Goal: Information Seeking & Learning: Find specific page/section

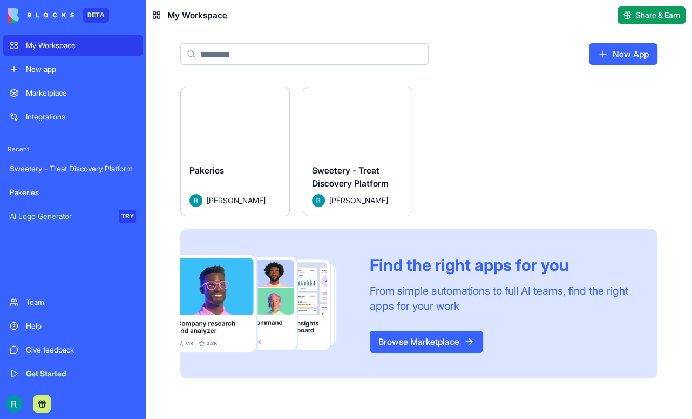
click at [83, 124] on link "Integrations" at bounding box center [72, 117] width 139 height 22
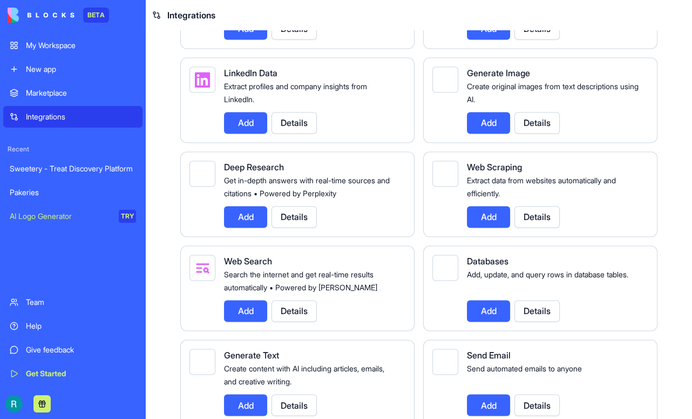
scroll to position [1531, 0]
click at [51, 344] on div "Give feedback" at bounding box center [81, 349] width 110 height 11
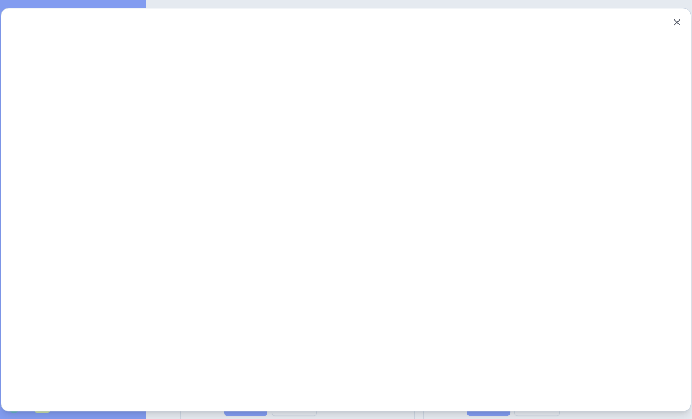
scroll to position [0, 0]
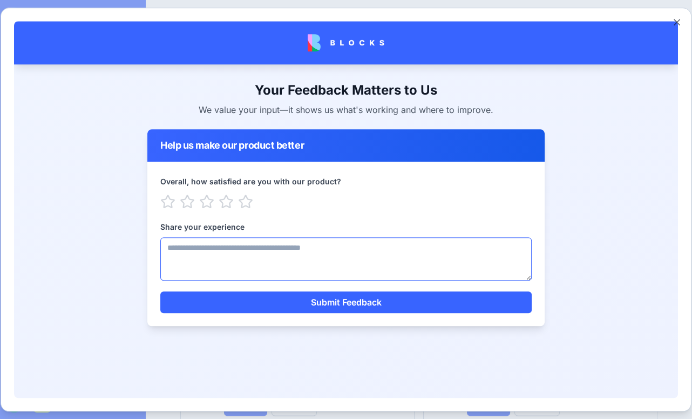
click at [222, 257] on textarea "Share your experience" at bounding box center [346, 258] width 372 height 43
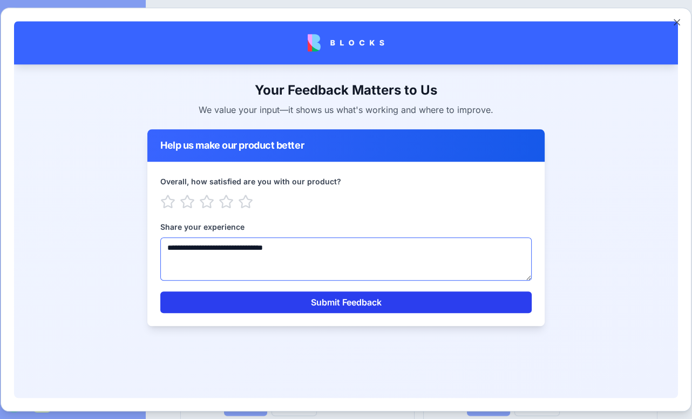
type textarea "**********"
click at [324, 297] on button "Submit Feedback" at bounding box center [346, 302] width 372 height 22
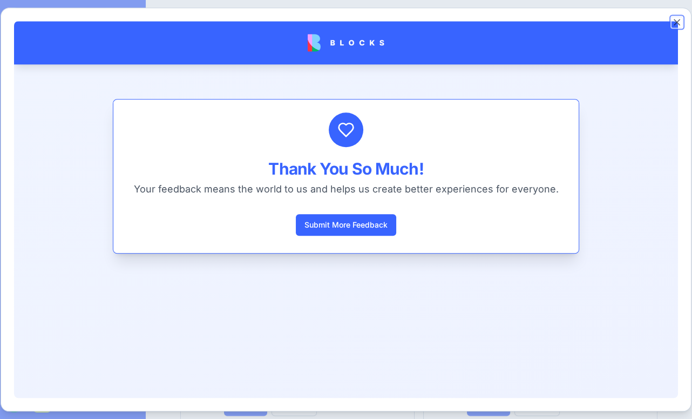
click at [675, 20] on button "Close" at bounding box center [677, 22] width 11 height 11
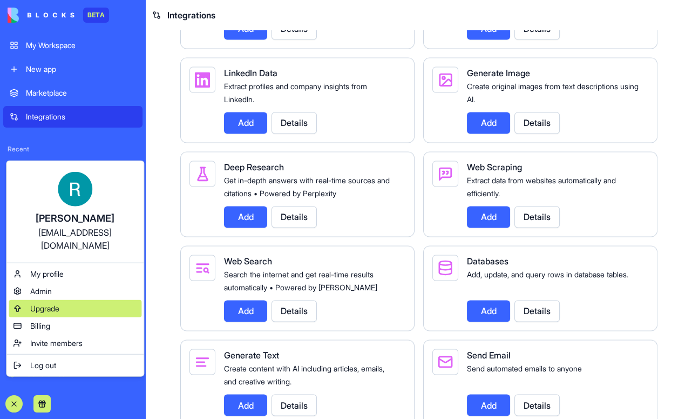
click at [73, 317] on div "Upgrade" at bounding box center [75, 308] width 133 height 17
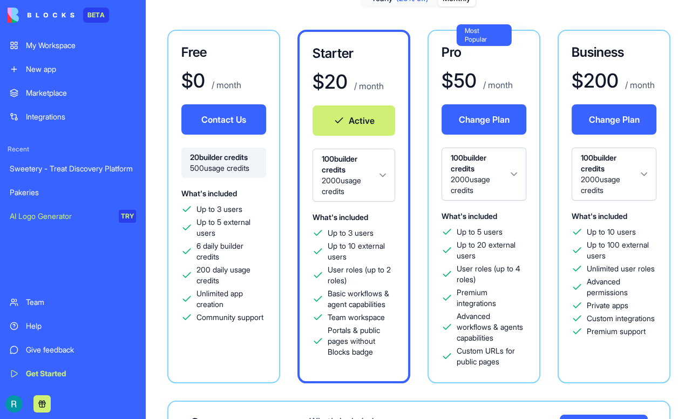
scroll to position [84, 0]
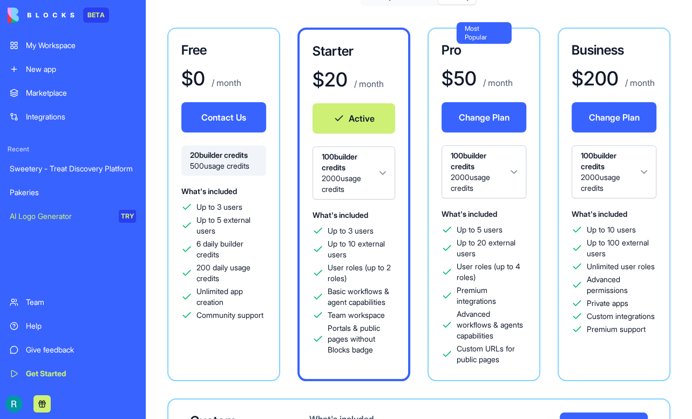
click at [547, 194] on html "BETA My Workspace New app Marketplace Integrations Recent Sweetery - Treat Disc…" at bounding box center [346, 209] width 692 height 419
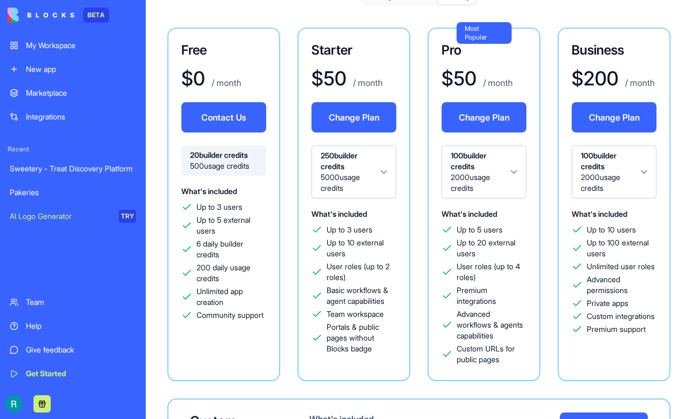
click at [542, 181] on html "BETA My Workspace New app Marketplace Integrations Recent Sweetery - Treat Disc…" at bounding box center [346, 209] width 692 height 419
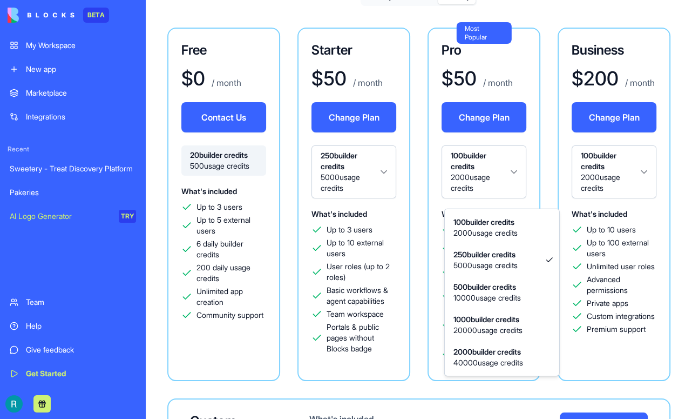
click at [602, 205] on html "BETA My Workspace New app Marketplace Integrations Recent Sweetery - Treat Disc…" at bounding box center [346, 209] width 692 height 419
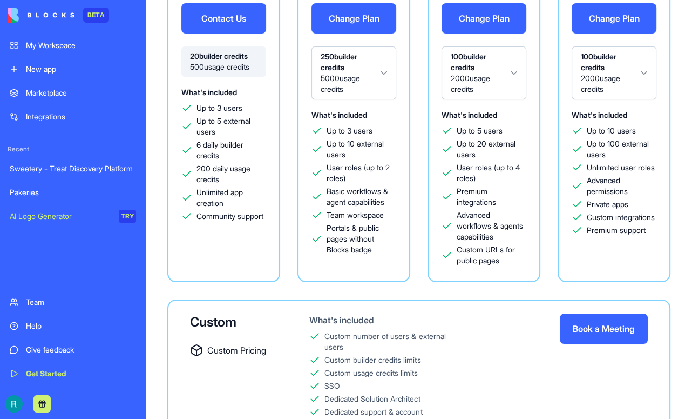
scroll to position [177, 0]
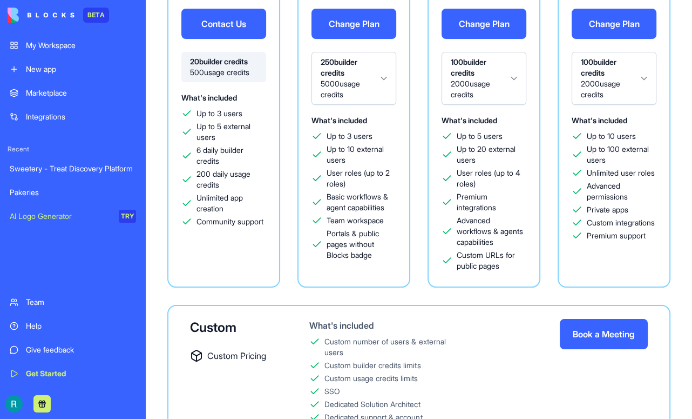
click at [545, 95] on html "BETA My Workspace New app Marketplace Integrations Recent Sweetery - Treat Disc…" at bounding box center [346, 209] width 692 height 419
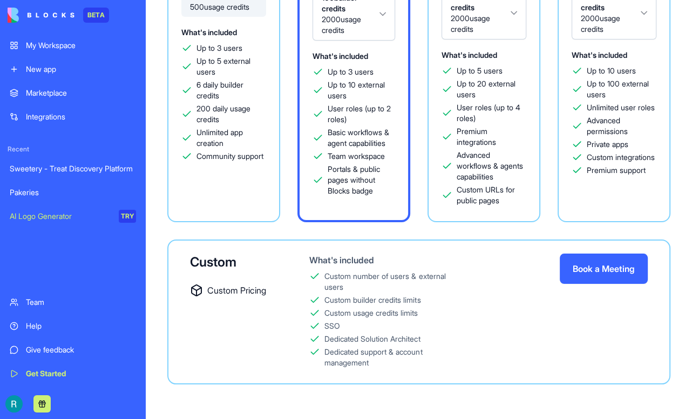
scroll to position [360, 0]
click at [291, 265] on html "BETA My Workspace New app Marketplace Integrations Recent Sweetery - Treat Disc…" at bounding box center [346, 209] width 692 height 419
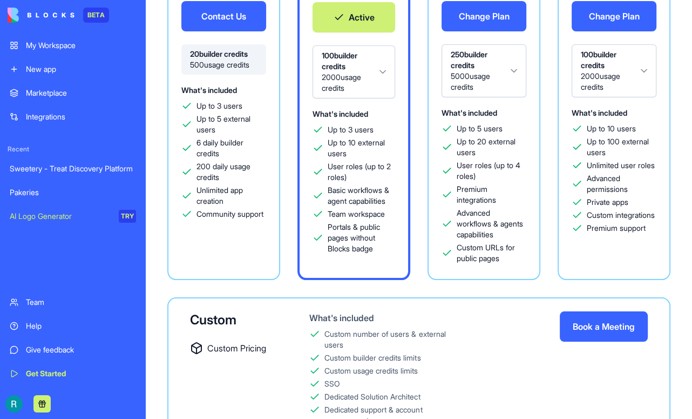
scroll to position [187, 0]
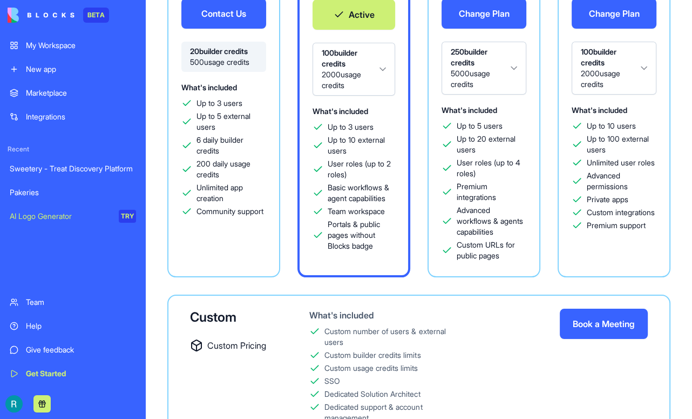
click at [514, 87] on html "BETA My Workspace New app Marketplace Integrations Recent Sweetery - Treat Disc…" at bounding box center [346, 209] width 692 height 419
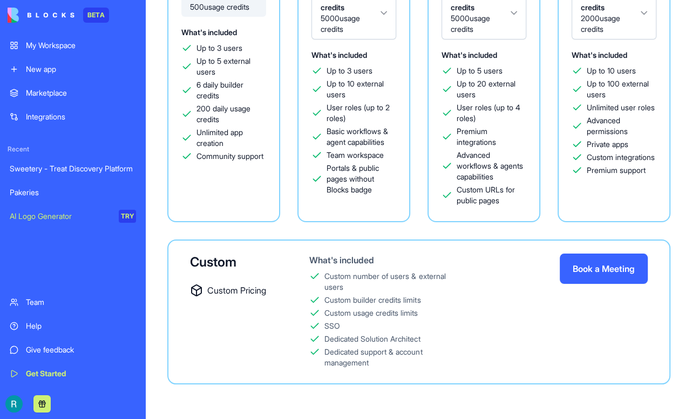
scroll to position [413, 0]
click at [544, 205] on html "BETA My Workspace New app Marketplace Integrations Recent Sweetery - Treat Disc…" at bounding box center [346, 209] width 692 height 419
click at [542, 205] on html "BETA My Workspace New app Marketplace Integrations Recent Sweetery - Treat Disc…" at bounding box center [346, 209] width 692 height 419
click at [547, 203] on html "BETA My Workspace New app Marketplace Integrations Recent Sweetery - Treat Disc…" at bounding box center [346, 209] width 692 height 419
click at [542, 204] on html "BETA My Workspace New app Marketplace Integrations Recent Sweetery - Treat Disc…" at bounding box center [346, 209] width 692 height 419
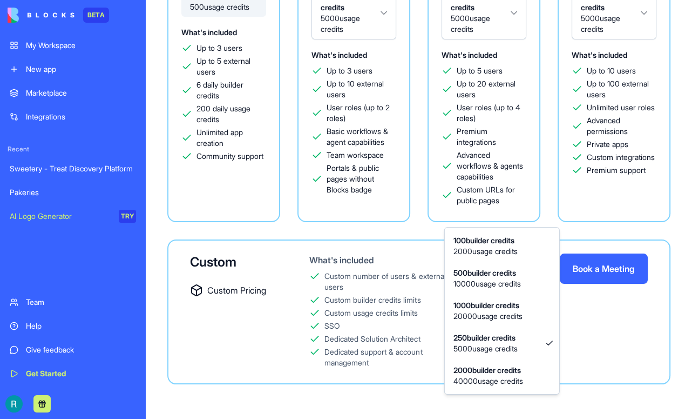
click at [416, 277] on html "BETA My Workspace New app Marketplace Integrations Recent Sweetery - Treat Disc…" at bounding box center [346, 209] width 692 height 419
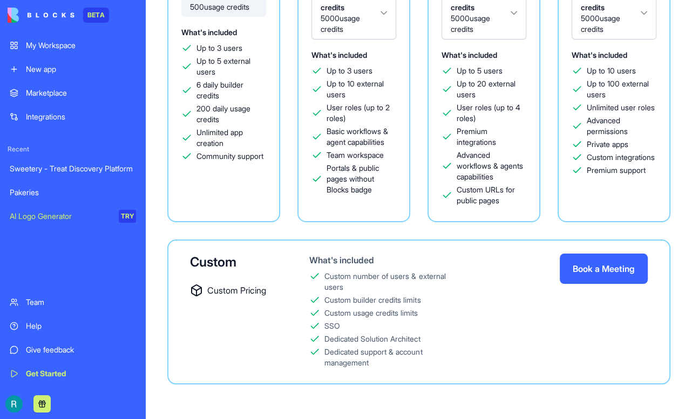
click at [294, 210] on html "BETA My Workspace New app Marketplace Integrations Recent Sweetery - Treat Disc…" at bounding box center [346, 209] width 692 height 419
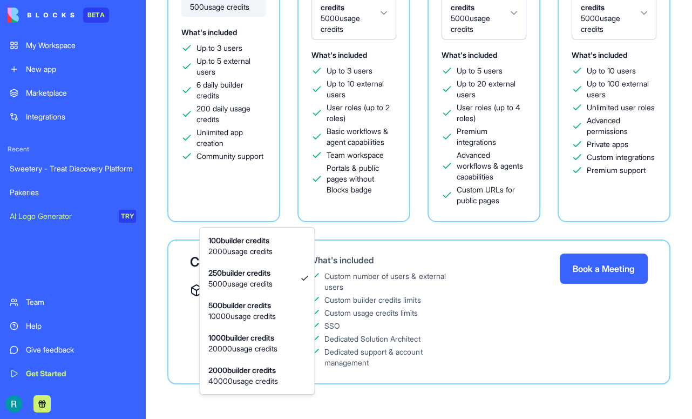
click at [415, 224] on html "BETA My Workspace New app Marketplace Integrations Recent Sweetery - Treat Disc…" at bounding box center [346, 209] width 692 height 419
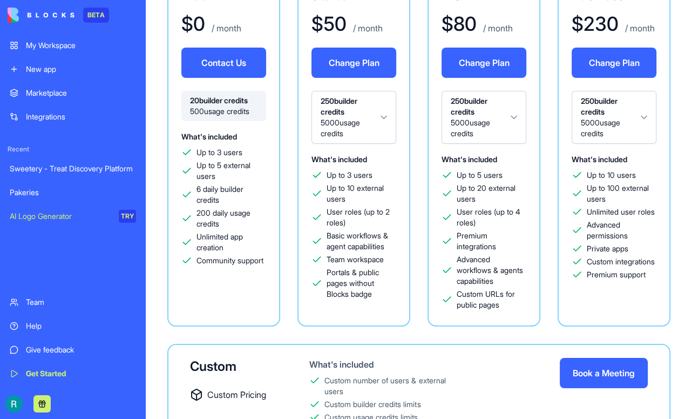
scroll to position [113, 0]
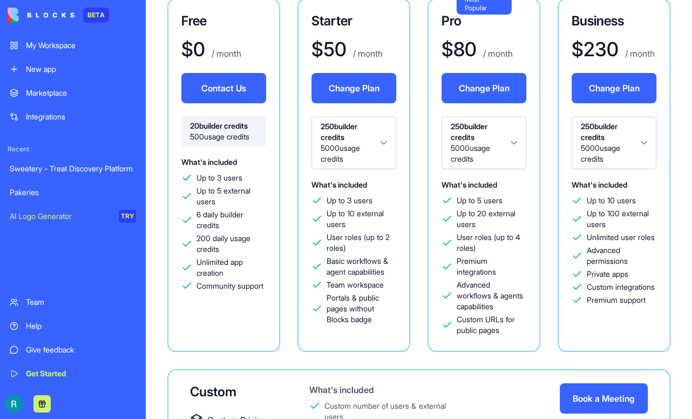
click at [547, 170] on html "BETA My Workspace New app Marketplace Integrations Recent Sweetery - Treat Disc…" at bounding box center [346, 209] width 692 height 419
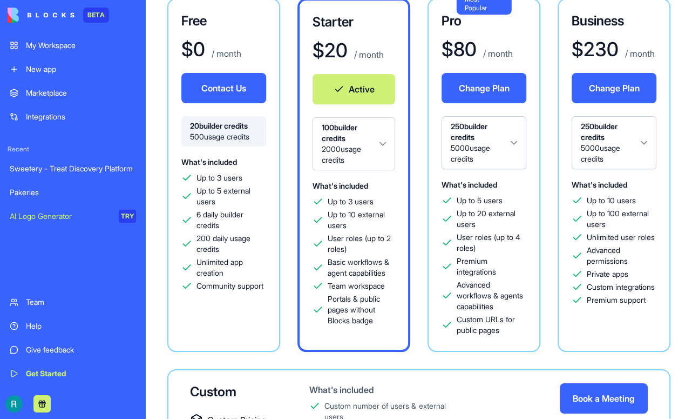
click at [426, 197] on div "Free $ 0 / month Contact Us 20 builder credits 500 usage credits What's include…" at bounding box center [418, 174] width 503 height 353
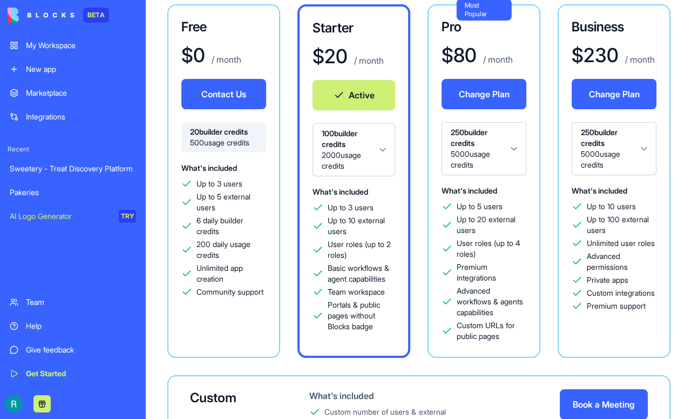
scroll to position [105, 0]
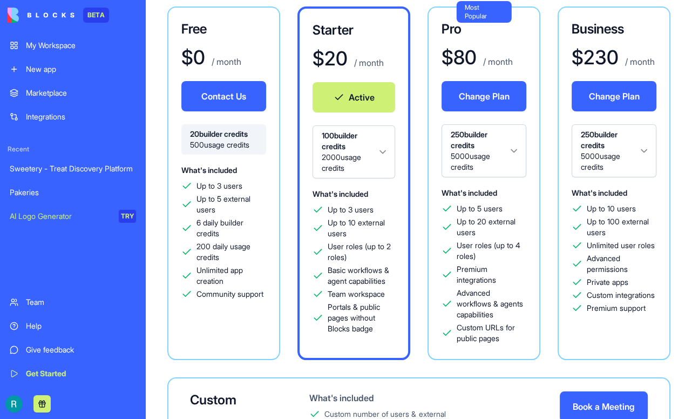
click at [37, 320] on div "Help" at bounding box center [81, 325] width 110 height 11
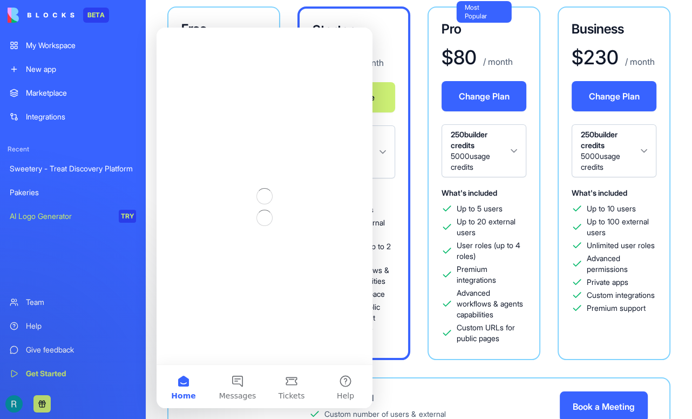
scroll to position [0, 0]
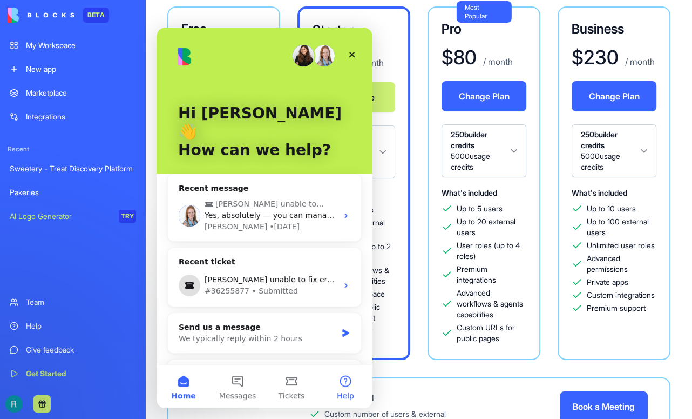
click at [341, 386] on button "Help" at bounding box center [346, 386] width 54 height 43
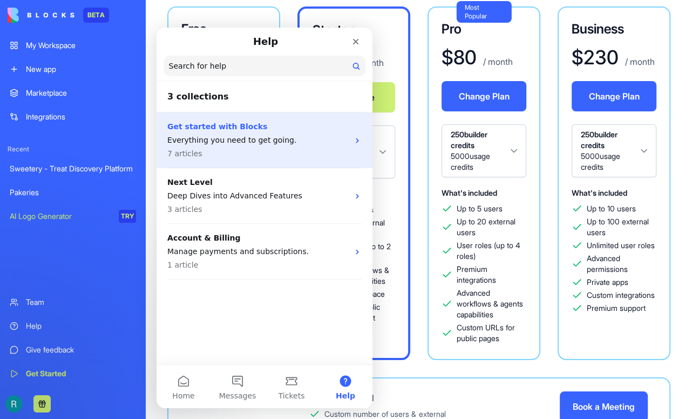
click at [257, 145] on p "Everything you need to get going." at bounding box center [257, 139] width 181 height 11
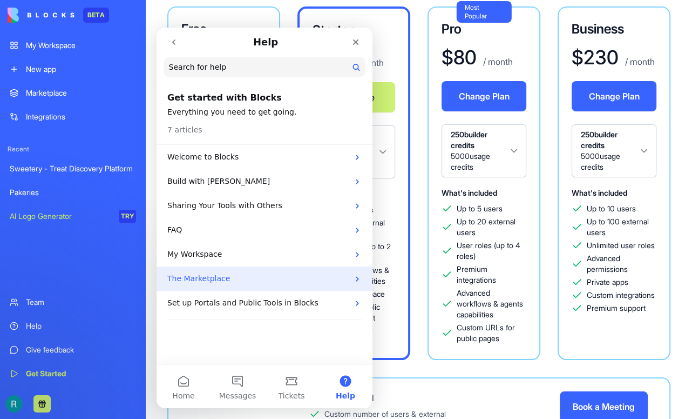
click at [244, 275] on p "The Marketplace" at bounding box center [257, 278] width 181 height 11
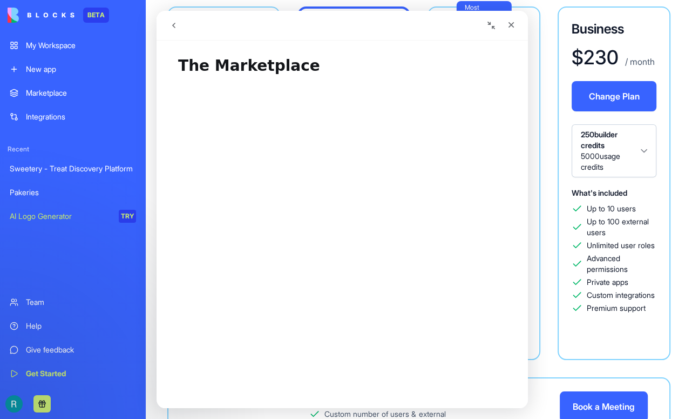
click at [176, 26] on icon "go back" at bounding box center [174, 25] width 9 height 9
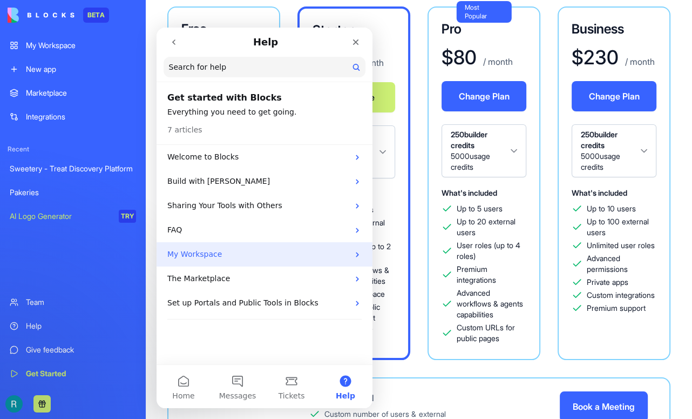
click at [211, 255] on p "My Workspace" at bounding box center [257, 253] width 181 height 11
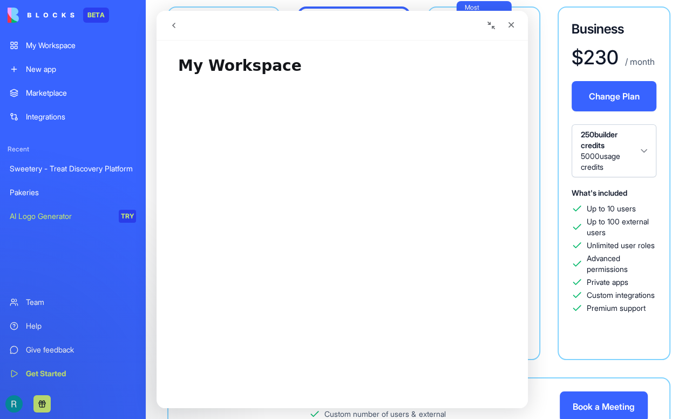
click at [173, 30] on button "go back" at bounding box center [174, 25] width 21 height 21
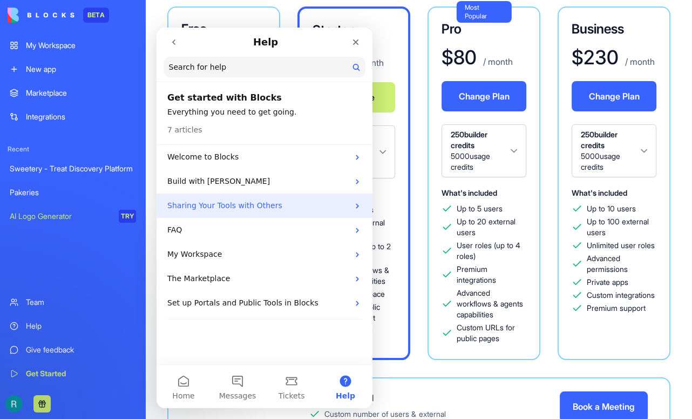
click at [240, 205] on p "Sharing Your Tools with Others" at bounding box center [257, 205] width 181 height 11
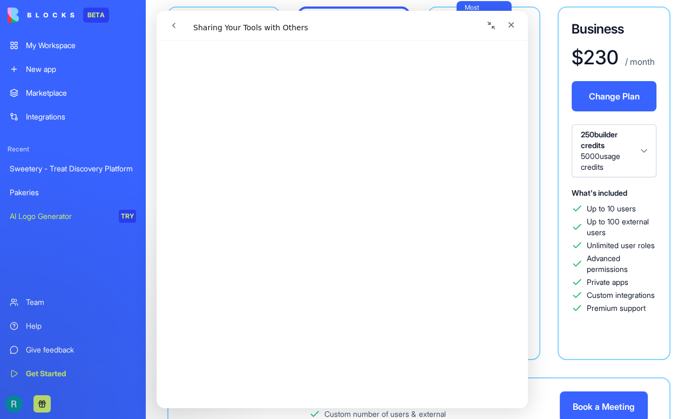
scroll to position [1396, 0]
click at [175, 26] on icon "go back" at bounding box center [174, 25] width 9 height 9
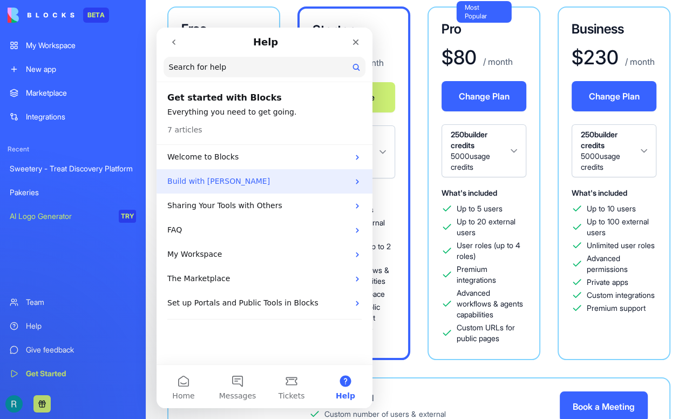
click at [229, 177] on p "Build with Ella" at bounding box center [257, 181] width 181 height 11
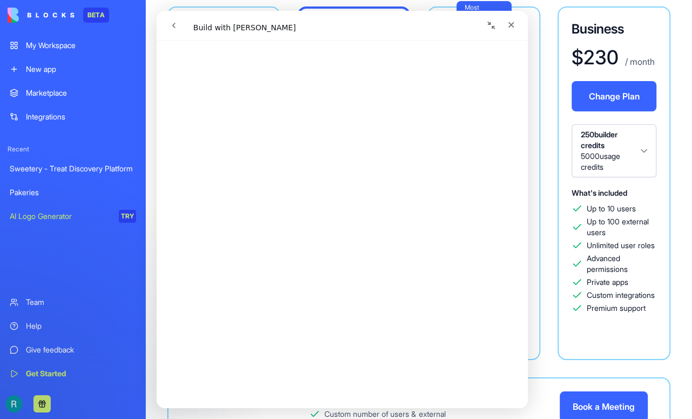
scroll to position [1902, 0]
click at [169, 30] on button "go back" at bounding box center [174, 25] width 21 height 21
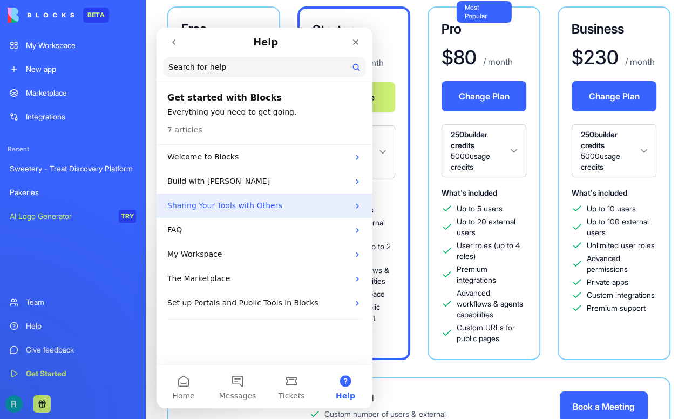
click at [248, 203] on p "Sharing Your Tools with Others" at bounding box center [257, 205] width 181 height 11
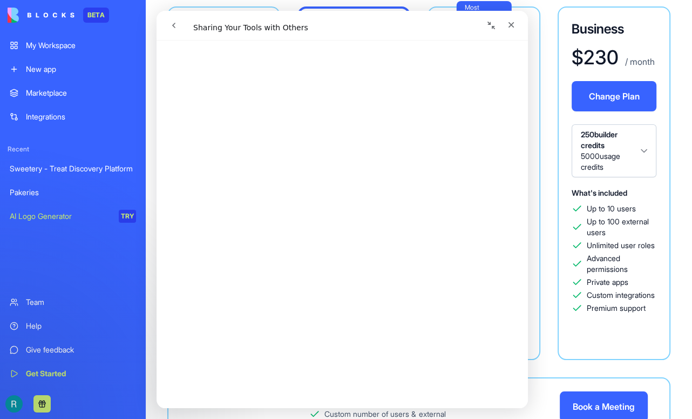
scroll to position [257, 0]
click at [56, 122] on div "Integrations" at bounding box center [81, 116] width 110 height 11
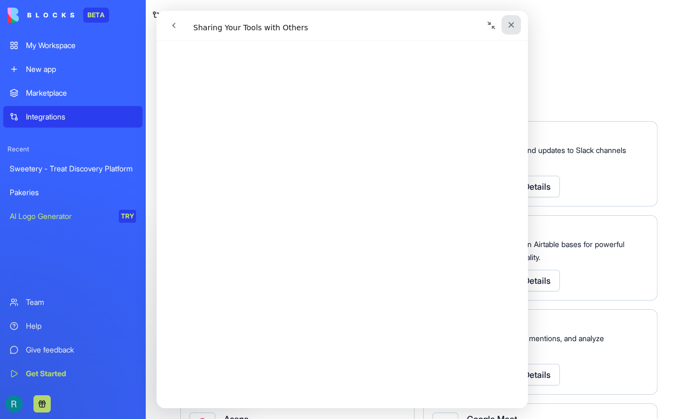
click at [511, 25] on icon "Close" at bounding box center [512, 25] width 6 height 6
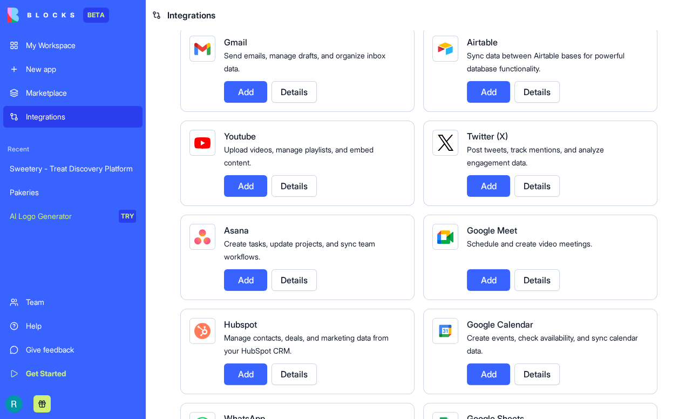
scroll to position [190, 0]
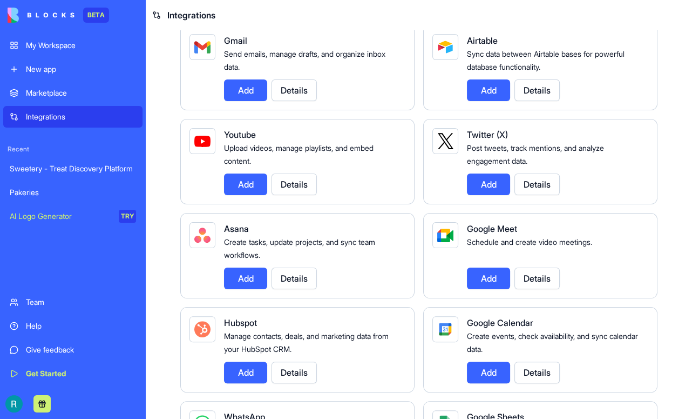
click at [317, 101] on button "Details" at bounding box center [294, 90] width 45 height 22
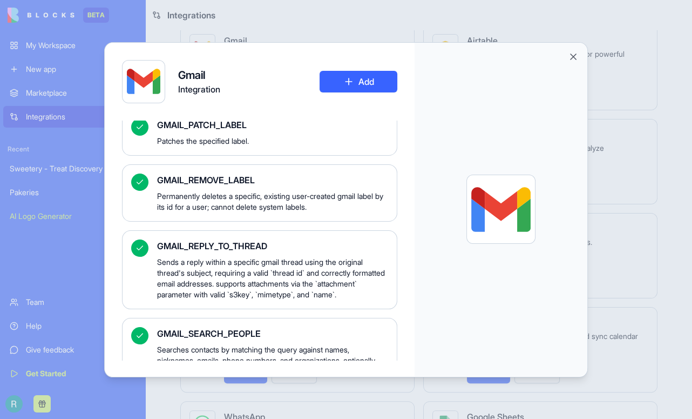
scroll to position [1735, 0]
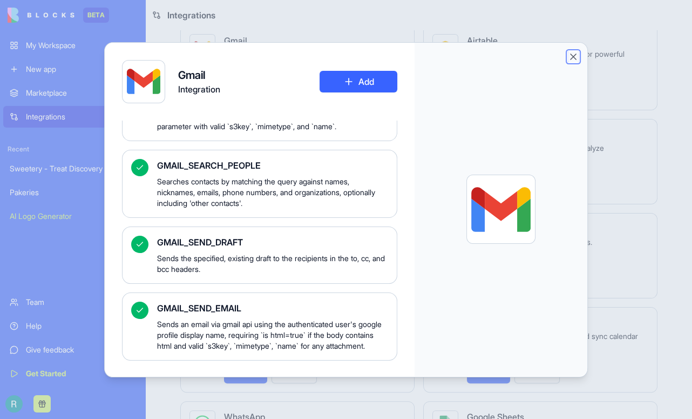
click at [579, 59] on button "Close" at bounding box center [573, 56] width 11 height 11
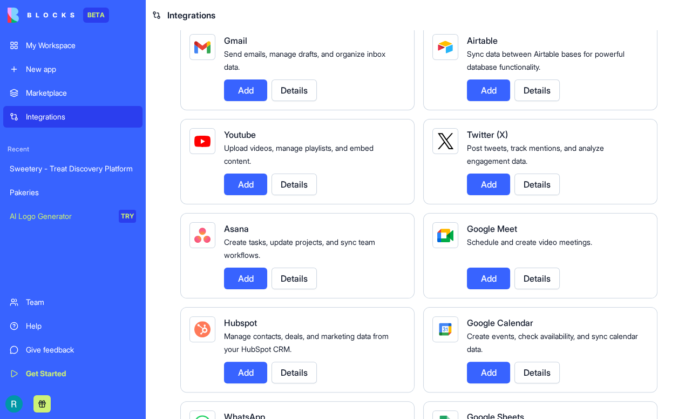
click at [301, 195] on button "Details" at bounding box center [294, 184] width 45 height 22
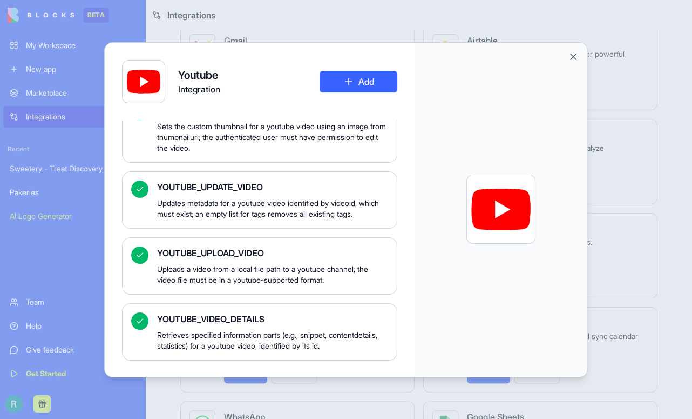
scroll to position [975, 0]
click at [579, 60] on button "Close" at bounding box center [573, 56] width 11 height 11
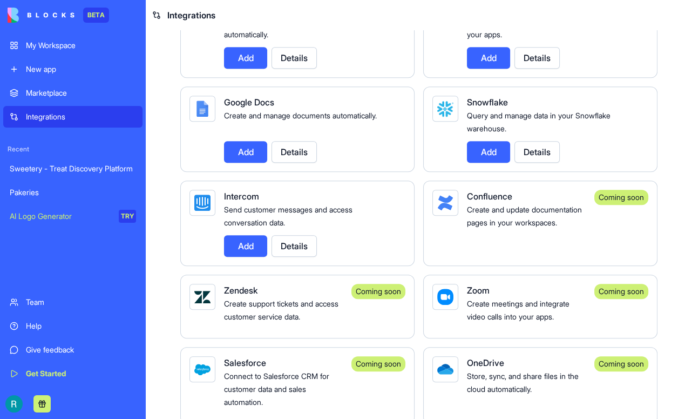
scroll to position [790, 0]
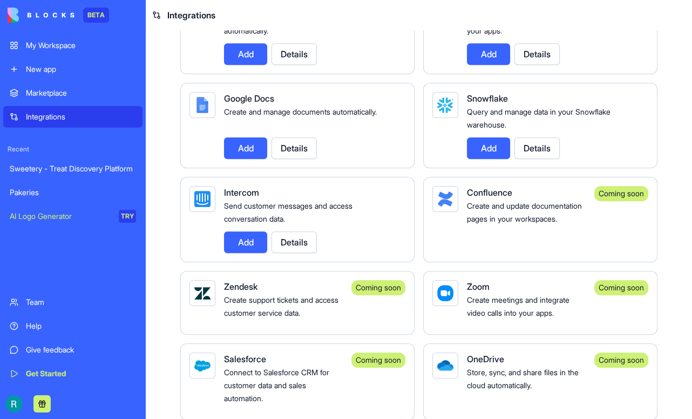
click at [317, 159] on button "Details" at bounding box center [294, 148] width 45 height 22
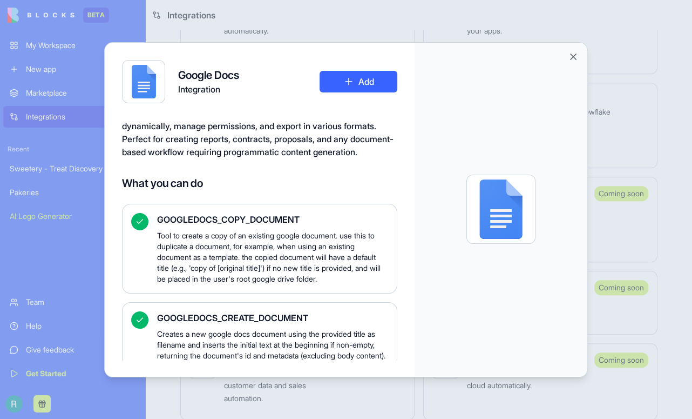
scroll to position [28, 0]
drag, startPoint x: 137, startPoint y: 169, endPoint x: 288, endPoint y: 166, distance: 151.3
click at [288, 157] on span "Connect Google Docs to automate document creation and management. Generate docu…" at bounding box center [258, 125] width 272 height 63
copy span "programmatic content generation"
click at [314, 190] on h4 "What you can do" at bounding box center [259, 182] width 275 height 15
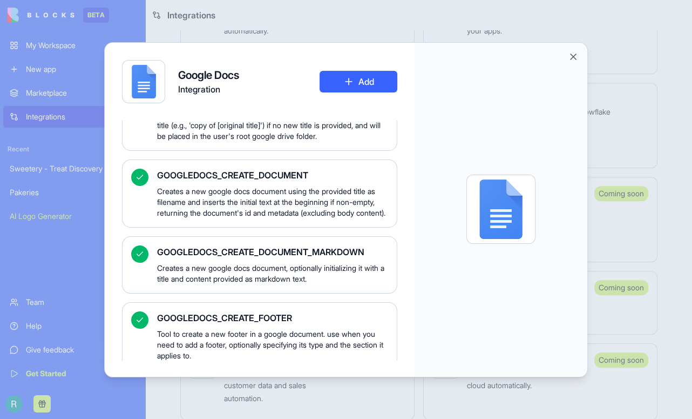
scroll to position [172, 0]
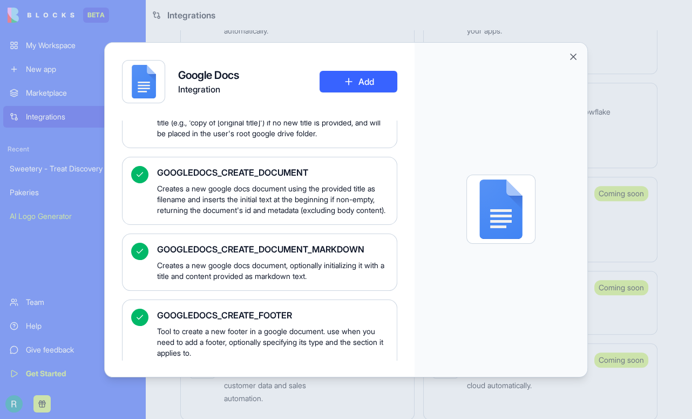
click at [294, 285] on div "GOOGLEDOCS_CREATE_DOCUMENT_MARKDOWN Creates a new google docs document, optiona…" at bounding box center [259, 261] width 275 height 57
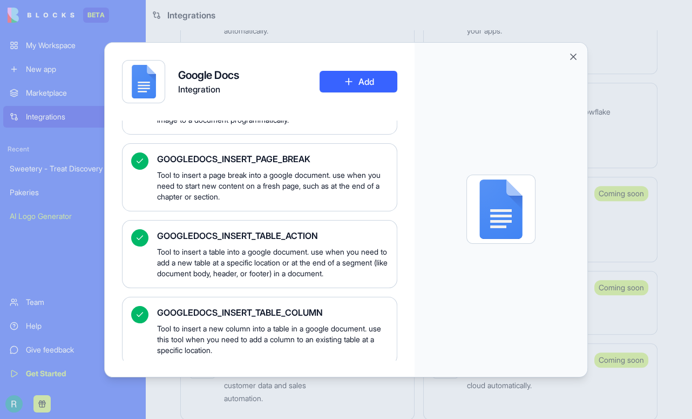
scroll to position [1551, 0]
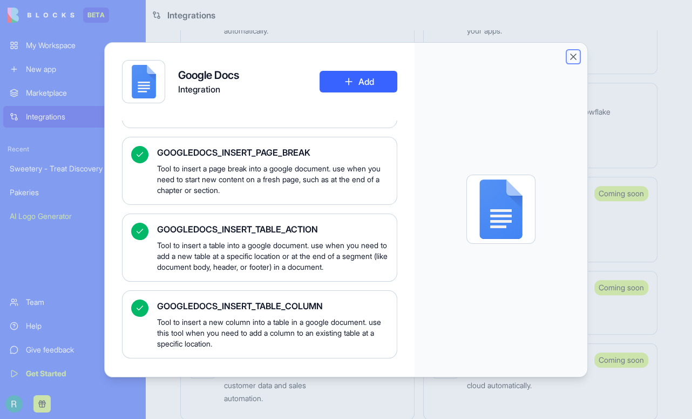
click at [579, 60] on button "Close" at bounding box center [573, 56] width 11 height 11
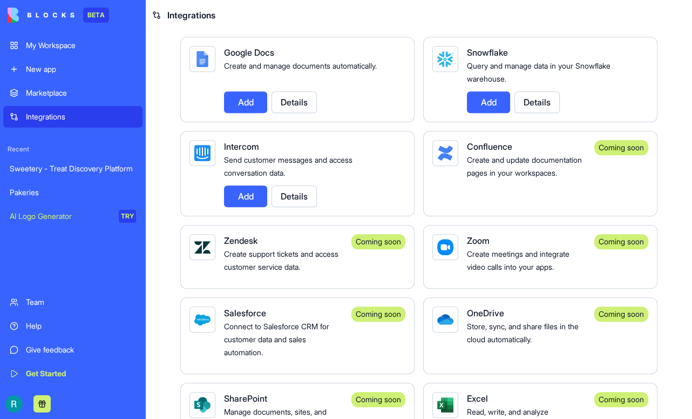
scroll to position [842, 0]
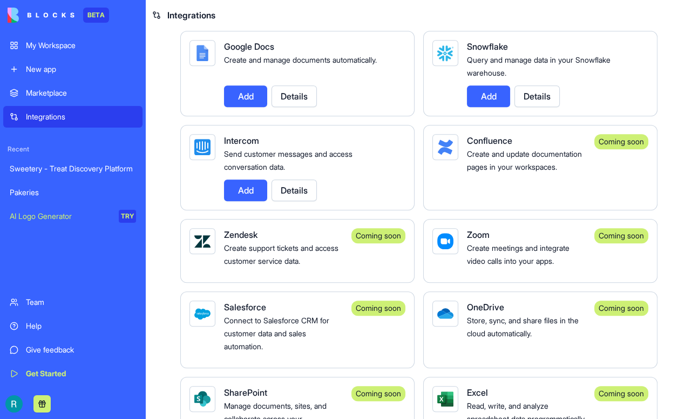
click at [546, 107] on button "Details" at bounding box center [537, 96] width 45 height 22
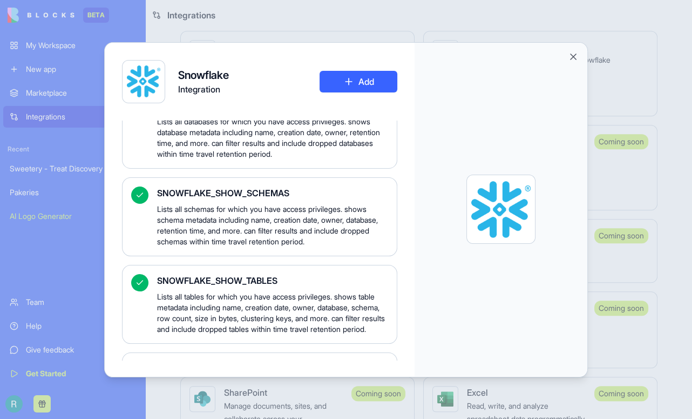
scroll to position [1049, 0]
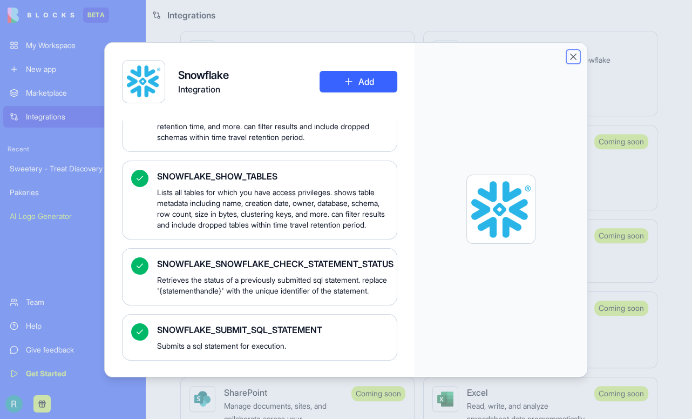
click at [579, 60] on button "Close" at bounding box center [573, 56] width 11 height 11
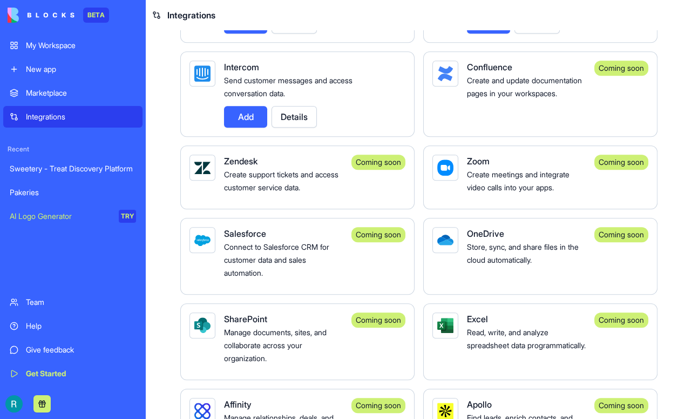
scroll to position [920, 0]
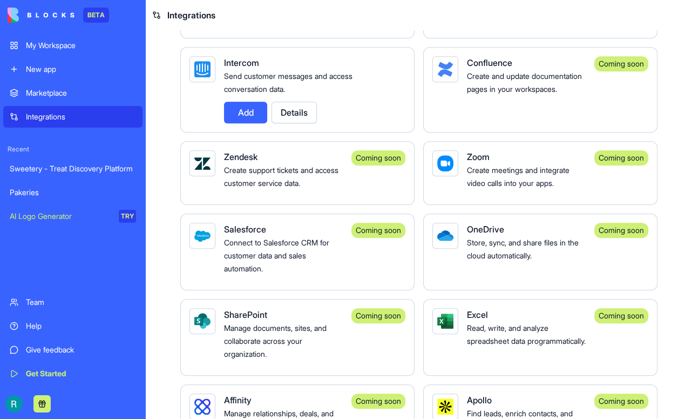
click at [303, 123] on button "Details" at bounding box center [294, 113] width 45 height 22
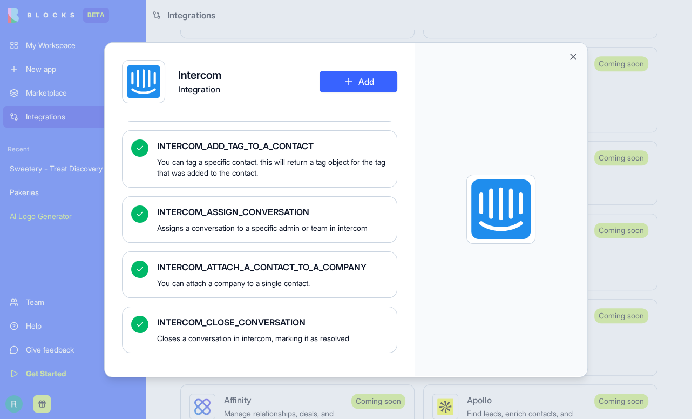
scroll to position [234, 0]
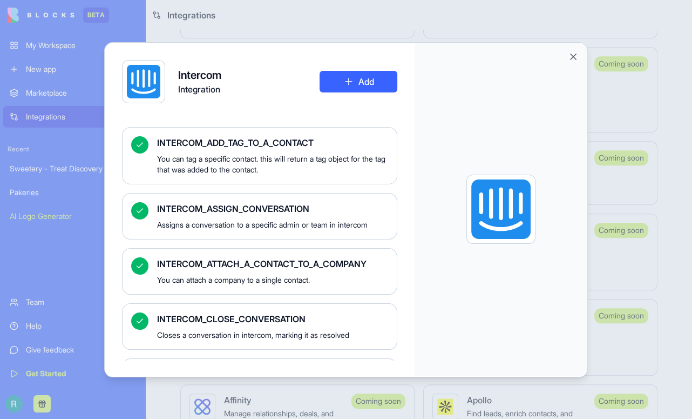
click at [579, 60] on button "Close" at bounding box center [573, 56] width 11 height 11
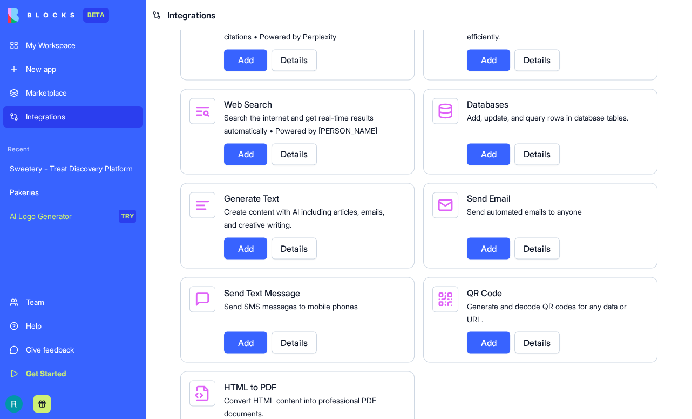
scroll to position [1687, 0]
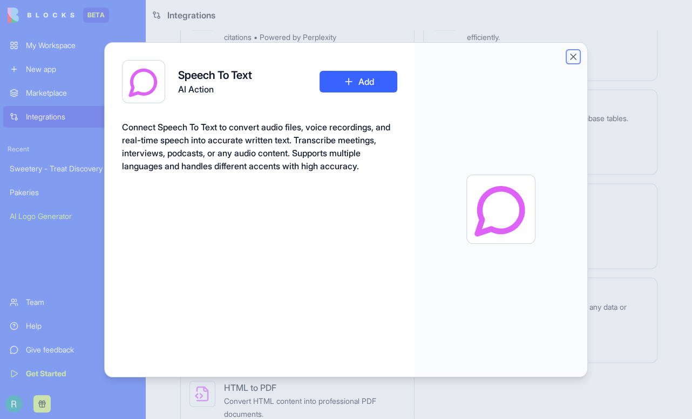
click at [579, 55] on button "Close" at bounding box center [573, 56] width 11 height 11
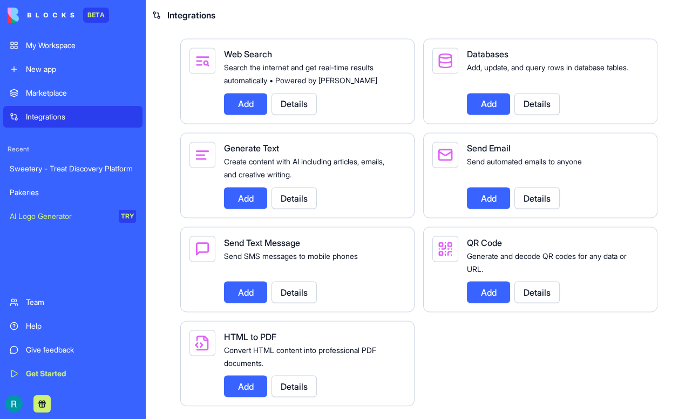
scroll to position [1846, 0]
click at [554, 21] on button "Details" at bounding box center [537, 10] width 45 height 22
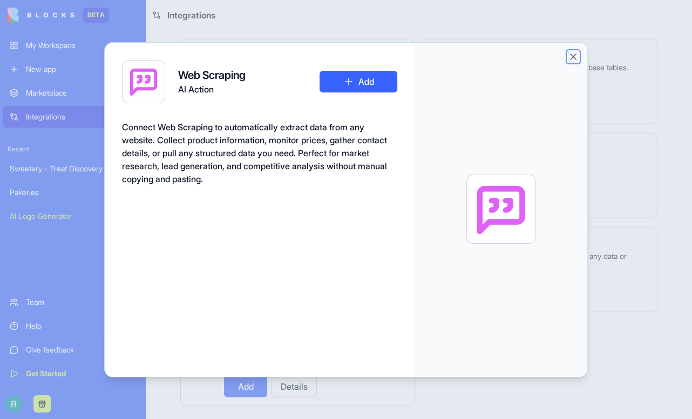
click at [579, 57] on button "Close" at bounding box center [573, 56] width 11 height 11
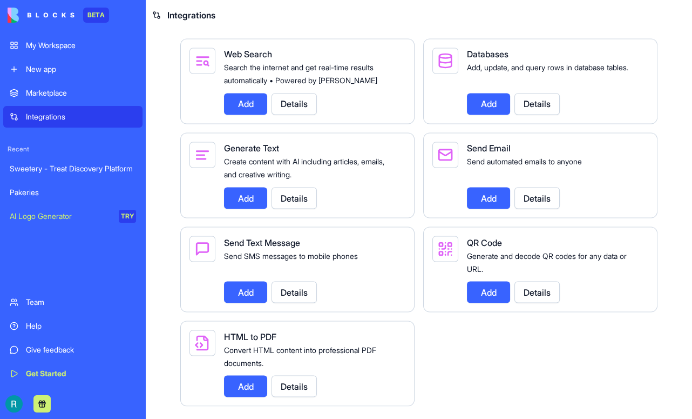
scroll to position [1832, 0]
click at [33, 320] on div "Help" at bounding box center [81, 325] width 110 height 11
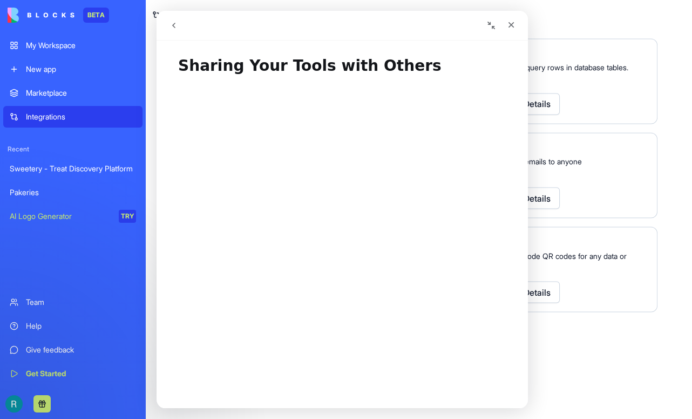
click at [175, 22] on icon "go back" at bounding box center [174, 25] width 9 height 9
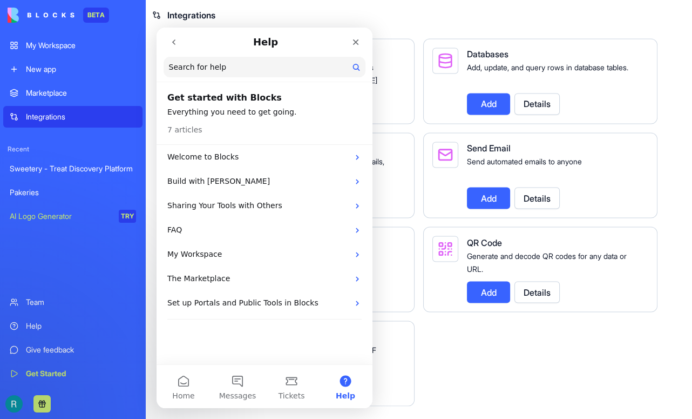
click at [217, 66] on input "Search for help" at bounding box center [265, 67] width 202 height 21
type input "*****"
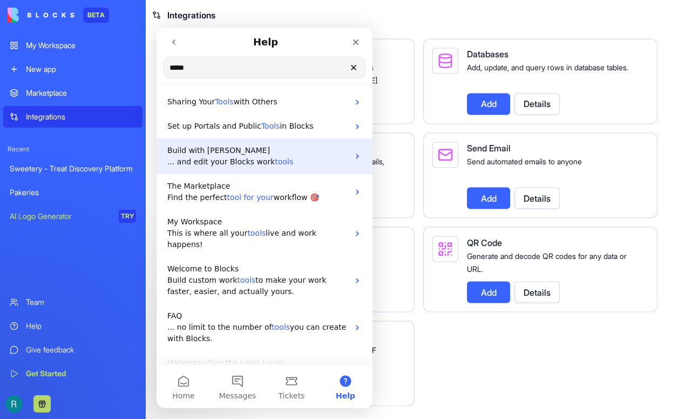
click at [242, 161] on span "... and edit your Blocks work" at bounding box center [220, 161] width 107 height 9
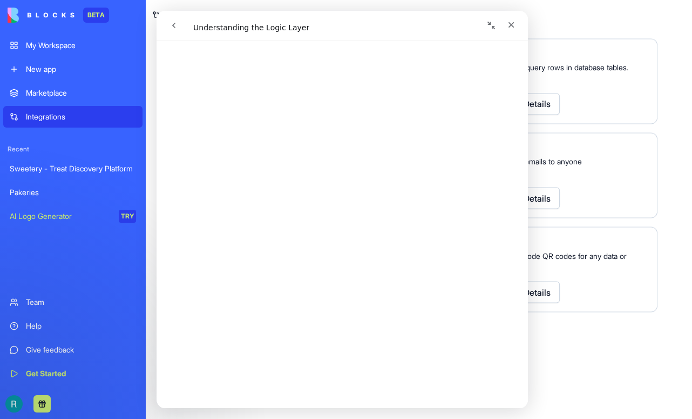
scroll to position [0, 0]
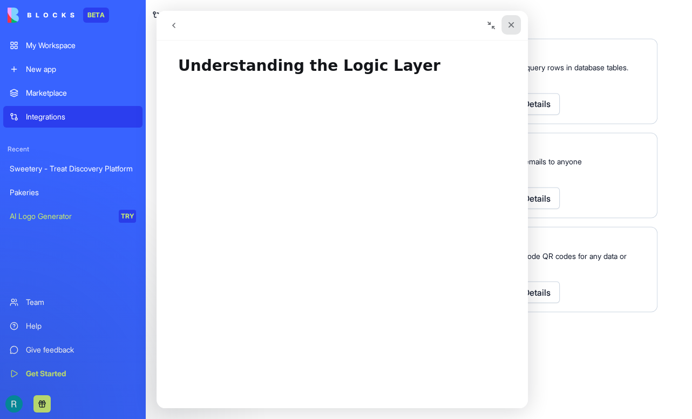
click at [508, 23] on icon "Close" at bounding box center [511, 25] width 9 height 9
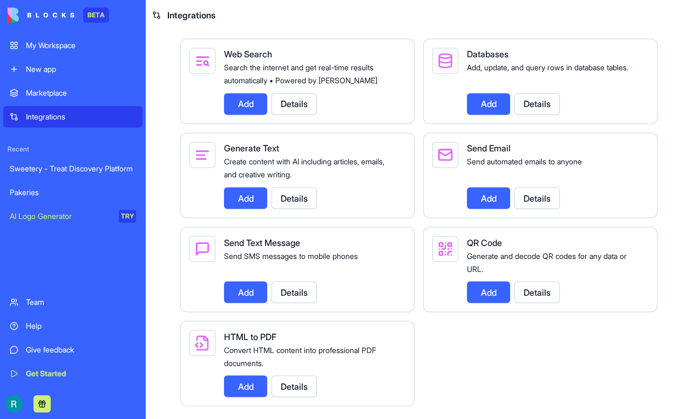
scroll to position [2054, 0]
click at [555, 208] on button "Details" at bounding box center [537, 198] width 45 height 22
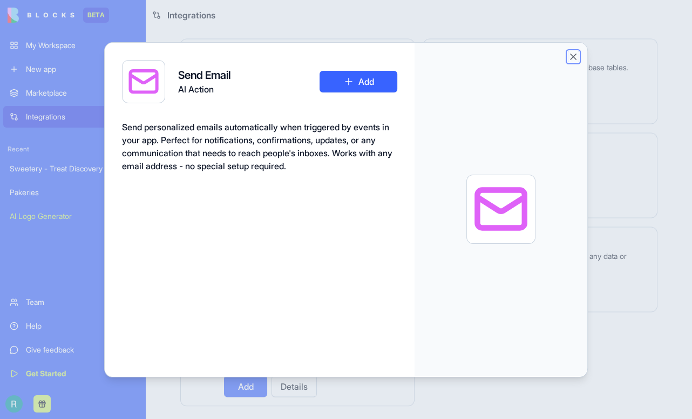
click at [579, 59] on button "Close" at bounding box center [573, 56] width 11 height 11
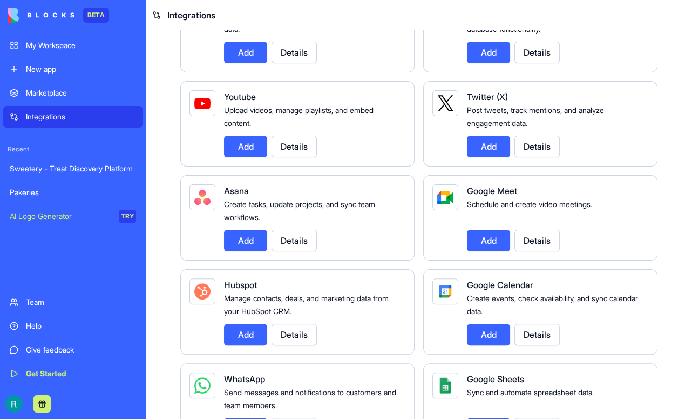
scroll to position [0, 0]
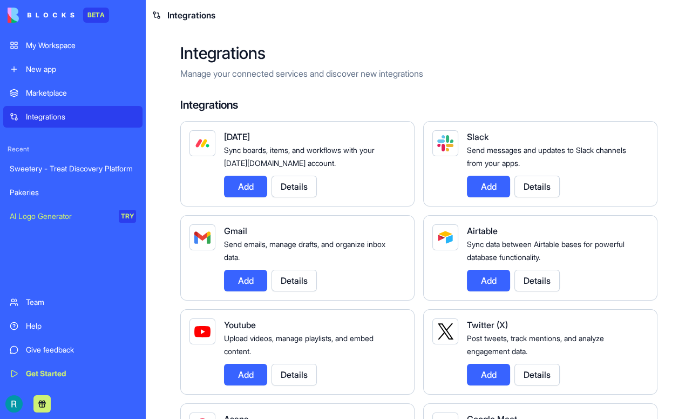
click at [65, 179] on link "Sweetery - Treat Discovery Platform" at bounding box center [72, 169] width 139 height 22
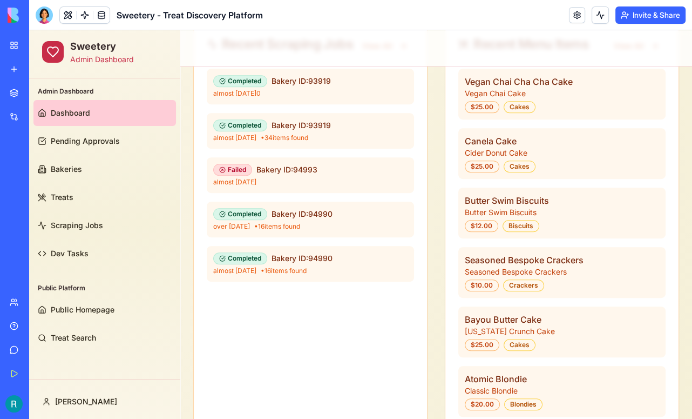
scroll to position [562, 0]
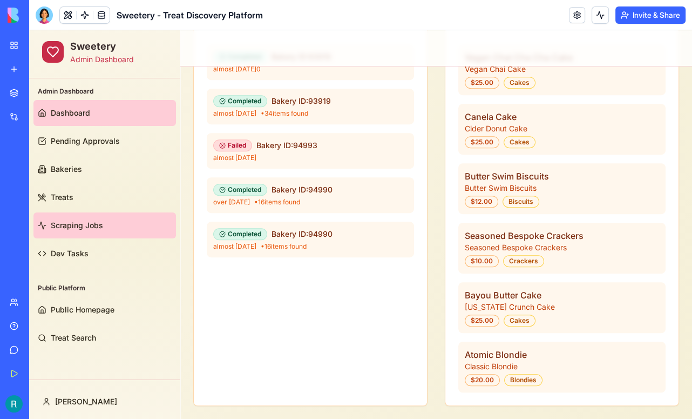
click at [77, 222] on span "Scraping Jobs" at bounding box center [77, 225] width 52 height 11
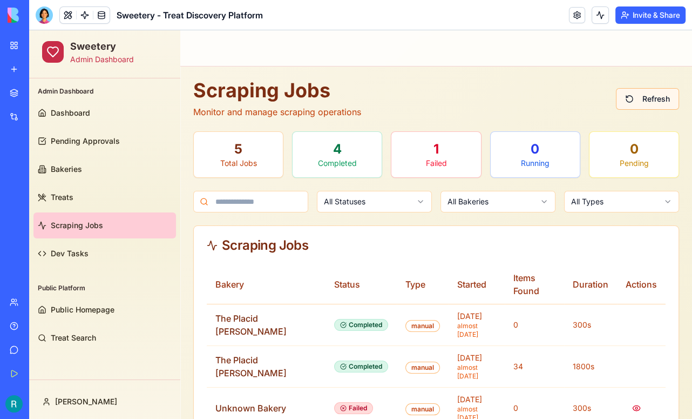
click at [639, 94] on button "Refresh" at bounding box center [647, 99] width 63 height 22
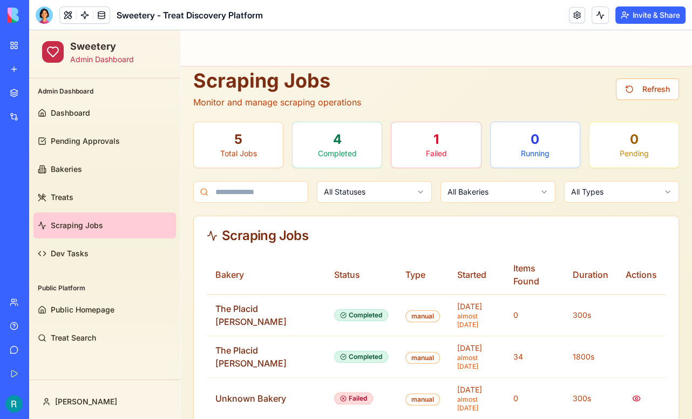
scroll to position [9, 0]
click at [74, 191] on link "Treats" at bounding box center [104, 197] width 143 height 26
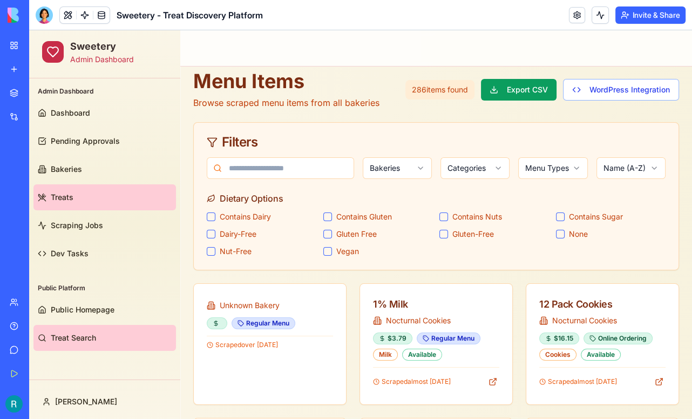
click at [78, 339] on span "Treat Search" at bounding box center [73, 337] width 45 height 11
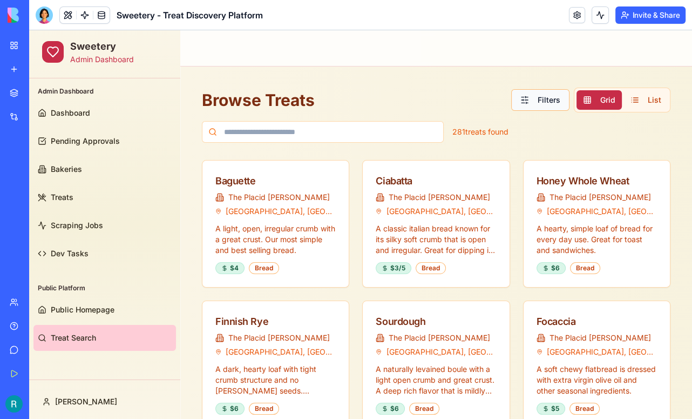
click at [536, 99] on button "Filters" at bounding box center [540, 100] width 58 height 22
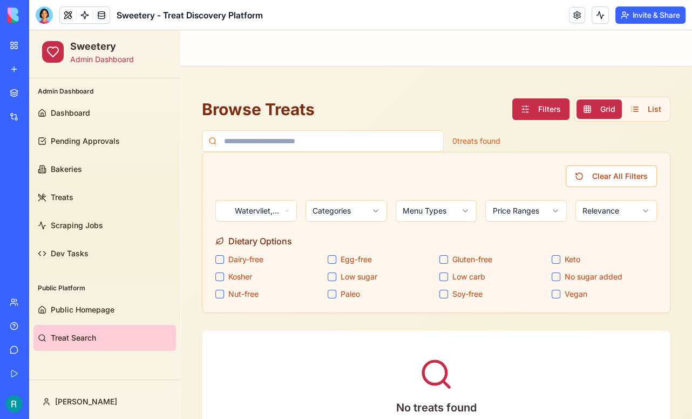
click at [285, 216] on html "Sweetery Admin Dashboard Admin Dashboard Dashboard Pending Approvals Bakeries T…" at bounding box center [360, 276] width 663 height 493
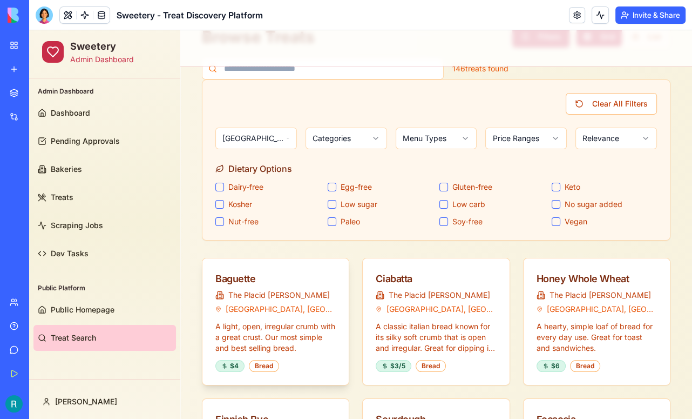
scroll to position [56, 0]
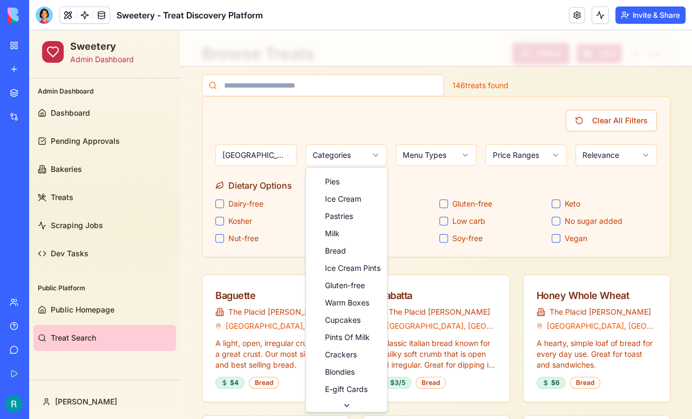
scroll to position [0, 0]
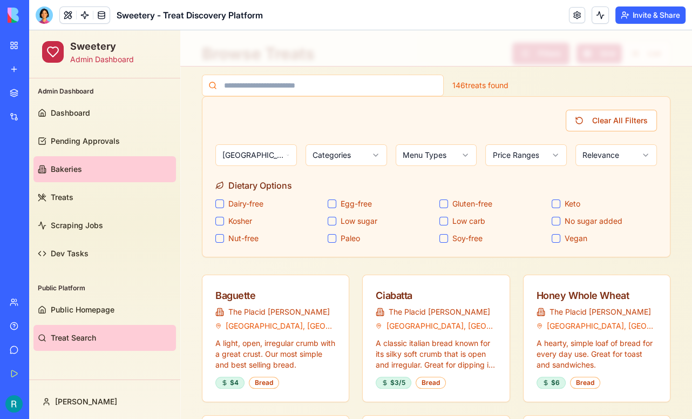
click at [97, 175] on link "Bakeries" at bounding box center [104, 169] width 143 height 26
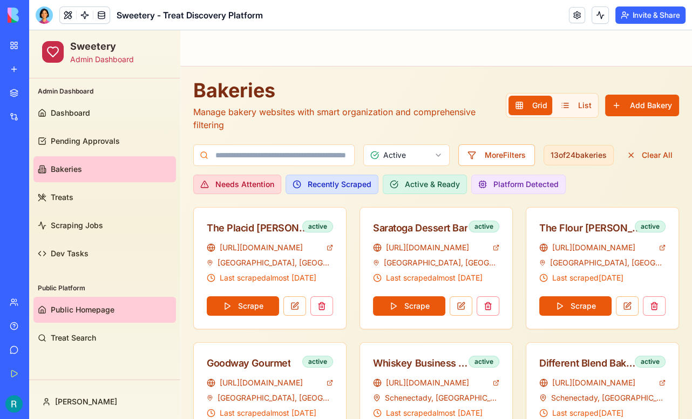
click at [106, 307] on span "Public Homepage" at bounding box center [83, 309] width 64 height 11
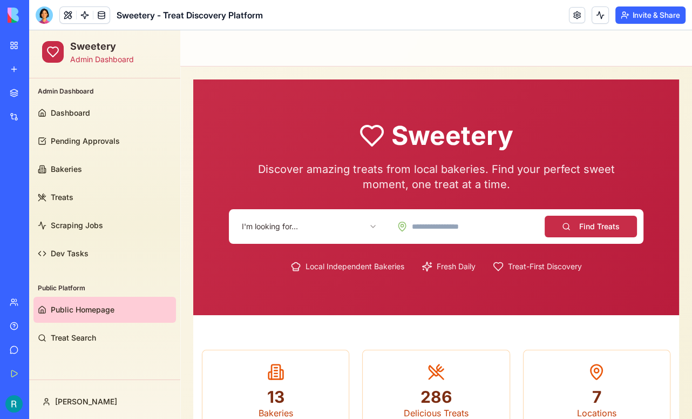
click at [476, 227] on input at bounding box center [465, 227] width 149 height 22
type input "**********"
click at [598, 231] on button "Find Treats" at bounding box center [591, 227] width 92 height 22
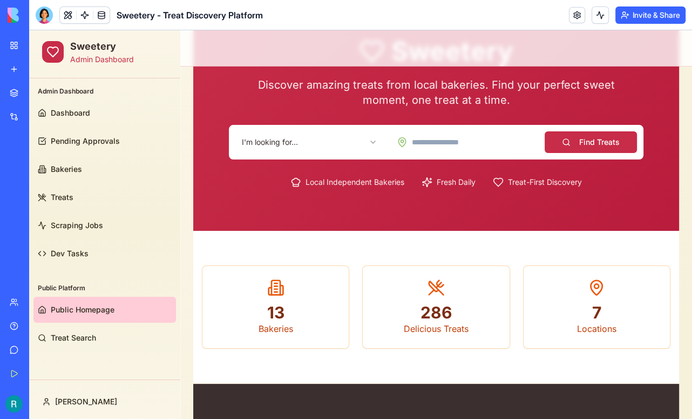
scroll to position [84, 0]
click at [449, 149] on input at bounding box center [465, 142] width 149 height 22
type input "********"
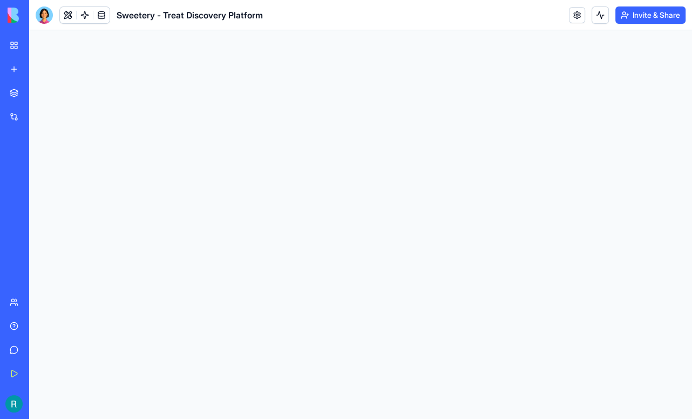
scroll to position [0, 0]
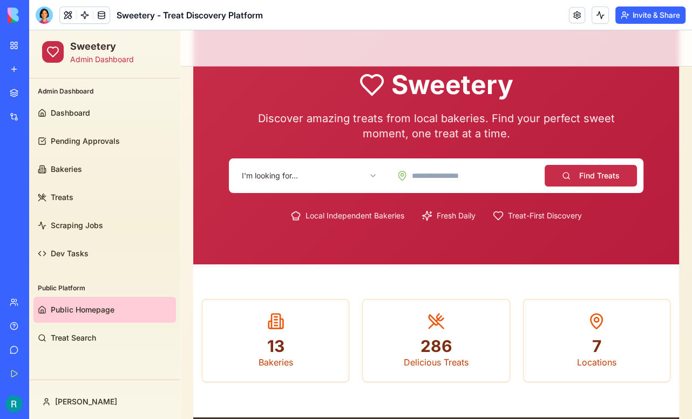
scroll to position [53, 0]
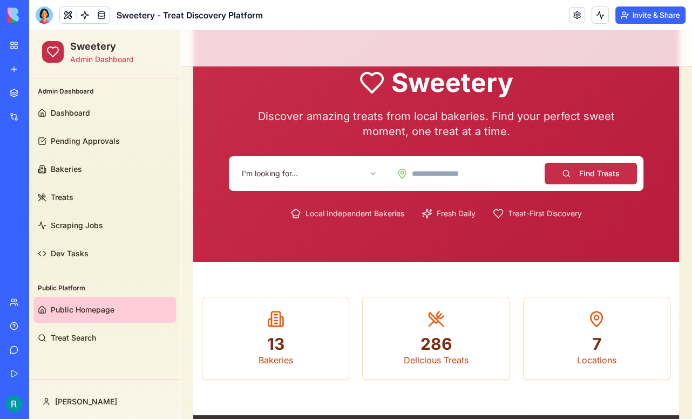
click at [344, 178] on html "Sweetery Admin Dashboard Admin Dashboard Dashboard Pending Approvals Bakeries T…" at bounding box center [360, 339] width 663 height 725
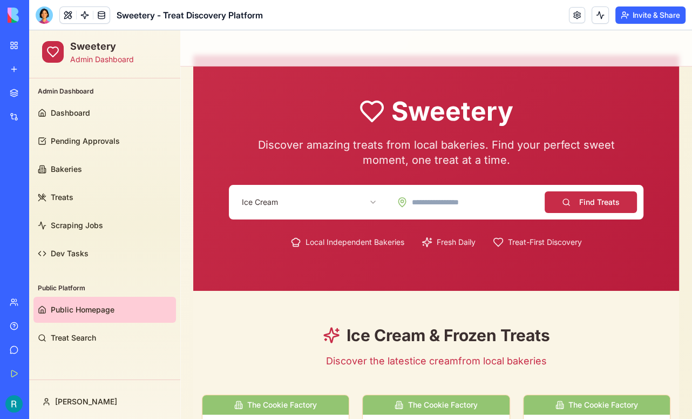
scroll to position [0, 0]
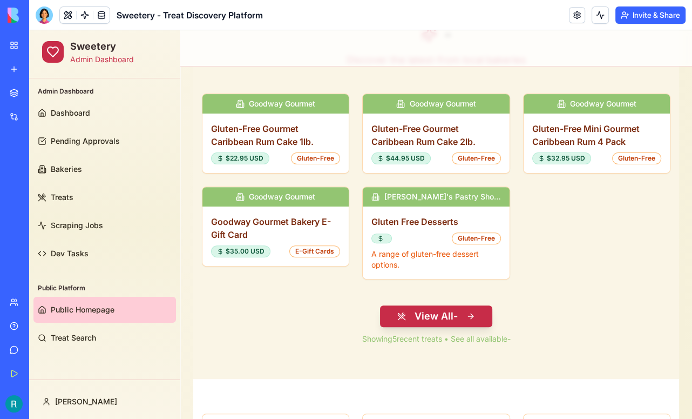
scroll to position [324, 0]
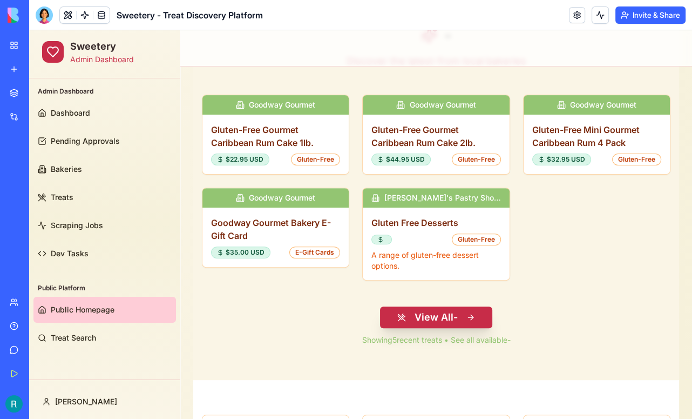
click at [437, 317] on button "View All -" at bounding box center [436, 317] width 112 height 22
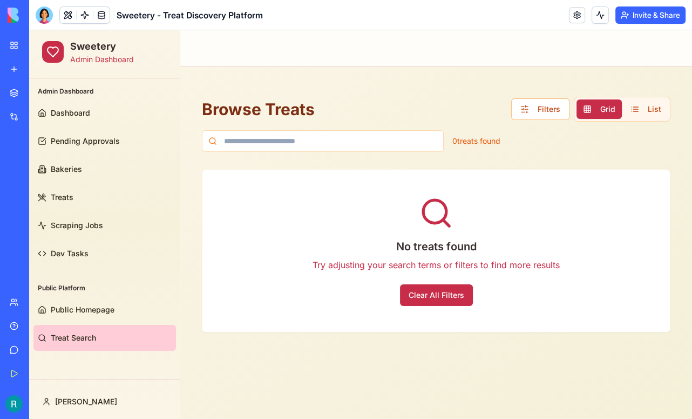
scroll to position [0, 0]
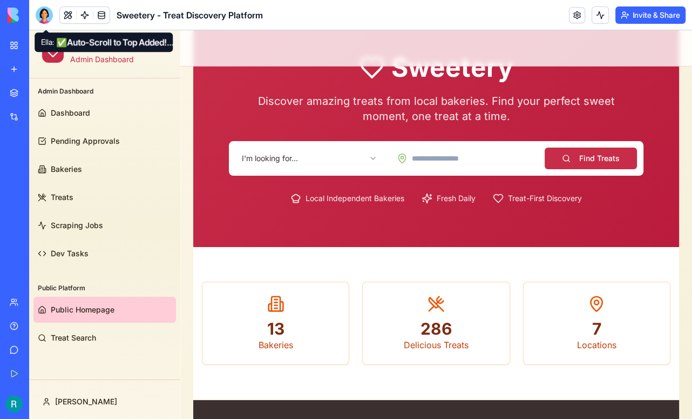
scroll to position [67, 0]
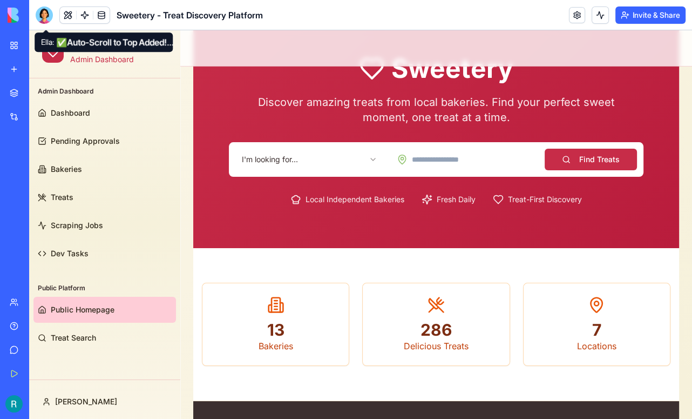
click at [308, 157] on html "Sweetery Admin Dashboard Admin Dashboard Dashboard Pending Approvals Bakeries T…" at bounding box center [360, 325] width 663 height 725
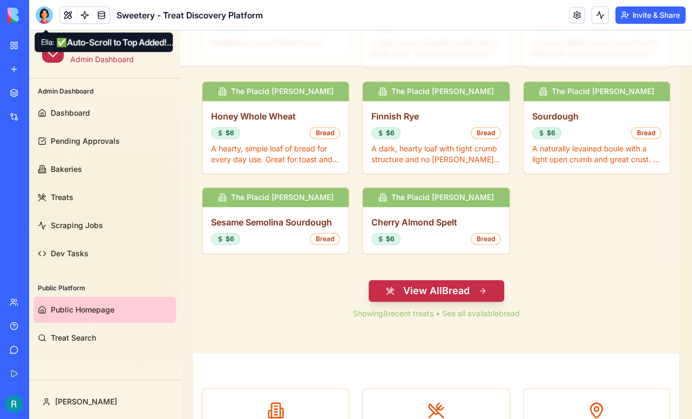
scroll to position [448, 0]
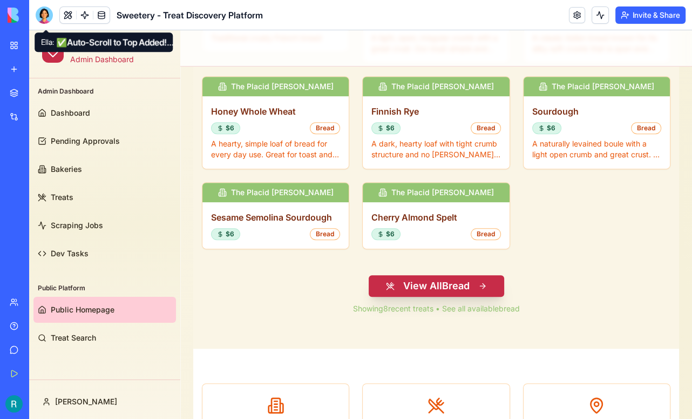
click at [457, 287] on button "View All Bread" at bounding box center [437, 286] width 136 height 22
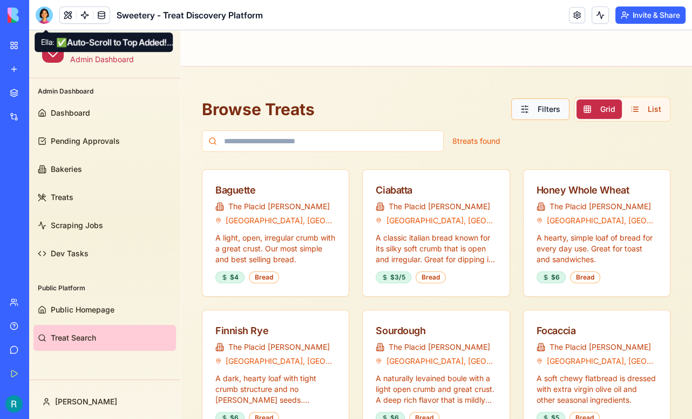
click at [534, 110] on button "Filters" at bounding box center [540, 109] width 58 height 22
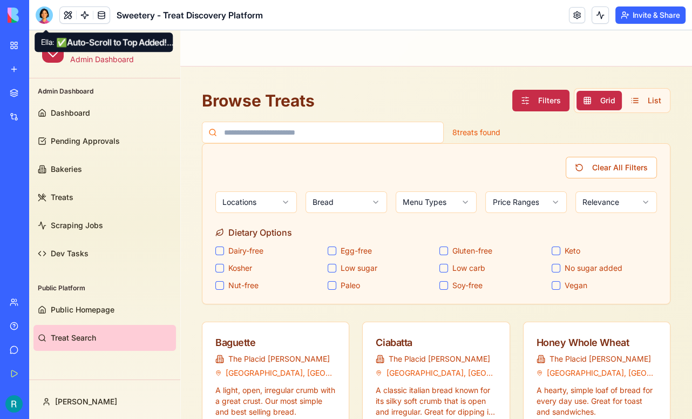
scroll to position [5, 0]
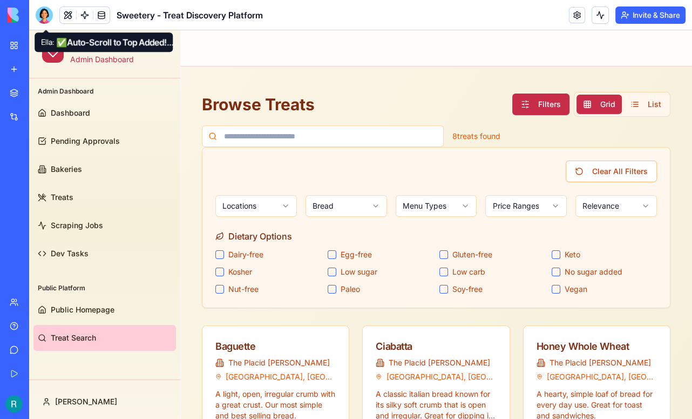
click at [530, 99] on button "Filters" at bounding box center [541, 104] width 57 height 22
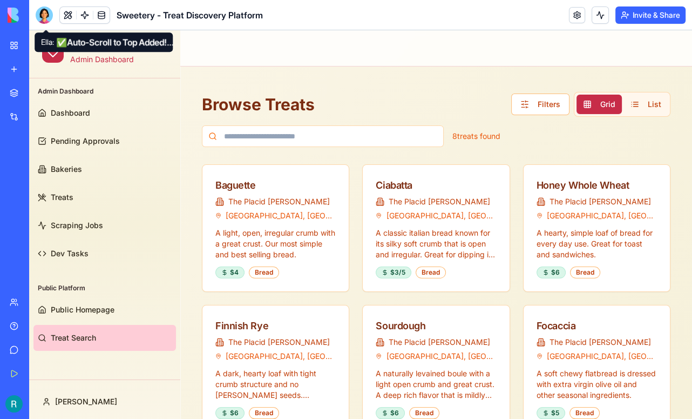
scroll to position [0, 0]
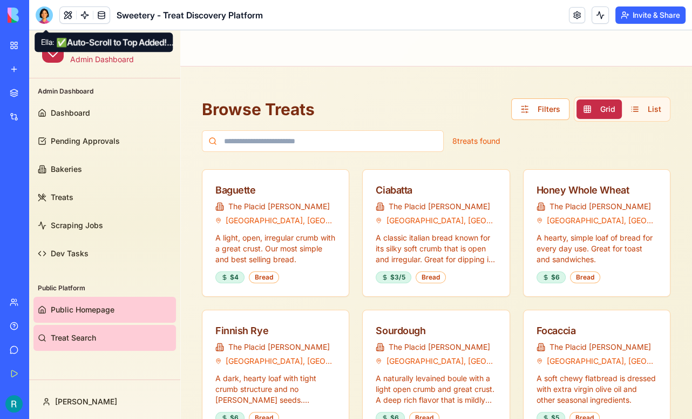
click at [97, 306] on span "Public Homepage" at bounding box center [83, 309] width 64 height 11
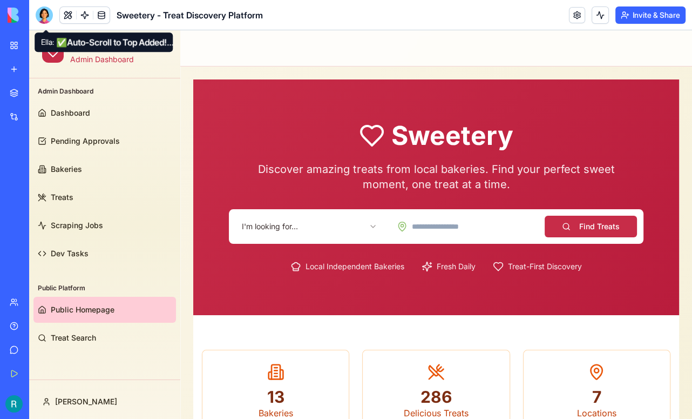
click at [325, 225] on html "Sweetery Admin Dashboard Admin Dashboard Dashboard Pending Approvals Bakeries T…" at bounding box center [360, 392] width 663 height 725
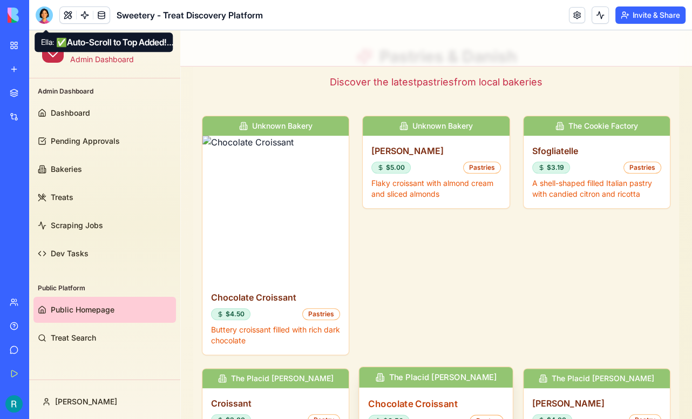
scroll to position [305, 0]
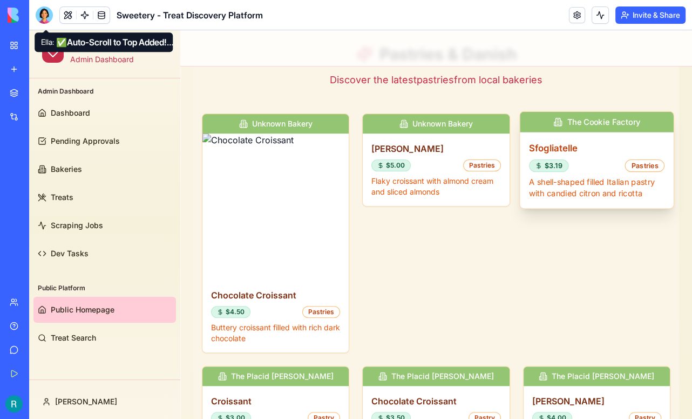
click at [578, 150] on h3 "Sfogliatelle" at bounding box center [597, 148] width 136 height 14
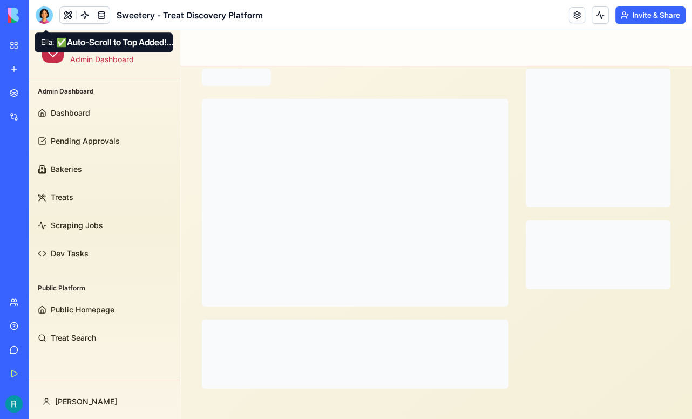
scroll to position [0, 0]
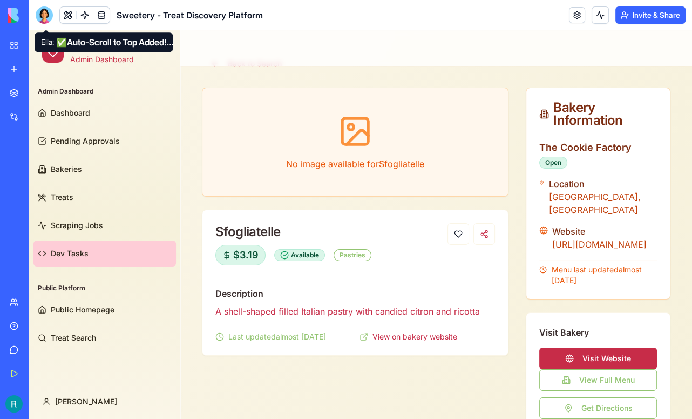
scroll to position [20, 0]
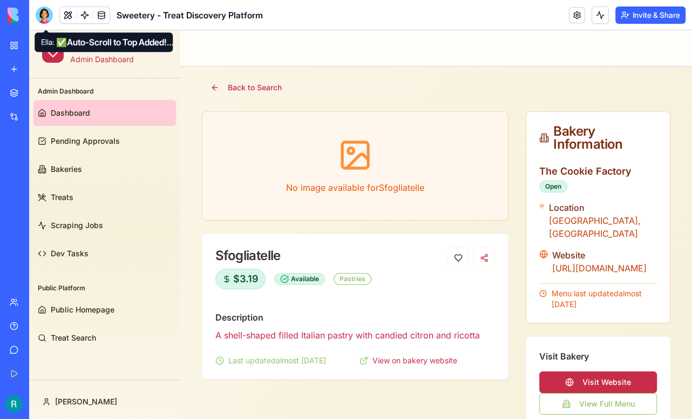
click at [80, 120] on link "Dashboard" at bounding box center [104, 113] width 143 height 26
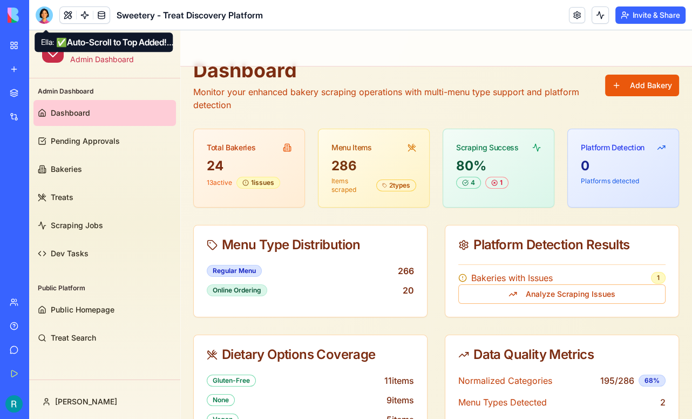
click at [51, 21] on div at bounding box center [44, 14] width 17 height 17
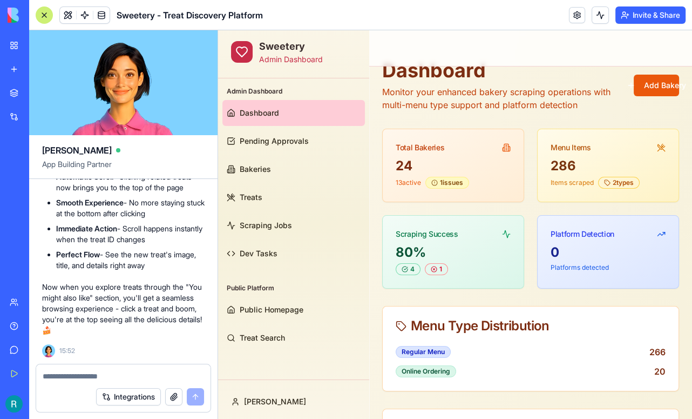
scroll to position [71104, 0]
click at [47, 14] on div at bounding box center [44, 14] width 17 height 17
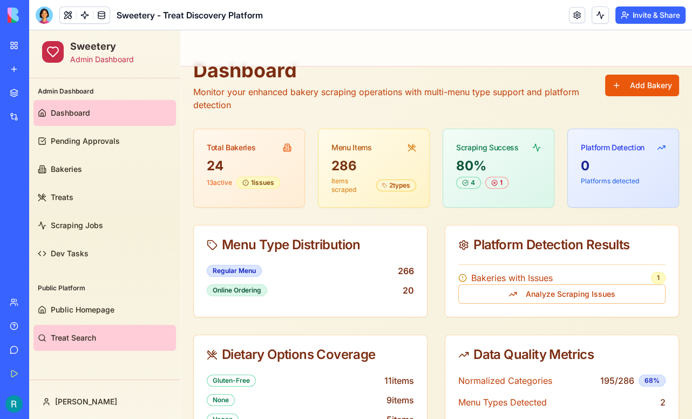
click at [80, 329] on link "Treat Search" at bounding box center [104, 338] width 143 height 26
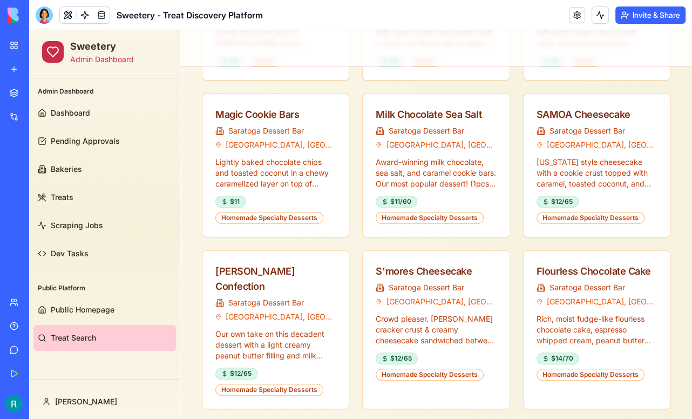
scroll to position [372, 0]
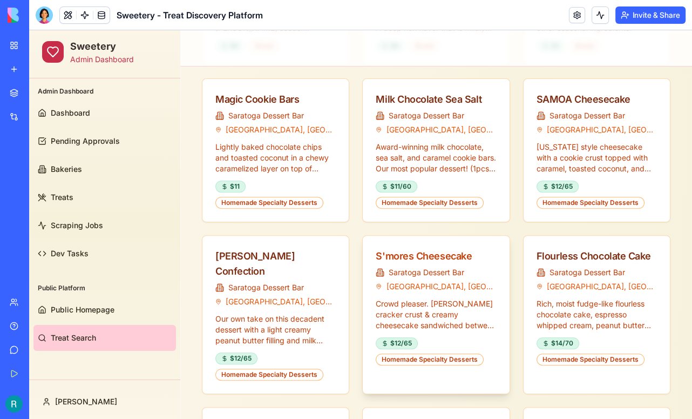
click at [436, 252] on div "S'mores Cheesecake" at bounding box center [436, 255] width 120 height 15
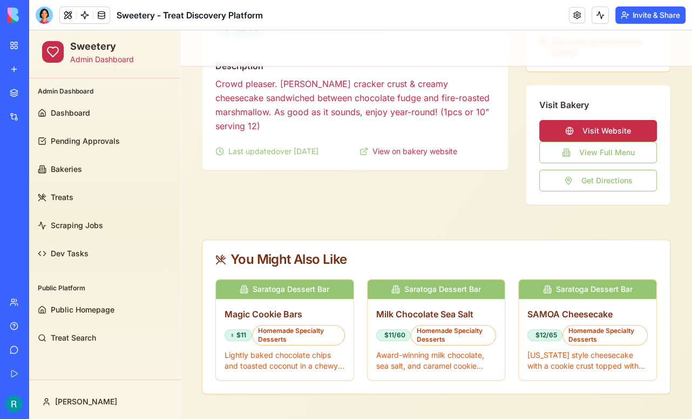
scroll to position [277, 0]
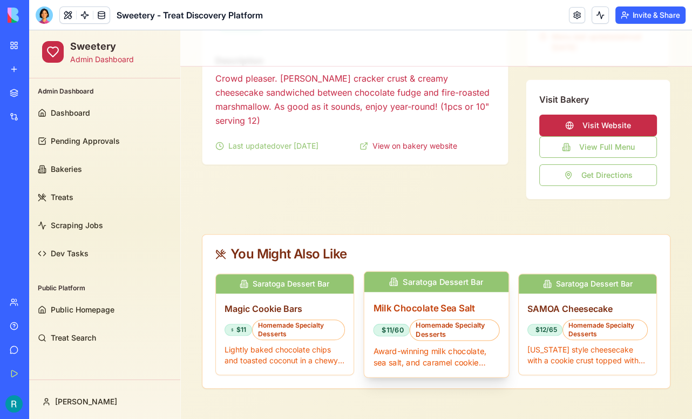
click at [433, 302] on h3 "Milk Chocolate Sea Salt" at bounding box center [436, 308] width 126 height 14
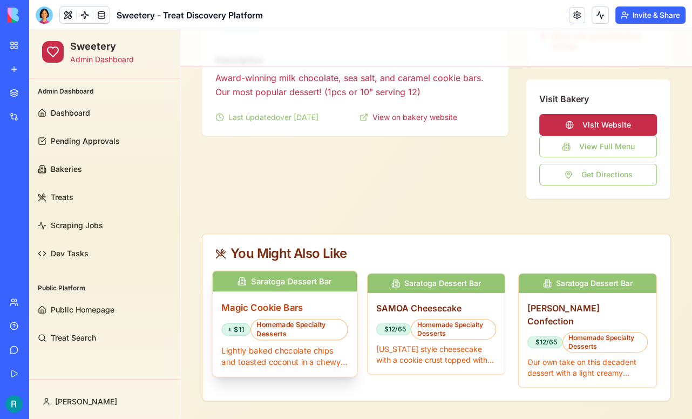
click at [288, 314] on div "Magic Cookie Bars $11 Homemade Specialty Desserts Lightly baked chocolate chips…" at bounding box center [285, 333] width 144 height 85
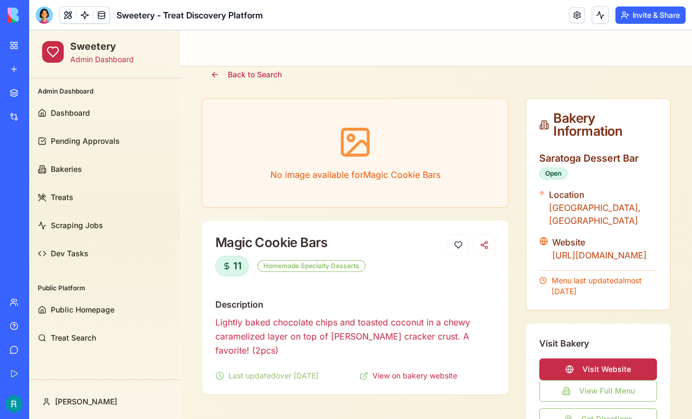
scroll to position [35, 0]
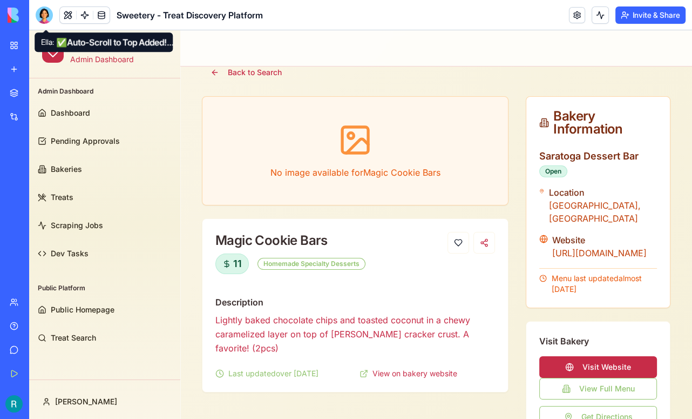
click at [45, 18] on div at bounding box center [44, 14] width 17 height 17
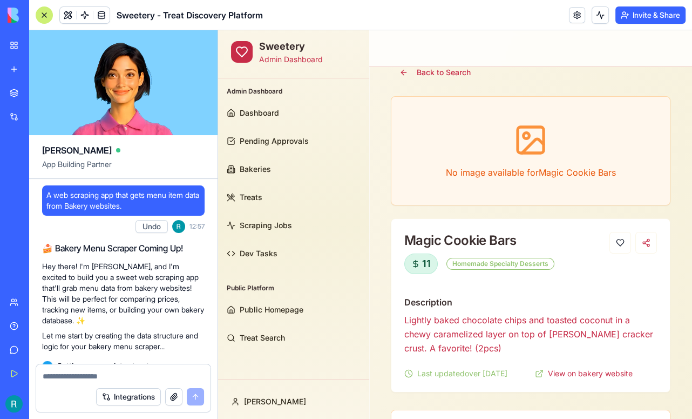
scroll to position [71408, 0]
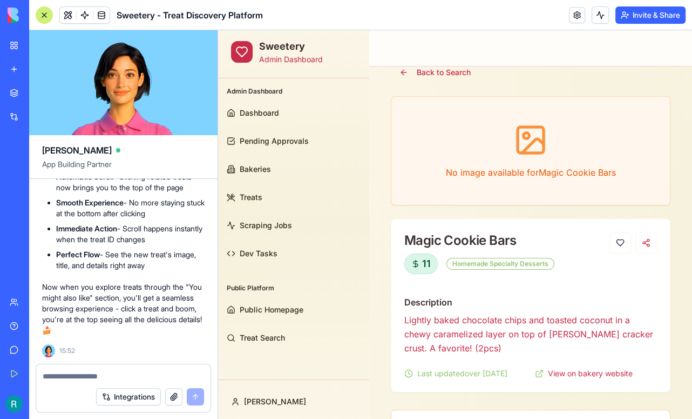
click at [91, 371] on textarea at bounding box center [123, 376] width 161 height 11
click at [50, 18] on div at bounding box center [44, 14] width 17 height 17
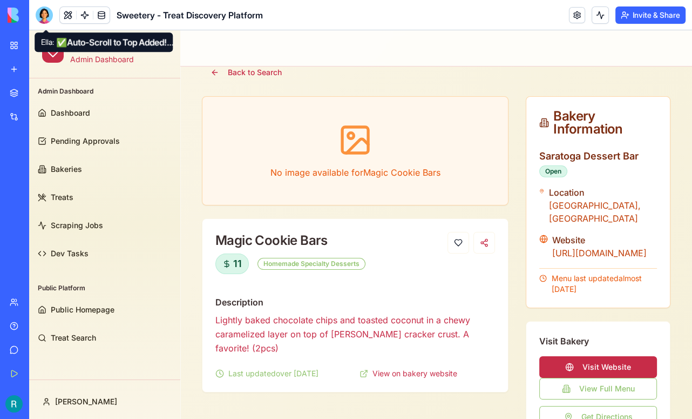
click at [43, 17] on div at bounding box center [44, 14] width 17 height 17
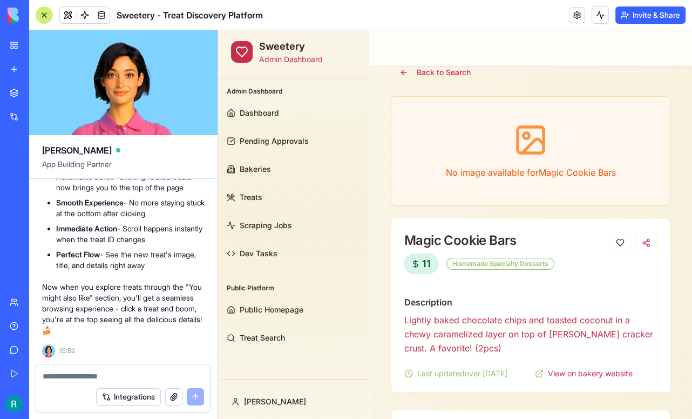
click at [90, 371] on textarea at bounding box center [123, 376] width 161 height 11
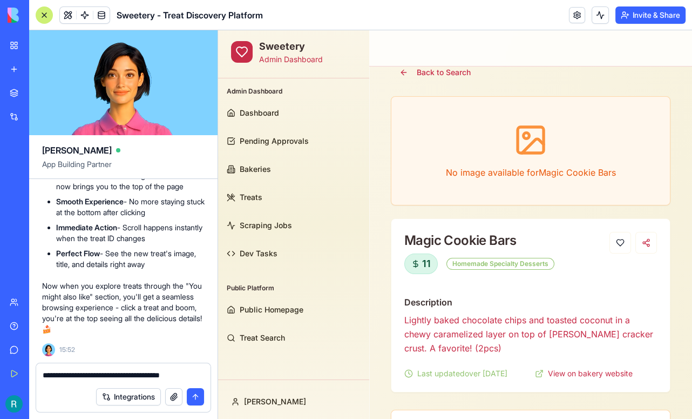
scroll to position [0, 0]
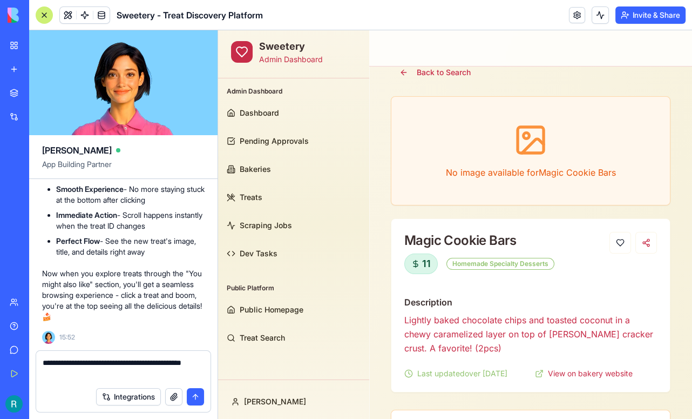
type textarea "**********"
click at [47, 17] on div at bounding box center [44, 14] width 17 height 17
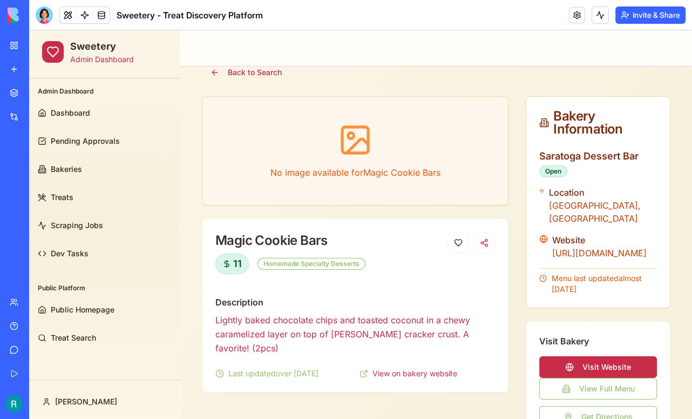
click at [38, 16] on div at bounding box center [44, 14] width 17 height 17
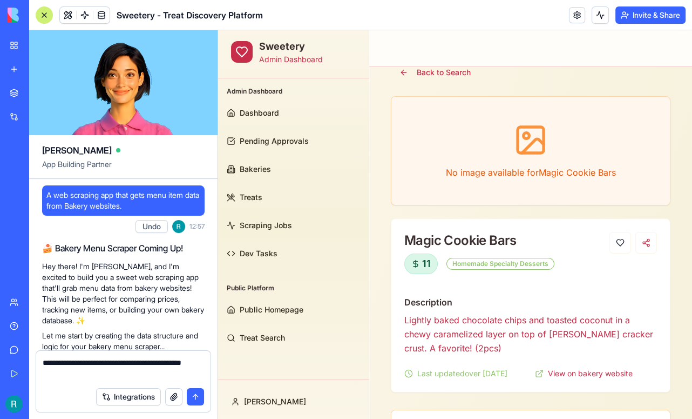
scroll to position [71422, 0]
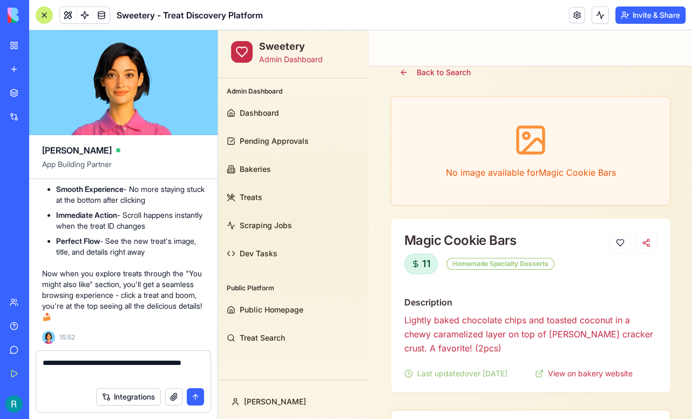
click at [93, 369] on textarea "**********" at bounding box center [122, 369] width 159 height 24
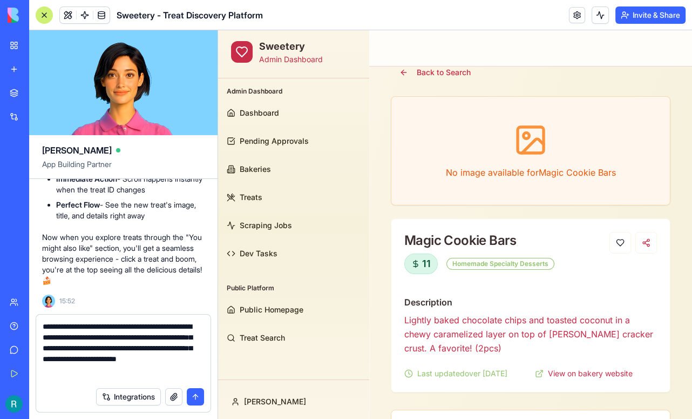
scroll to position [7, 0]
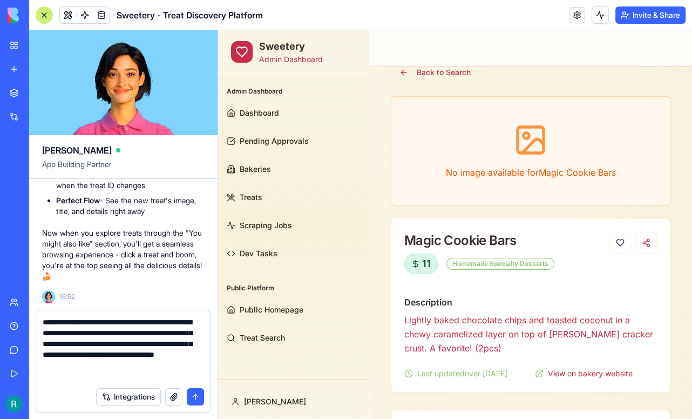
type textarea "**********"
click at [170, 391] on button "button" at bounding box center [173, 396] width 17 height 17
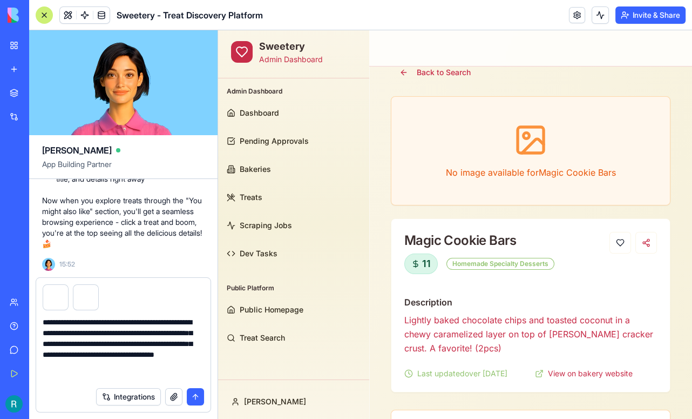
click at [148, 370] on textarea "**********" at bounding box center [122, 349] width 159 height 65
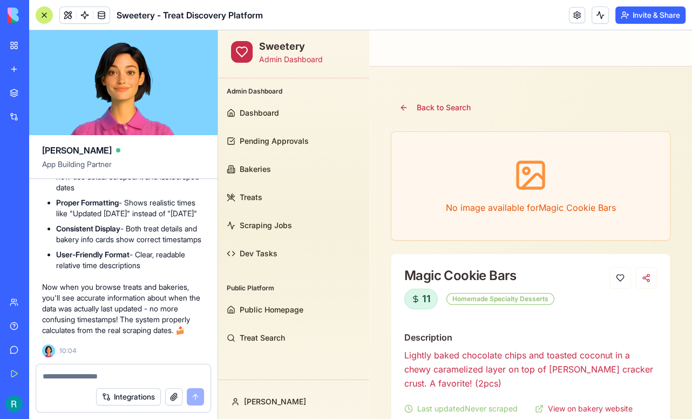
scroll to position [72159, 0]
click at [46, 20] on div at bounding box center [44, 14] width 17 height 17
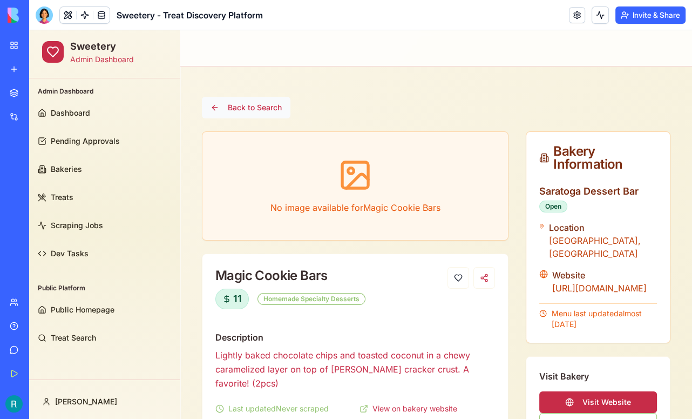
click at [237, 109] on button "Back to Search" at bounding box center [246, 108] width 89 height 22
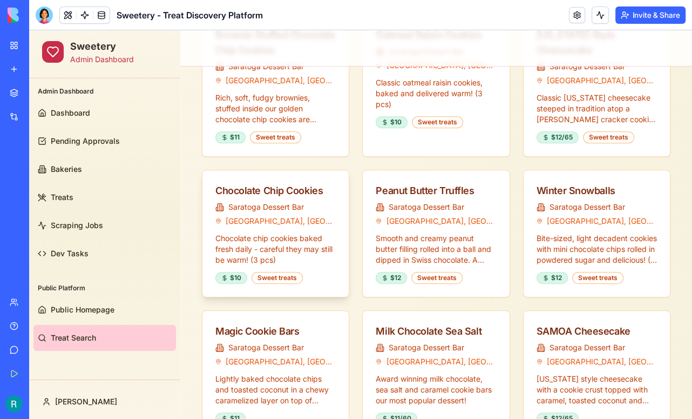
scroll to position [937, 0]
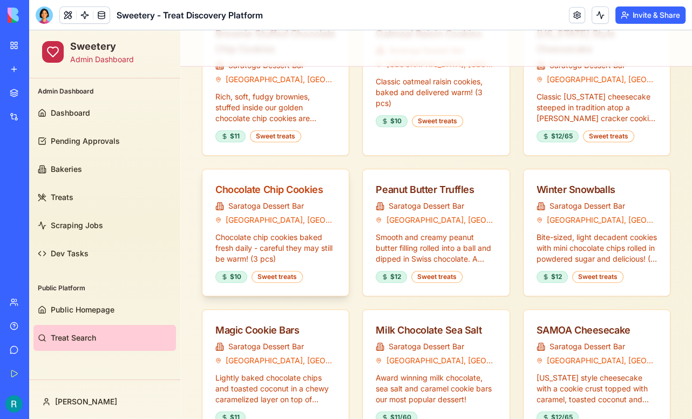
click at [305, 182] on div "Chocolate Chip Cookies" at bounding box center [276, 189] width 120 height 15
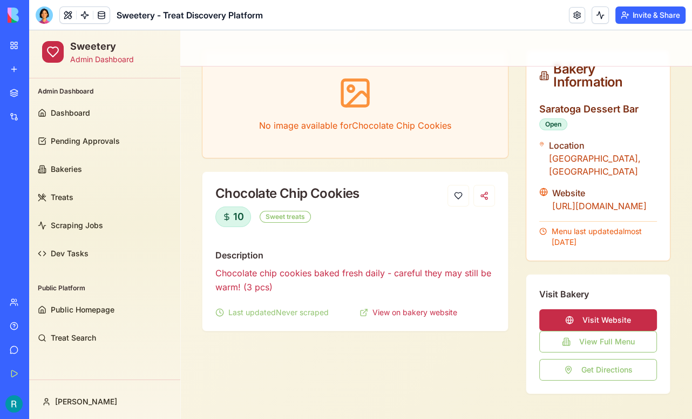
scroll to position [79, 0]
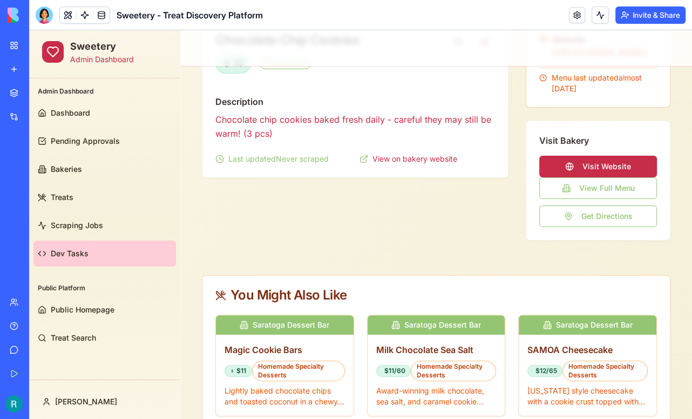
scroll to position [236, 0]
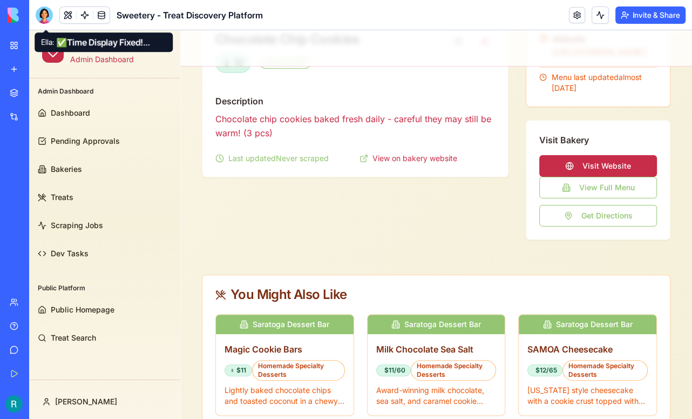
click at [44, 21] on div at bounding box center [44, 14] width 17 height 17
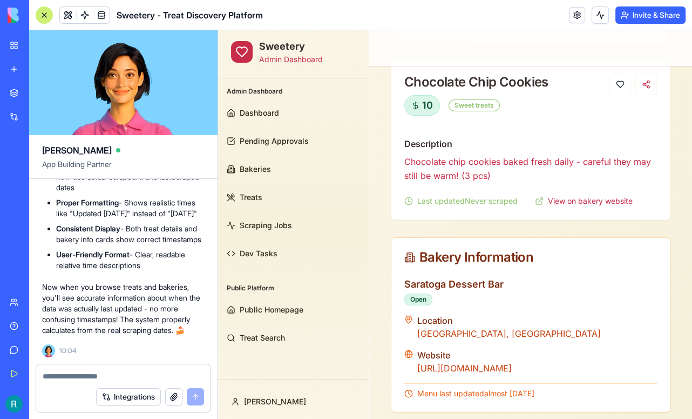
scroll to position [194, 0]
click at [97, 371] on textarea at bounding box center [123, 376] width 161 height 11
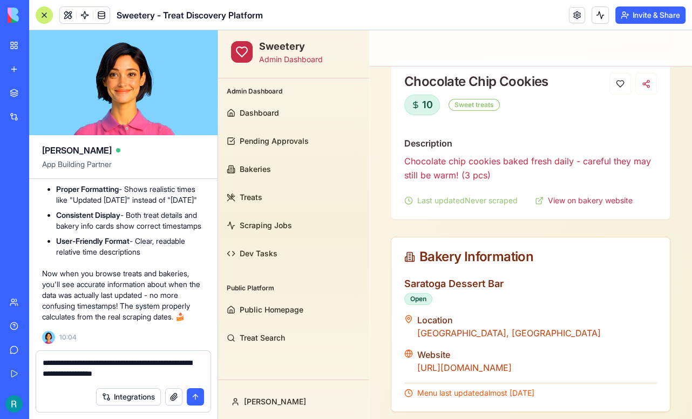
click at [176, 359] on textarea "**********" at bounding box center [122, 369] width 159 height 24
click at [177, 372] on textarea "**********" at bounding box center [122, 369] width 159 height 24
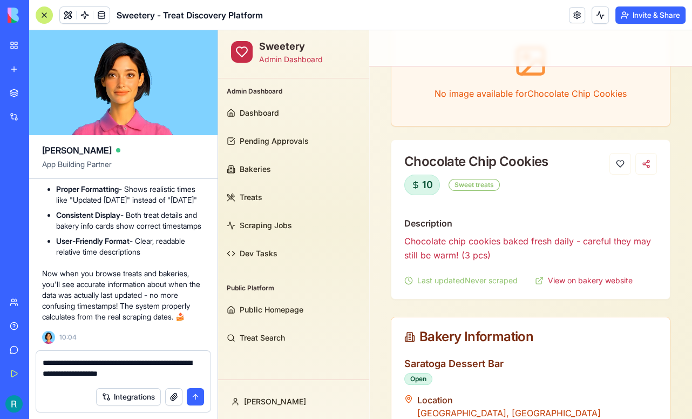
scroll to position [113, 0]
type textarea "**********"
click at [44, 15] on div at bounding box center [44, 14] width 17 height 17
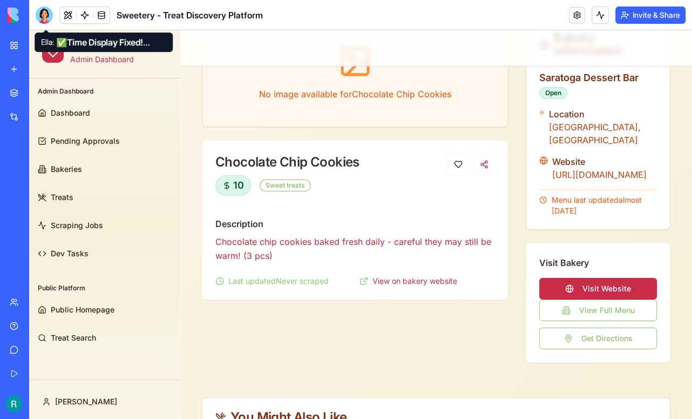
click at [47, 24] on div at bounding box center [44, 14] width 17 height 17
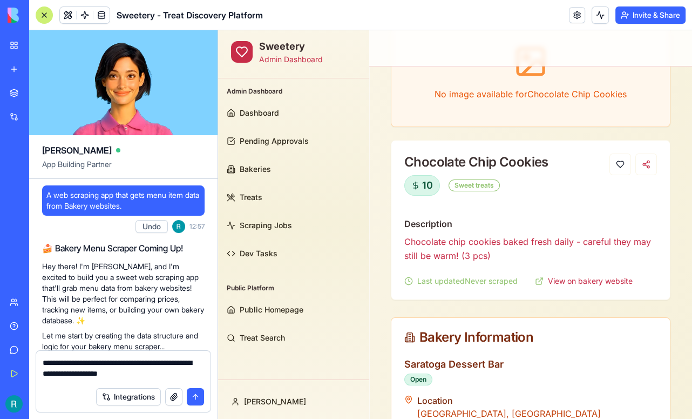
scroll to position [72172, 0]
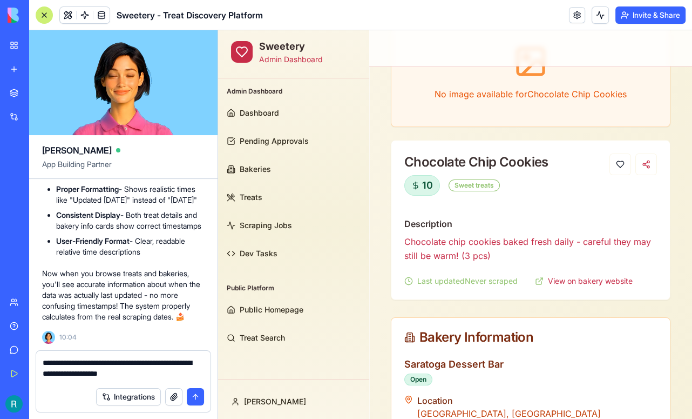
click at [169, 374] on textarea "**********" at bounding box center [122, 369] width 159 height 24
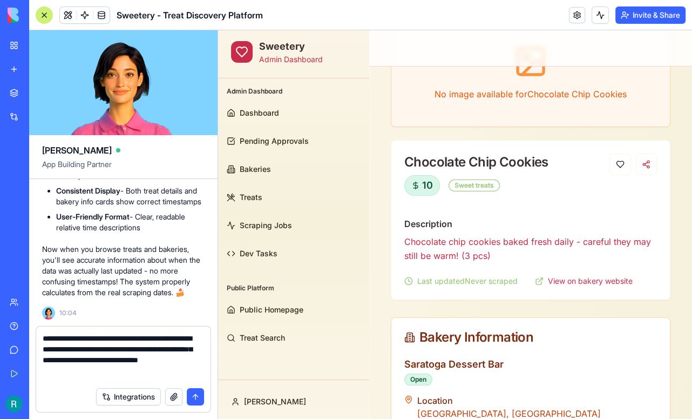
scroll to position [72061, 0]
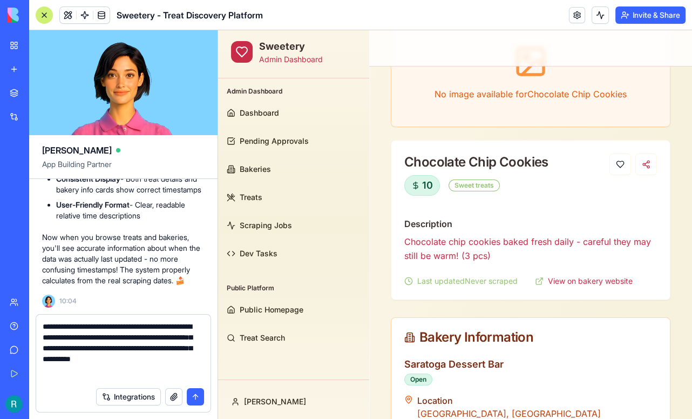
drag, startPoint x: 128, startPoint y: 370, endPoint x: 167, endPoint y: 338, distance: 51.0
click at [167, 338] on textarea "**********" at bounding box center [122, 351] width 159 height 60
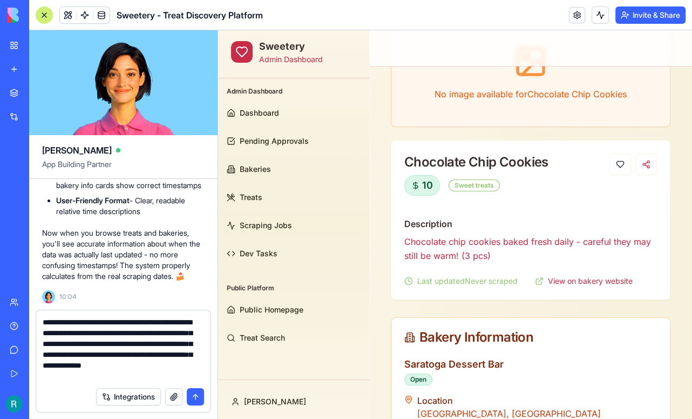
scroll to position [19, 0]
type textarea "**********"
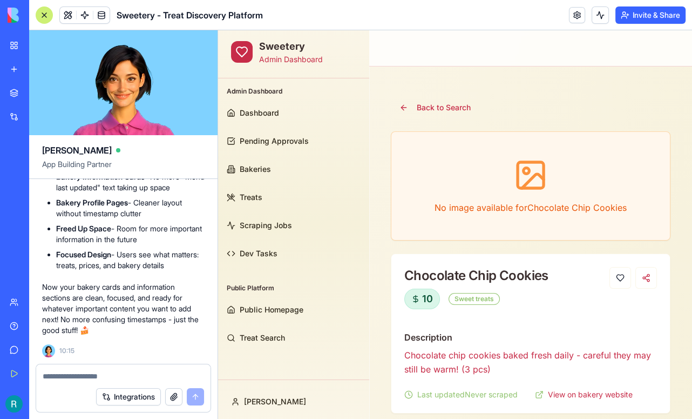
scroll to position [72765, 0]
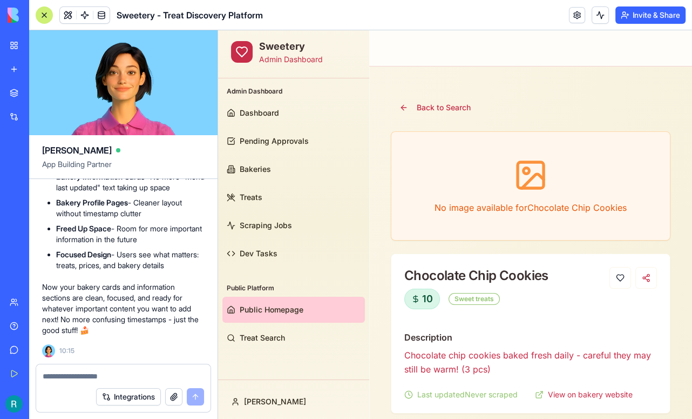
click at [293, 314] on span "Public Homepage" at bounding box center [272, 309] width 64 height 11
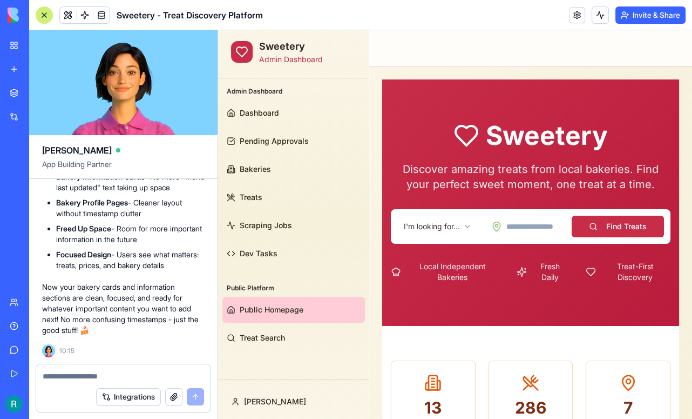
click at [44, 16] on div at bounding box center [44, 14] width 17 height 17
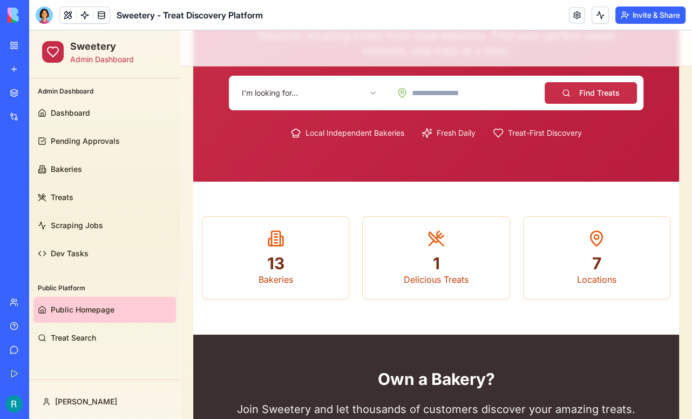
scroll to position [134, 0]
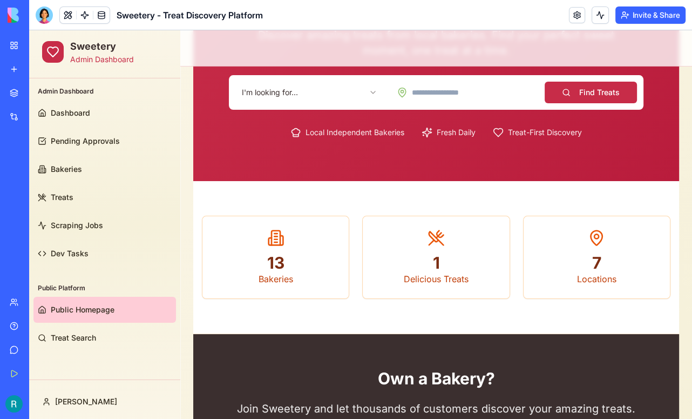
click at [306, 89] on html "Sweetery Admin Dashboard Admin Dashboard Dashboard Pending Approvals Bakeries T…" at bounding box center [360, 258] width 663 height 725
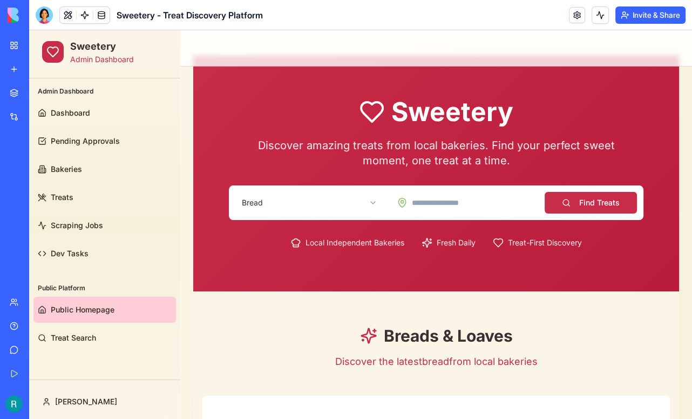
scroll to position [15, 0]
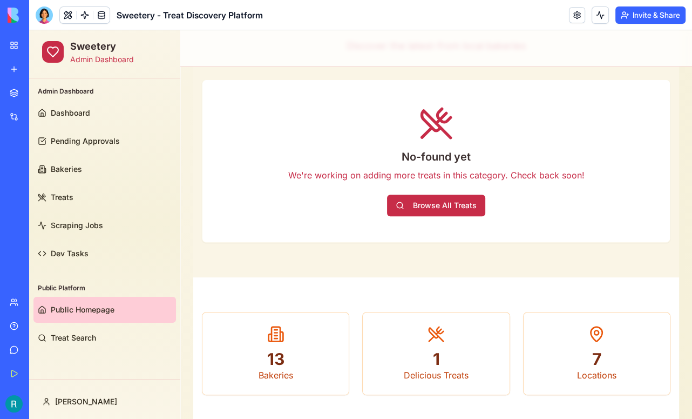
scroll to position [0, 0]
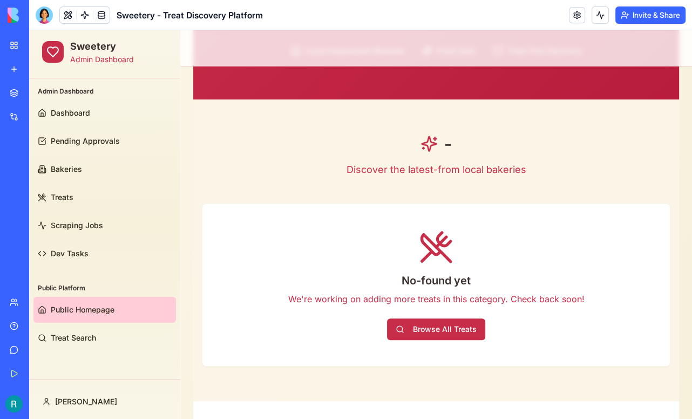
scroll to position [221, 0]
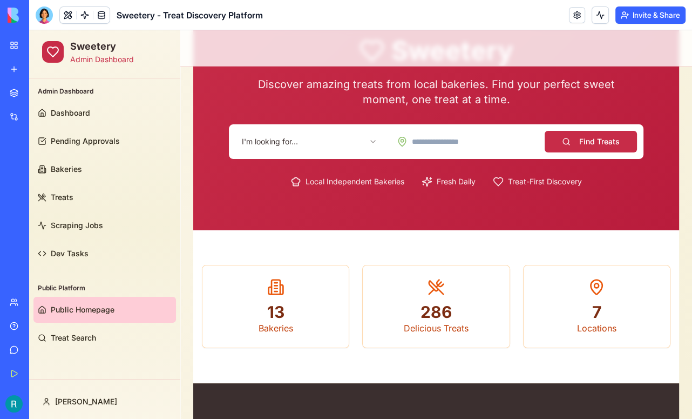
scroll to position [92, 0]
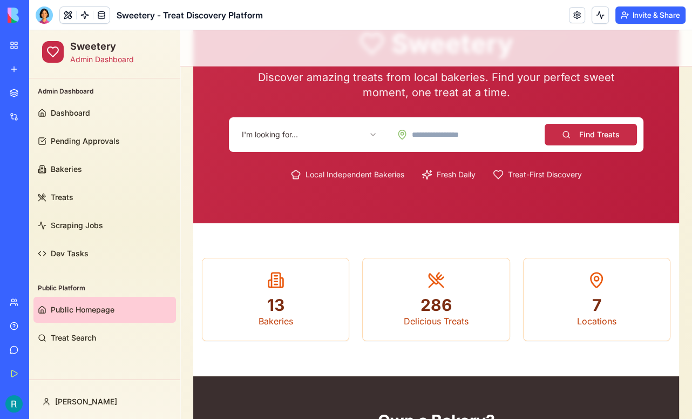
click at [346, 139] on html "Sweetery Admin Dashboard Admin Dashboard Dashboard Pending Approvals Bakeries T…" at bounding box center [360, 300] width 663 height 725
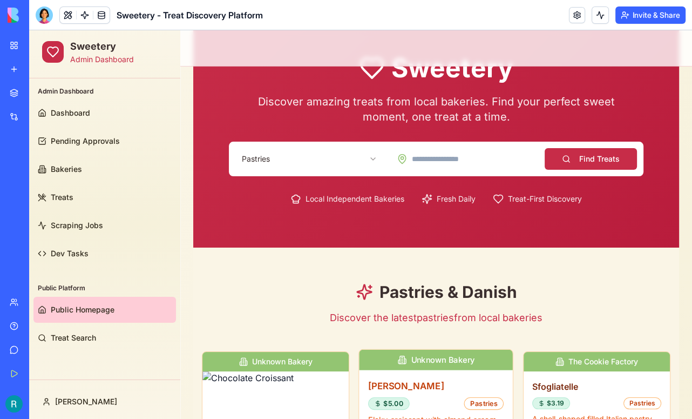
scroll to position [67, 0]
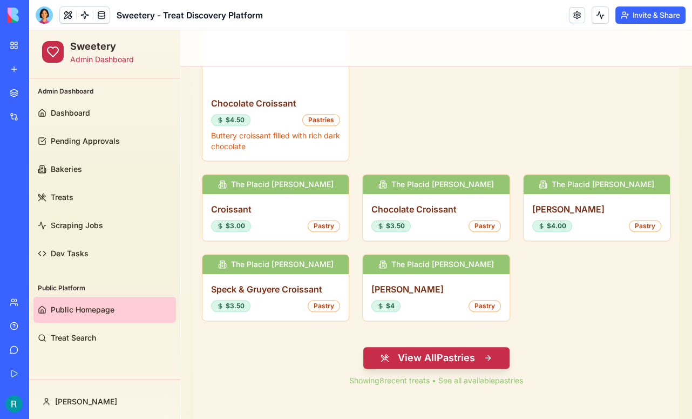
scroll to position [391, 0]
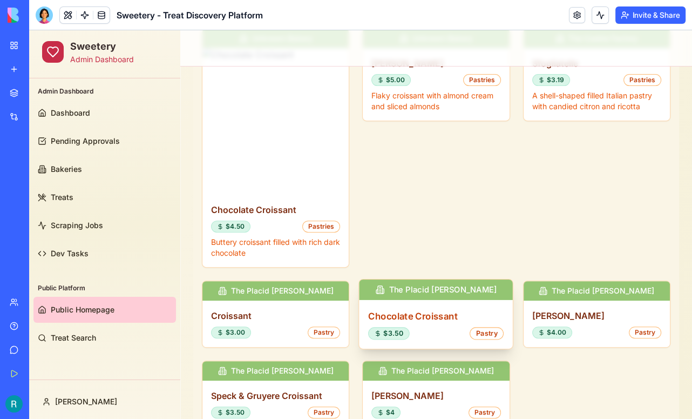
click at [449, 312] on h3 "Chocolate Croissant" at bounding box center [436, 316] width 136 height 14
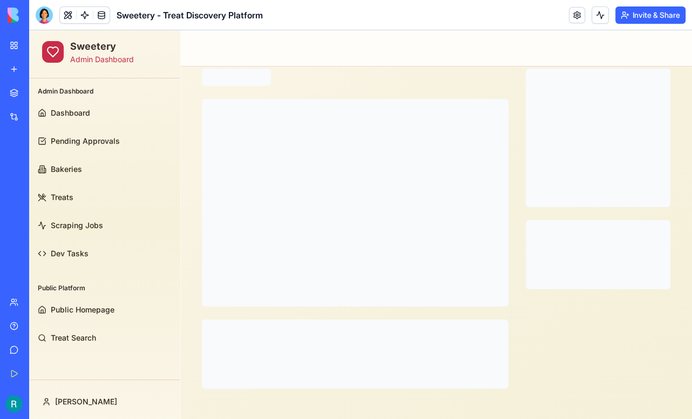
scroll to position [0, 0]
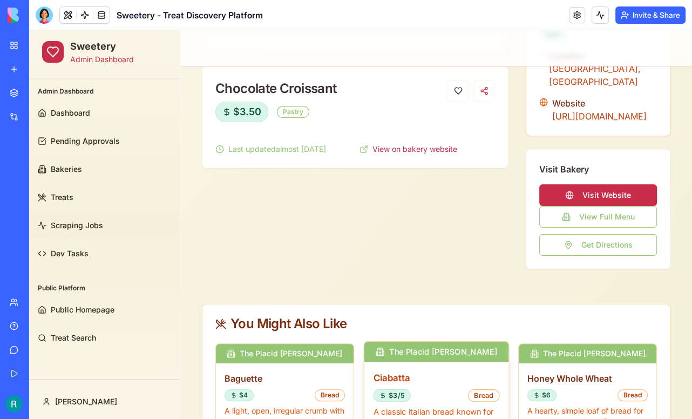
scroll to position [220, 0]
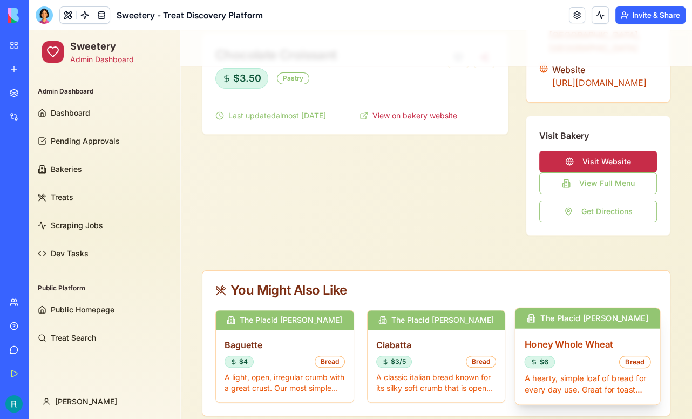
click at [612, 355] on div "$6 Bread" at bounding box center [588, 361] width 126 height 12
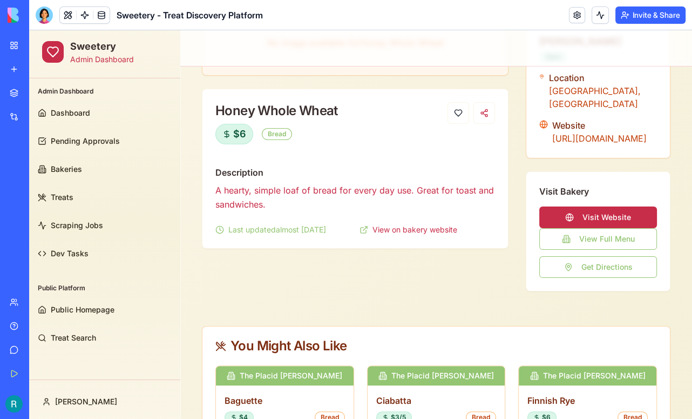
scroll to position [233, 0]
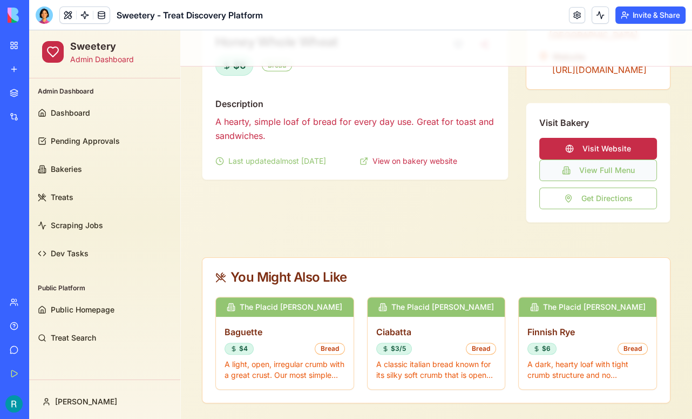
click at [580, 161] on button "View Full Menu" at bounding box center [599, 170] width 118 height 22
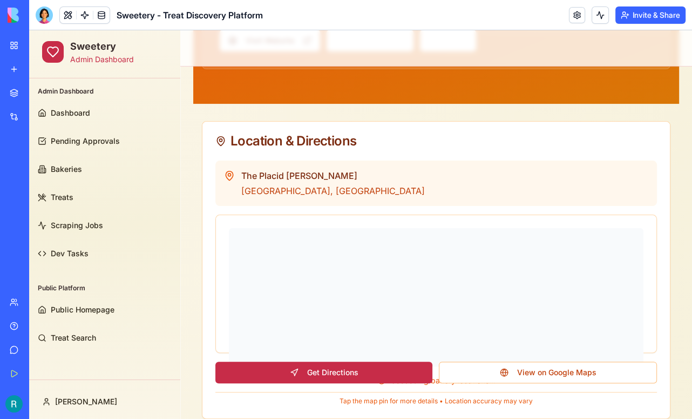
scroll to position [211, 0]
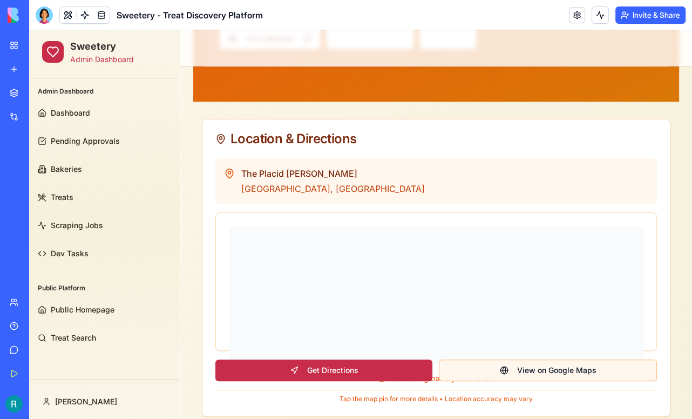
click at [559, 368] on button "View on Google Maps" at bounding box center [548, 370] width 218 height 22
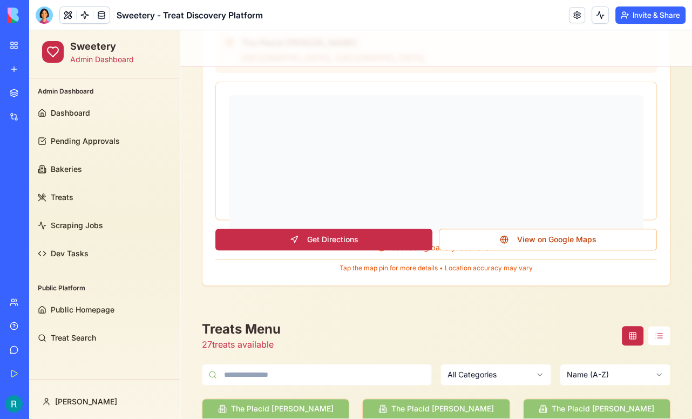
scroll to position [345, 0]
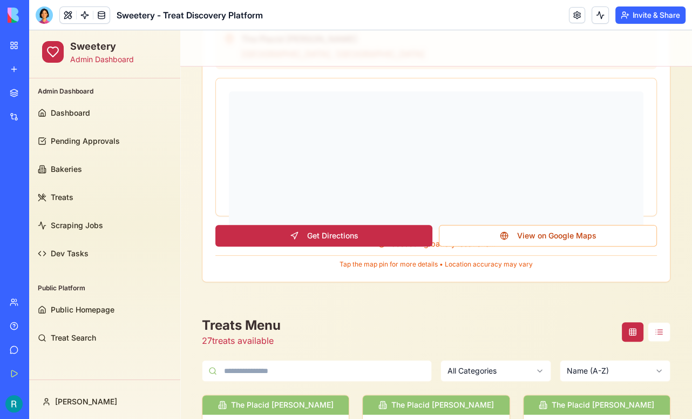
click at [327, 237] on button "Get Directions" at bounding box center [324, 236] width 217 height 22
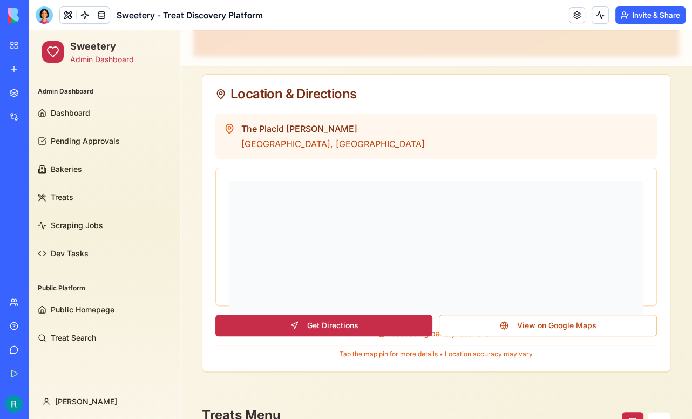
scroll to position [254, 0]
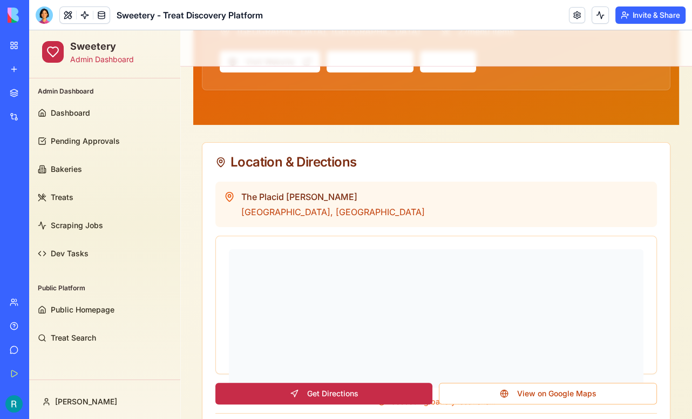
scroll to position [0, 0]
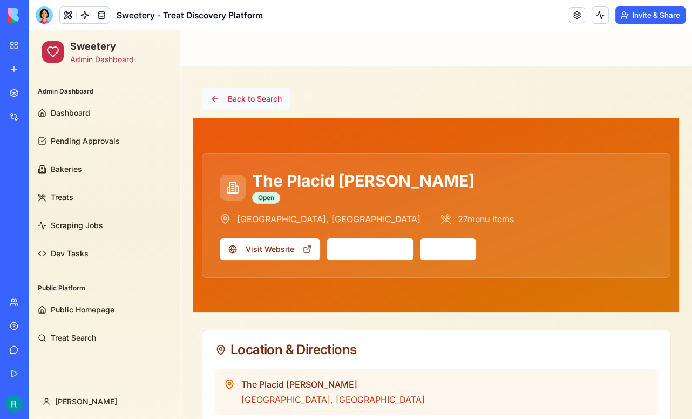
click at [257, 95] on button "Back to Search" at bounding box center [246, 99] width 89 height 22
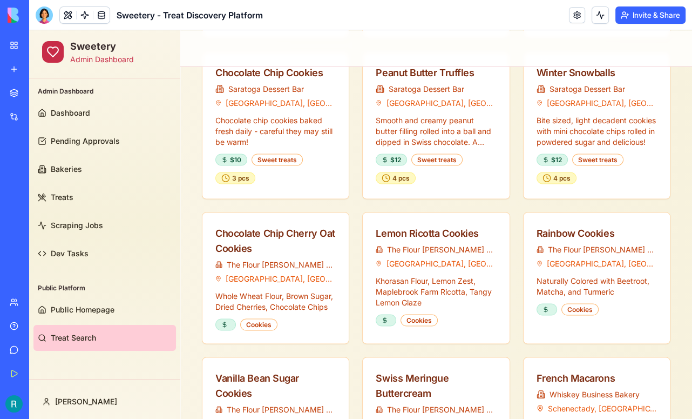
scroll to position [1943, 0]
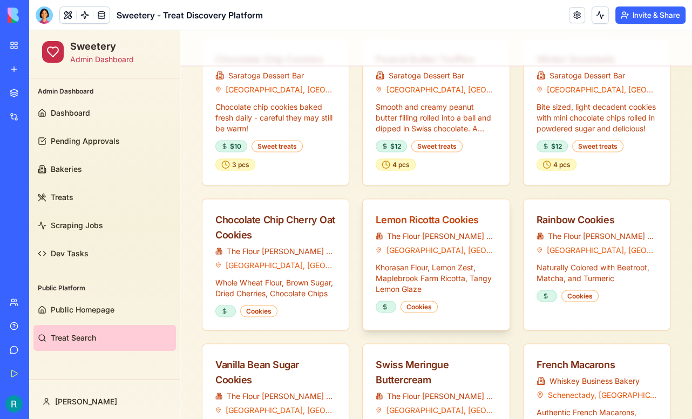
click at [425, 212] on div "Lemon Ricotta Cookies" at bounding box center [436, 219] width 120 height 15
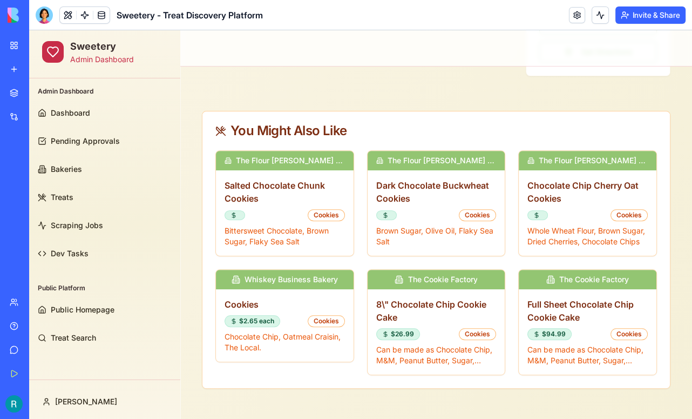
scroll to position [0, 0]
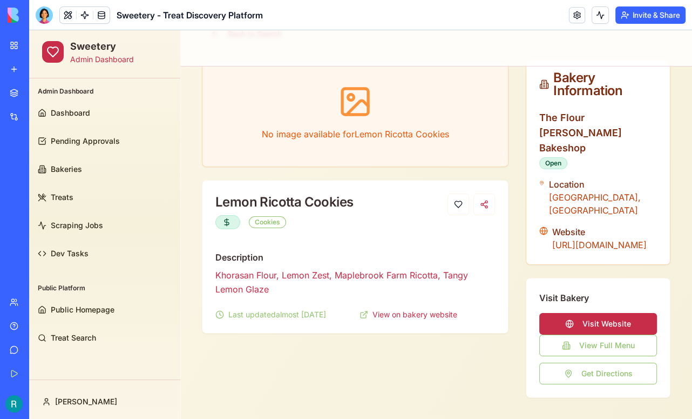
scroll to position [85, 0]
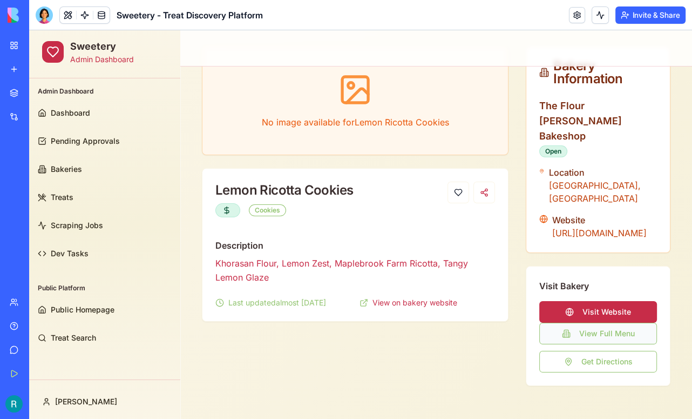
click at [605, 322] on button "View Full Menu" at bounding box center [599, 333] width 118 height 22
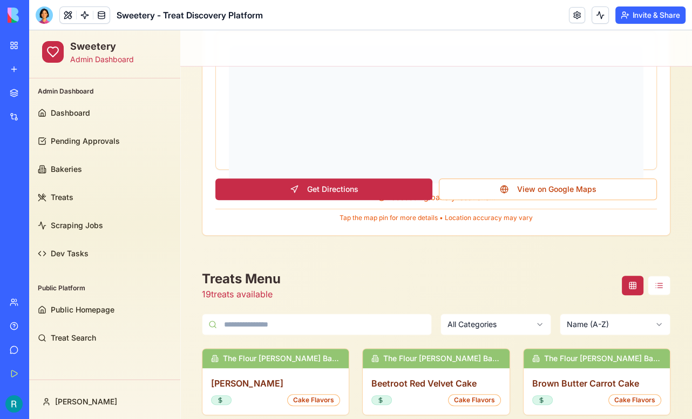
scroll to position [398, 0]
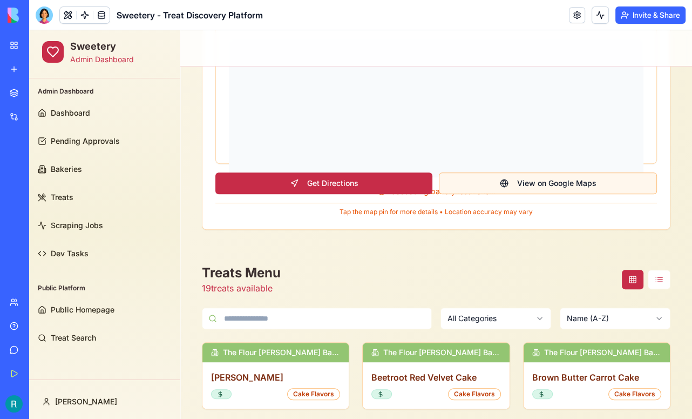
click at [553, 185] on button "View on Google Maps" at bounding box center [548, 183] width 218 height 22
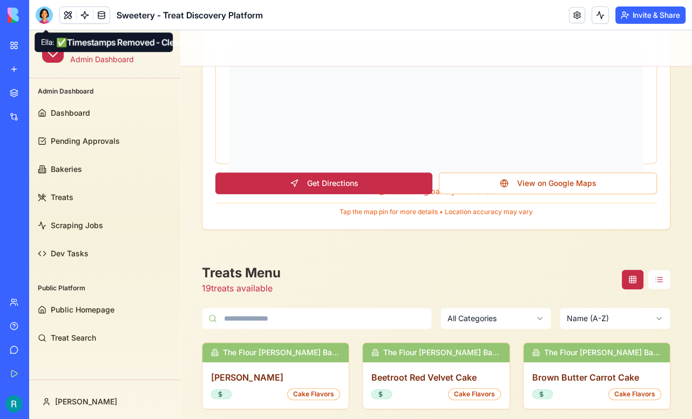
click at [46, 15] on div at bounding box center [44, 14] width 17 height 17
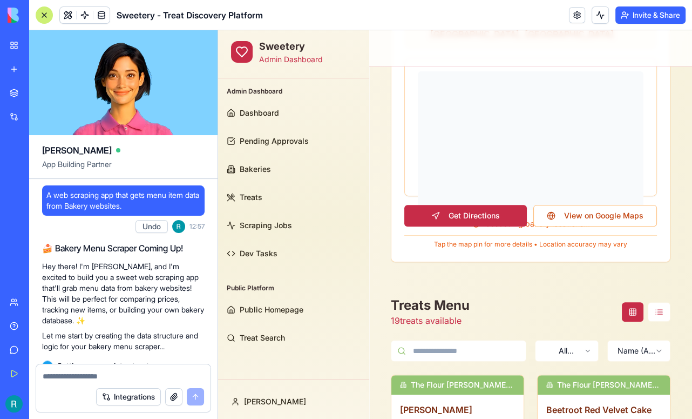
scroll to position [72854, 0]
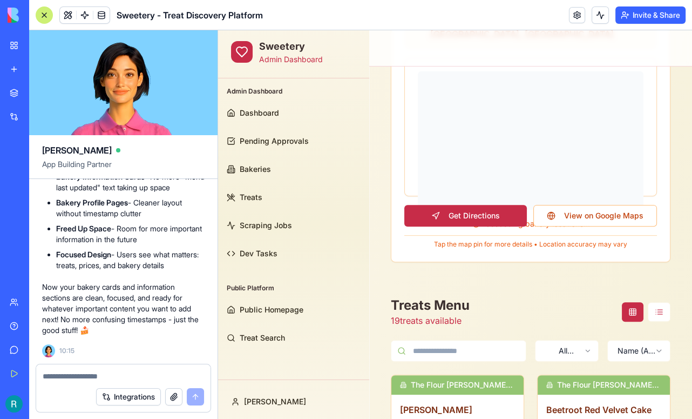
click at [77, 371] on textarea at bounding box center [123, 376] width 161 height 11
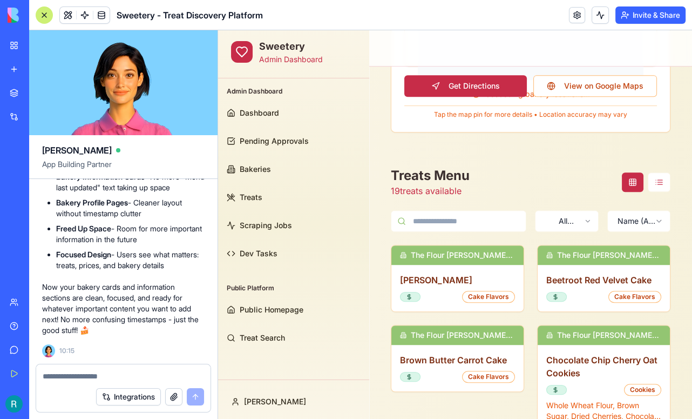
scroll to position [528, 0]
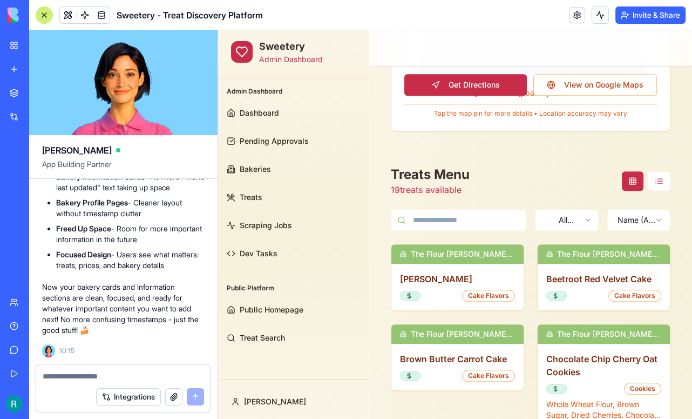
click at [50, 18] on div at bounding box center [44, 14] width 17 height 17
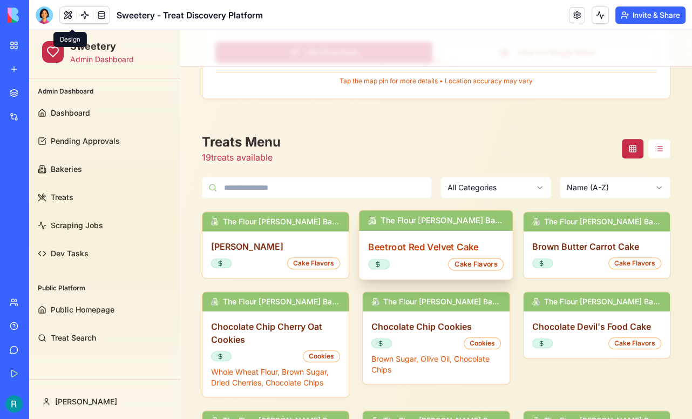
click at [415, 235] on div "Beetroot Red Velvet Cake Cake Flavors" at bounding box center [437, 255] width 154 height 49
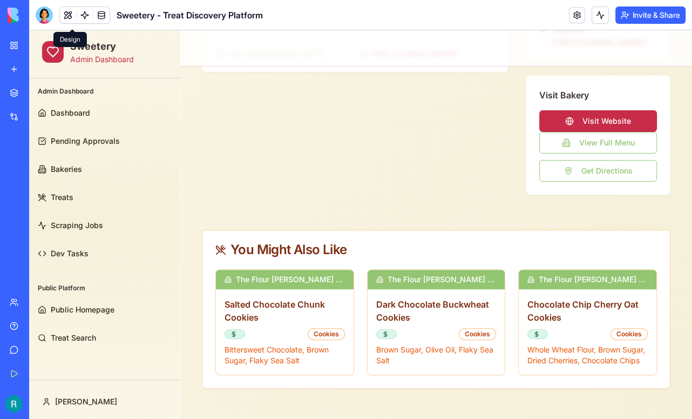
scroll to position [0, 0]
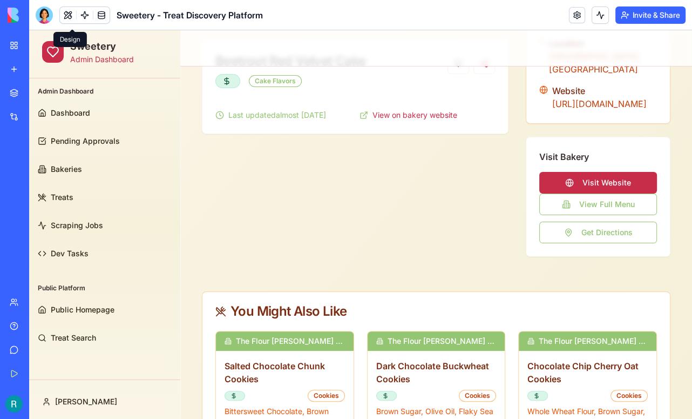
scroll to position [261, 0]
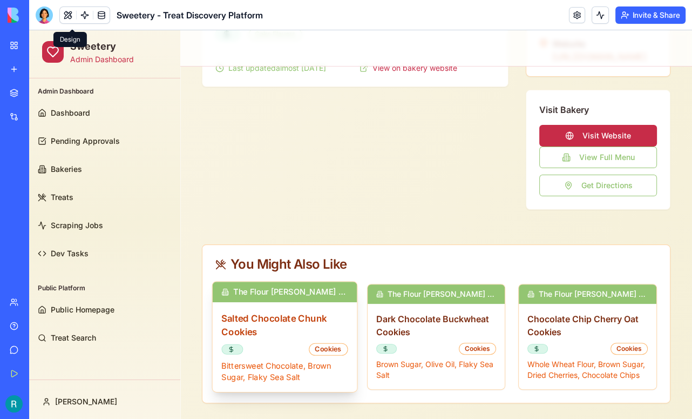
click at [274, 360] on p "Bittersweet Chocolate, Brown Sugar, Flaky Sea Salt" at bounding box center [284, 371] width 126 height 23
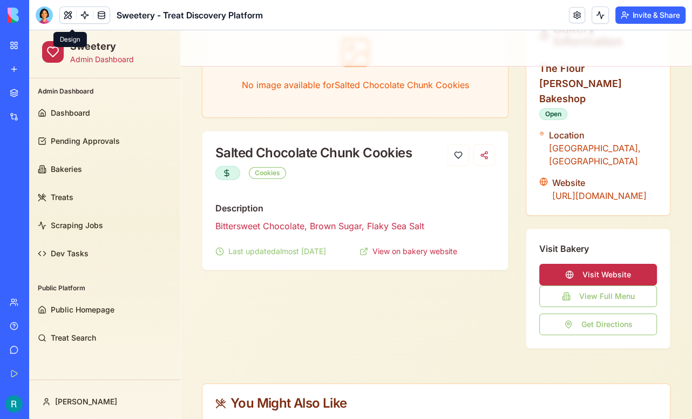
scroll to position [123, 0]
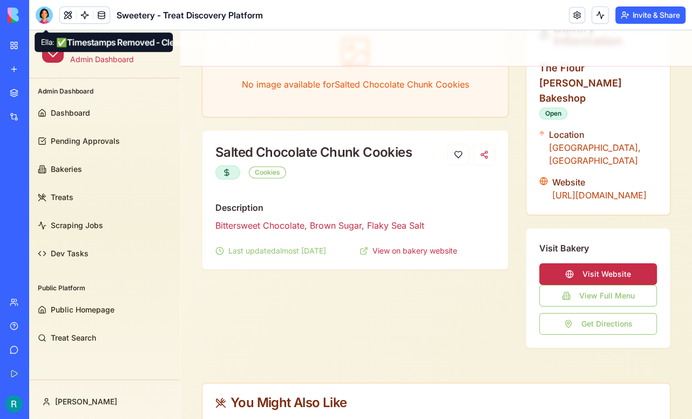
click at [44, 18] on div at bounding box center [44, 14] width 17 height 17
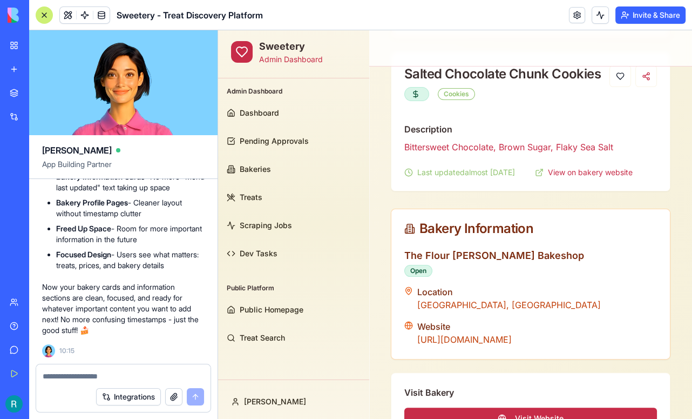
scroll to position [190, 0]
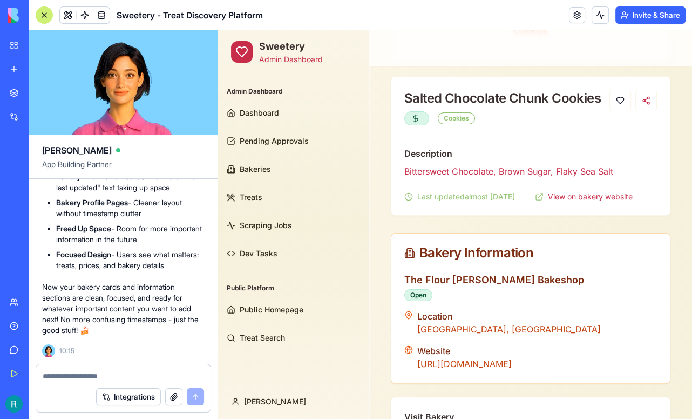
click at [73, 371] on textarea at bounding box center [123, 376] width 161 height 11
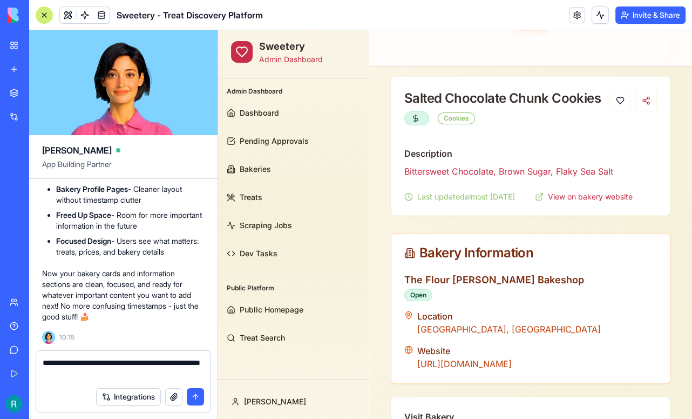
click at [171, 394] on button "button" at bounding box center [173, 396] width 17 height 17
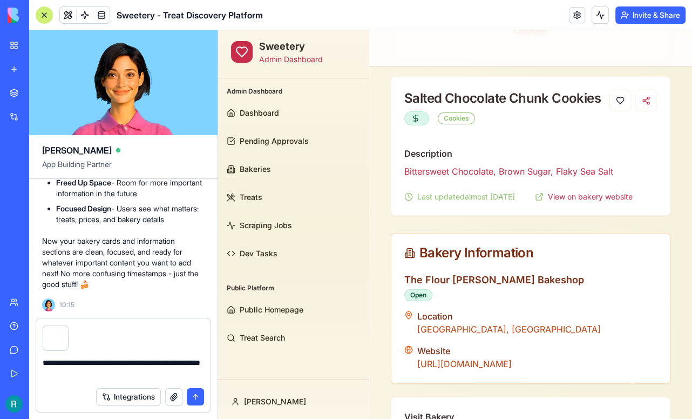
click at [131, 372] on textarea "**********" at bounding box center [122, 369] width 159 height 24
type textarea "**********"
click at [192, 396] on button "submit" at bounding box center [195, 396] width 17 height 17
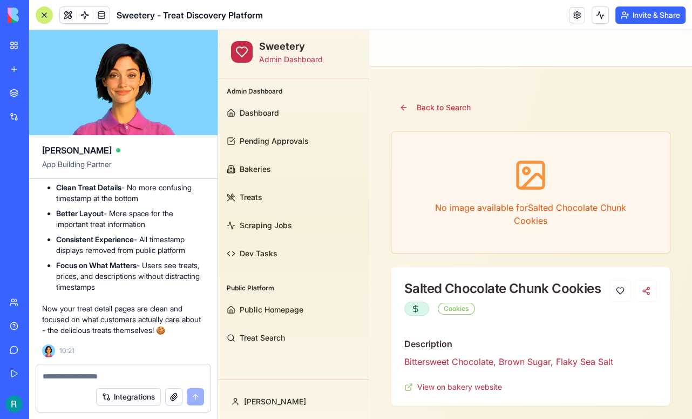
scroll to position [73143, 0]
click at [45, 20] on div at bounding box center [44, 14] width 17 height 17
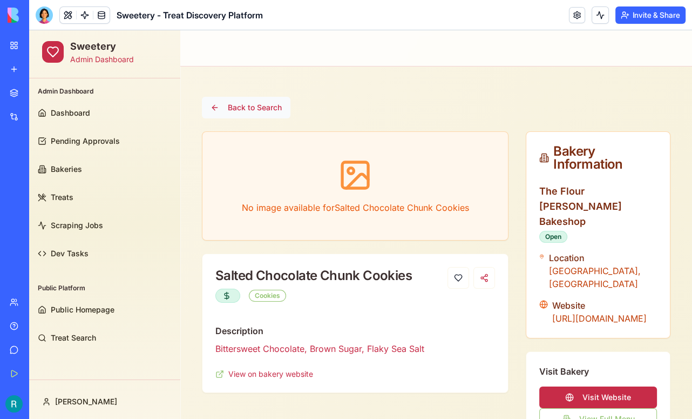
click at [251, 103] on button "Back to Search" at bounding box center [246, 108] width 89 height 22
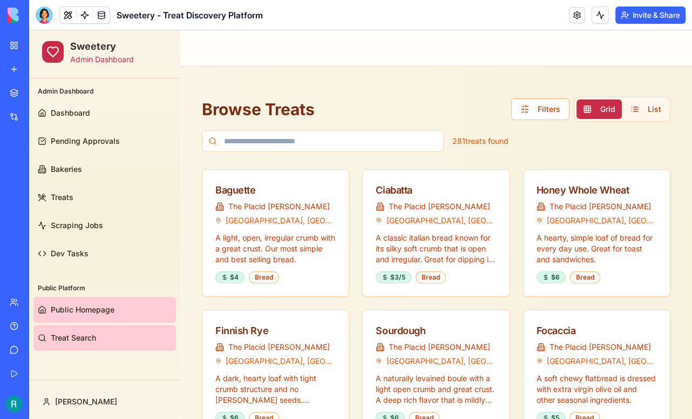
click at [82, 314] on link "Public Homepage" at bounding box center [104, 310] width 143 height 26
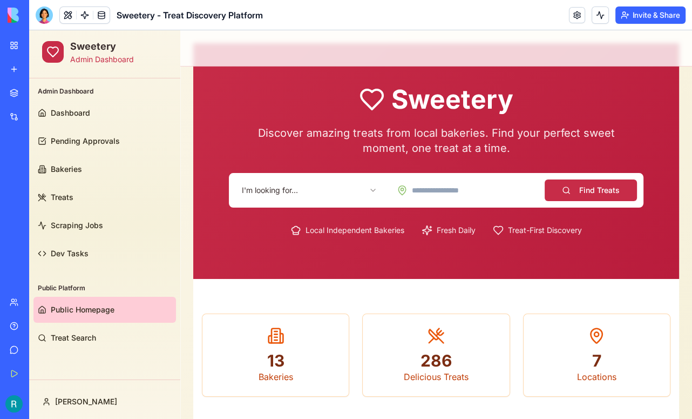
scroll to position [44, 0]
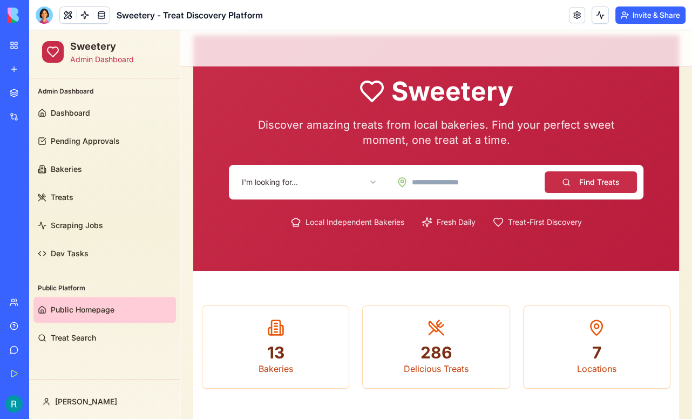
click at [358, 185] on html "Sweetery Admin Dashboard Admin Dashboard Dashboard Pending Approvals Bakeries T…" at bounding box center [360, 348] width 663 height 725
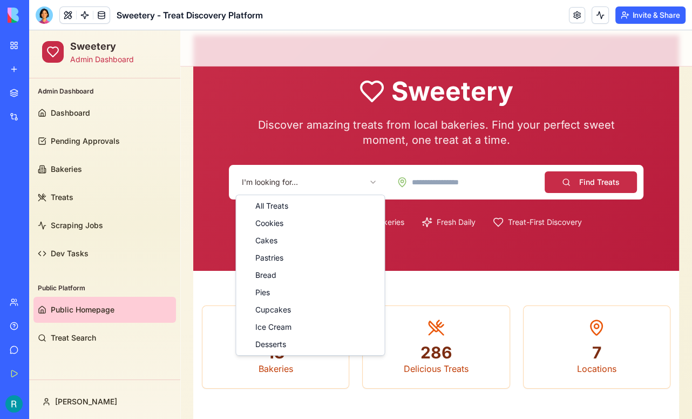
click at [429, 258] on html "Sweetery Admin Dashboard Admin Dashboard Dashboard Pending Approvals Bakeries T…" at bounding box center [360, 348] width 663 height 725
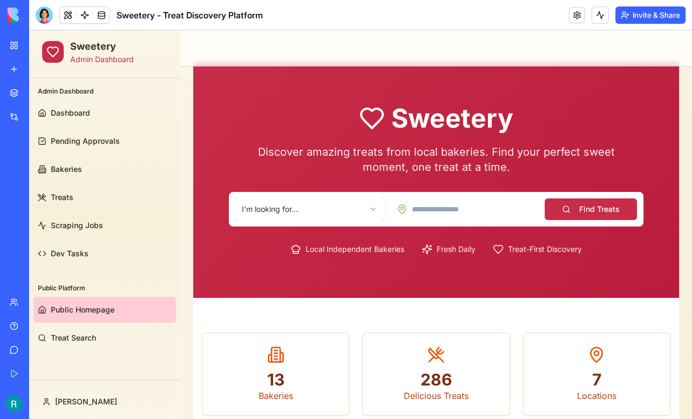
scroll to position [0, 0]
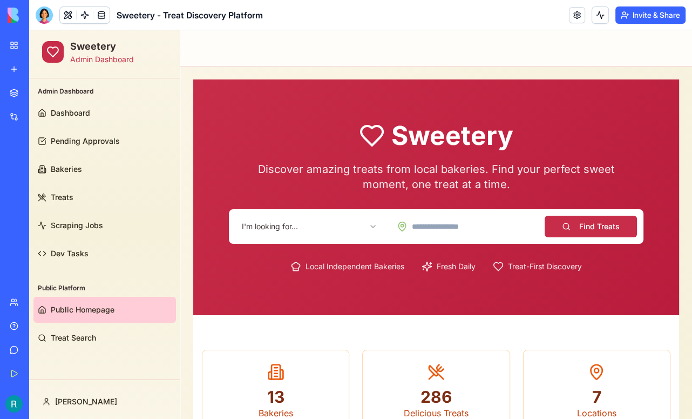
click at [374, 231] on html "Sweetery Admin Dashboard Admin Dashboard Dashboard Pending Approvals Bakeries T…" at bounding box center [360, 392] width 663 height 725
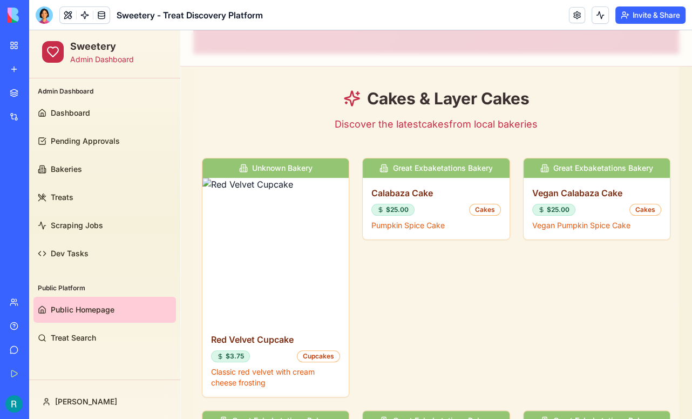
scroll to position [265, 0]
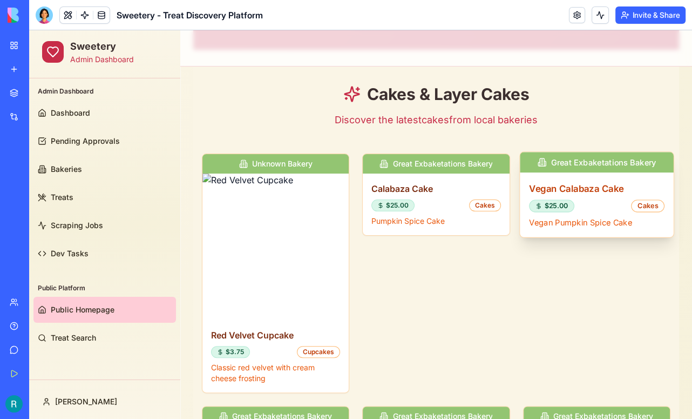
click at [602, 187] on h3 "Vegan Calabaza Cake" at bounding box center [597, 188] width 136 height 14
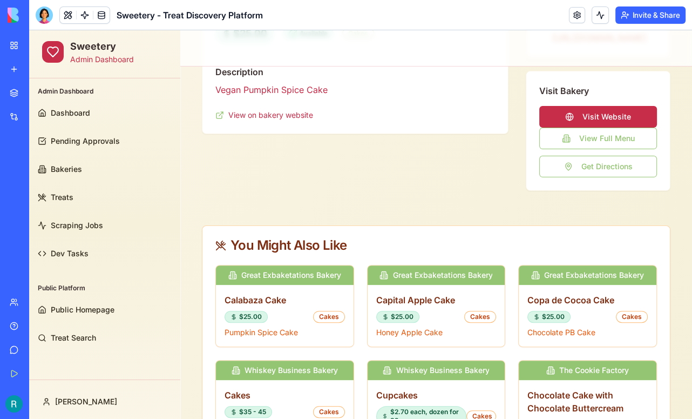
scroll to position [0, 0]
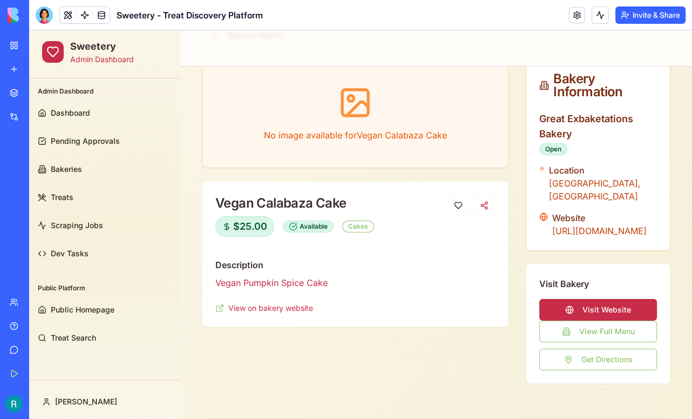
scroll to position [77, 0]
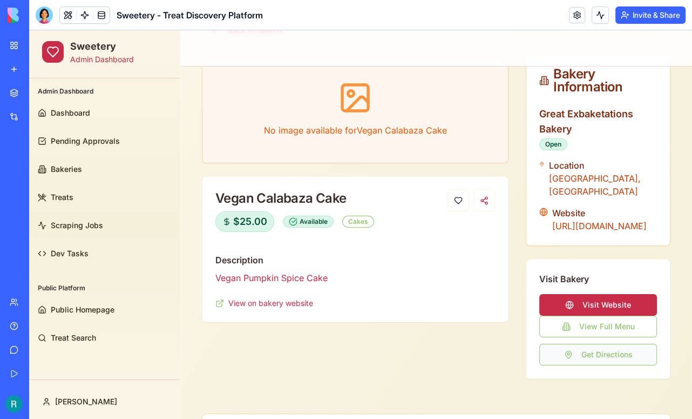
click at [598, 351] on button "Get Directions" at bounding box center [599, 355] width 118 height 22
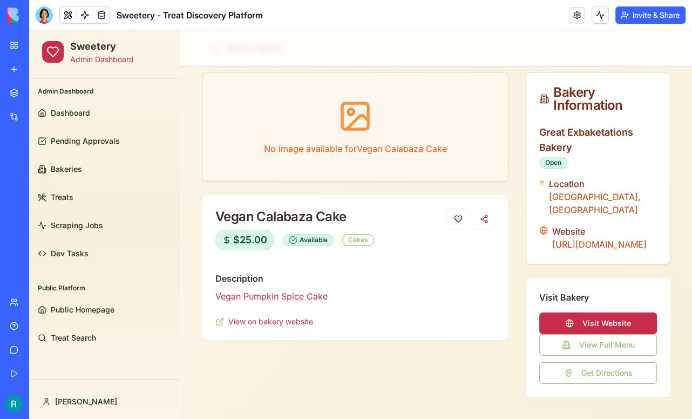
scroll to position [60, 0]
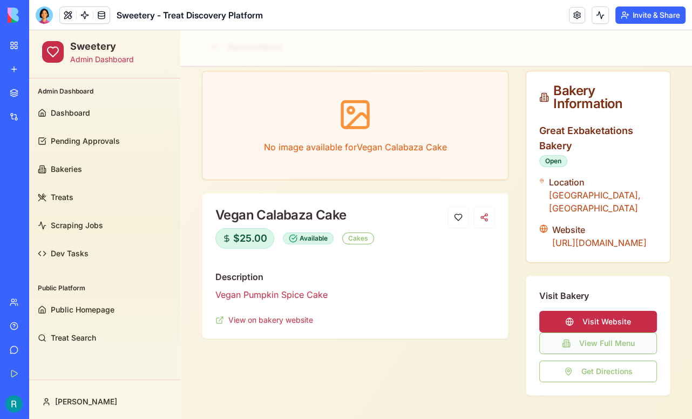
click at [573, 337] on button "View Full Menu" at bounding box center [599, 343] width 118 height 22
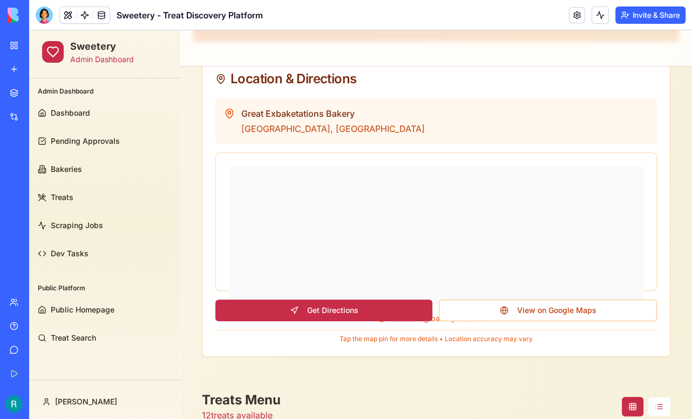
scroll to position [268, 0]
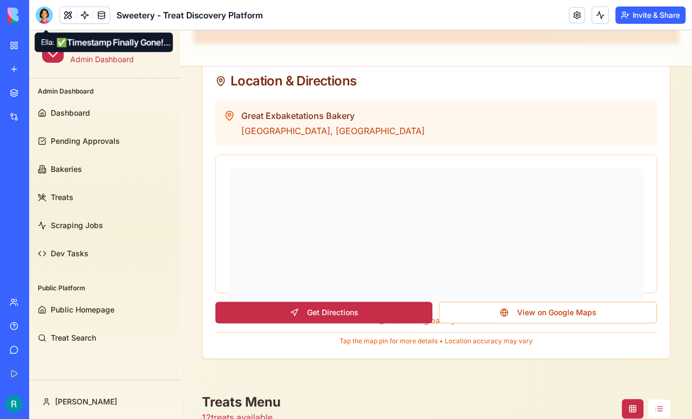
click at [44, 16] on div at bounding box center [44, 14] width 17 height 17
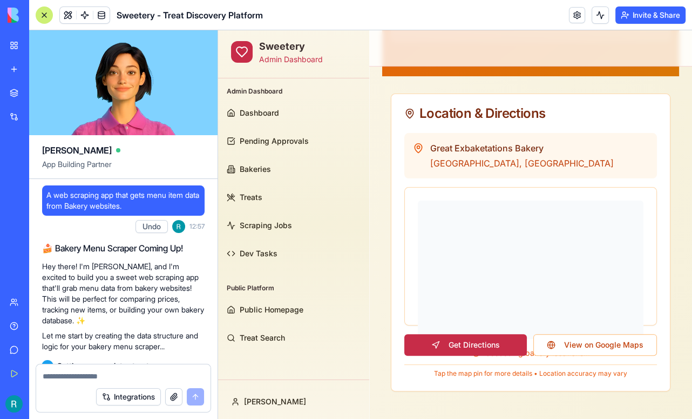
scroll to position [73427, 0]
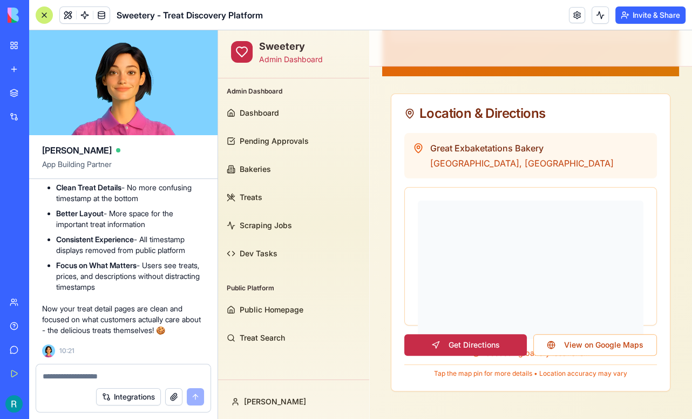
click at [76, 365] on div at bounding box center [123, 372] width 174 height 17
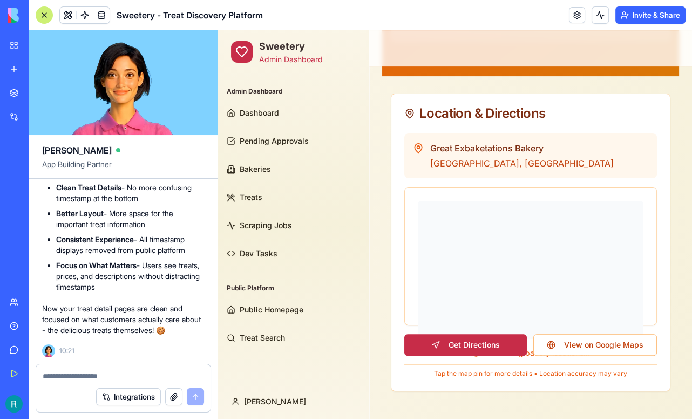
click at [56, 383] on div "Integrations" at bounding box center [123, 396] width 174 height 30
click at [66, 371] on textarea at bounding box center [123, 376] width 161 height 11
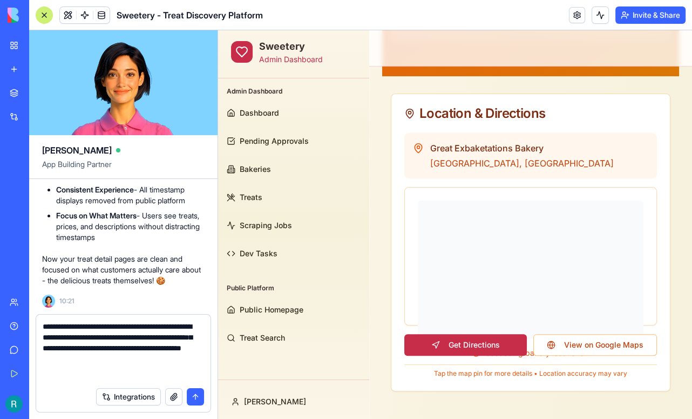
type textarea "**********"
click at [167, 392] on button "button" at bounding box center [173, 396] width 17 height 17
click at [43, 18] on div at bounding box center [44, 14] width 17 height 17
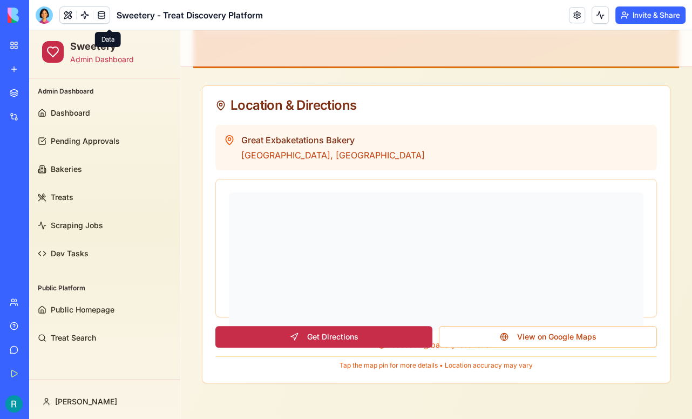
scroll to position [245, 0]
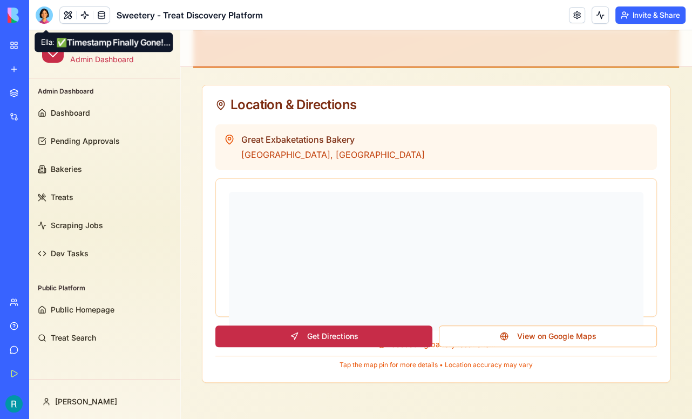
click at [49, 21] on div at bounding box center [44, 14] width 17 height 17
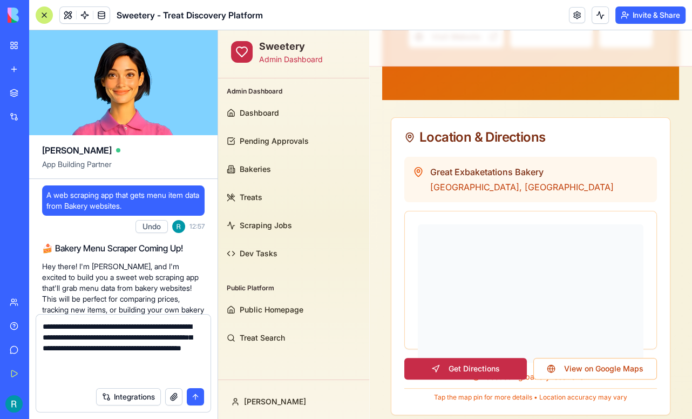
scroll to position [73477, 0]
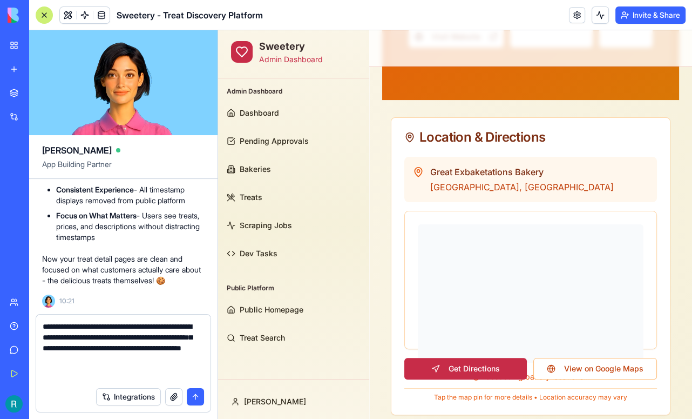
click at [166, 393] on button "button" at bounding box center [173, 396] width 17 height 17
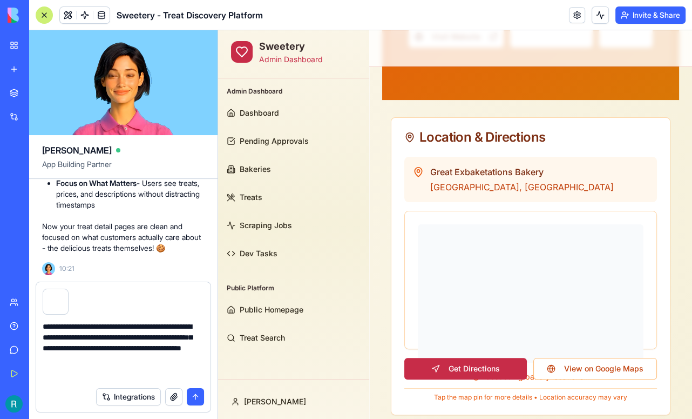
click at [193, 395] on button "submit" at bounding box center [195, 396] width 17 height 17
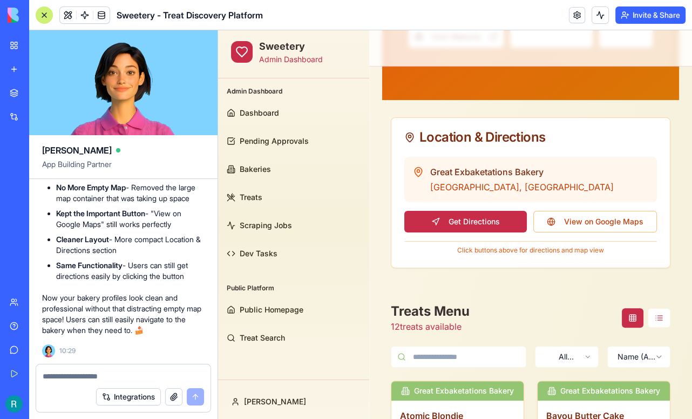
scroll to position [74076, 0]
click at [43, 16] on div at bounding box center [44, 14] width 17 height 17
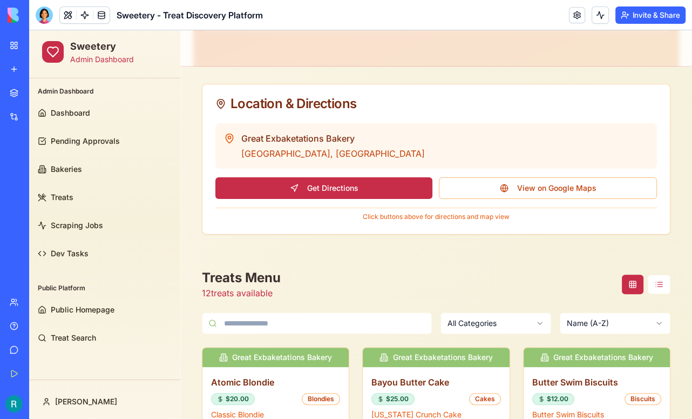
scroll to position [247, 0]
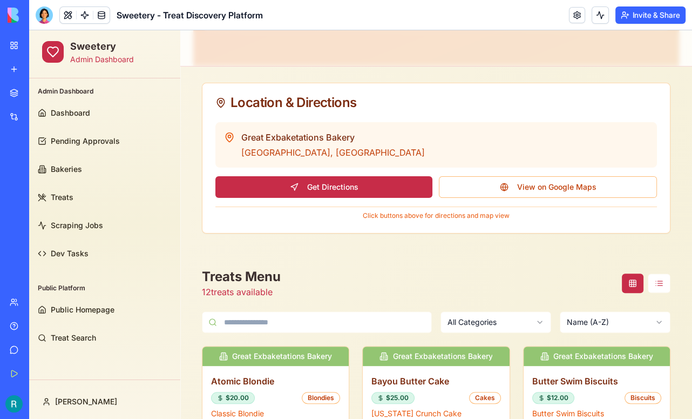
click at [333, 184] on button "Get Directions" at bounding box center [324, 187] width 217 height 22
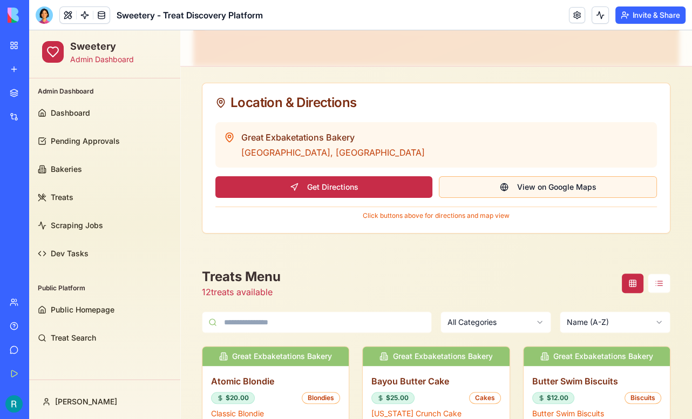
click at [531, 192] on button "View on Google Maps" at bounding box center [548, 187] width 218 height 22
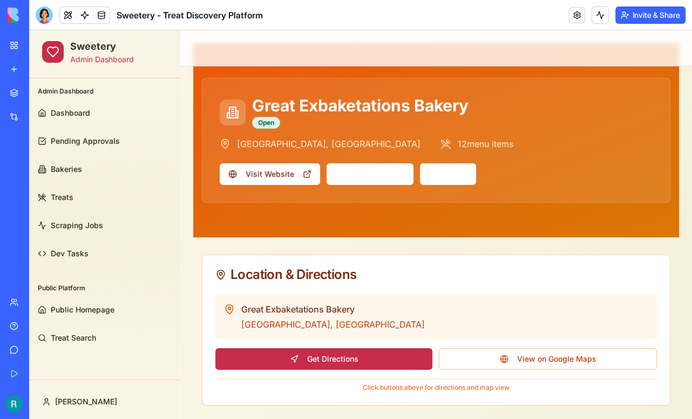
scroll to position [76, 0]
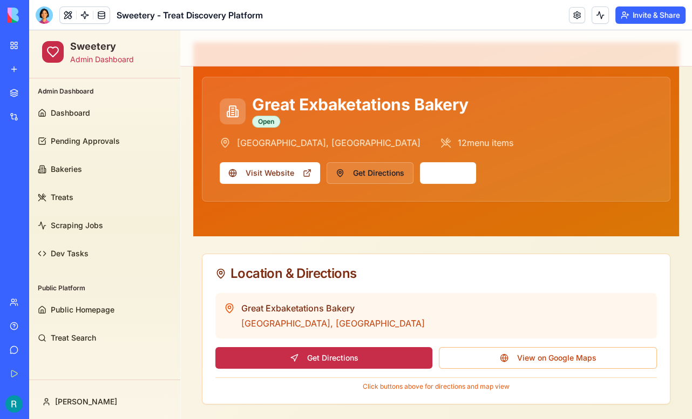
click at [353, 178] on button "Get Directions" at bounding box center [370, 173] width 87 height 22
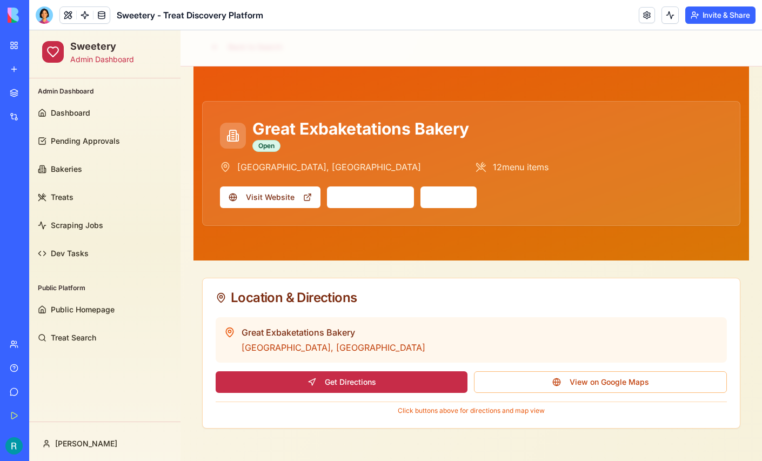
scroll to position [53, 0]
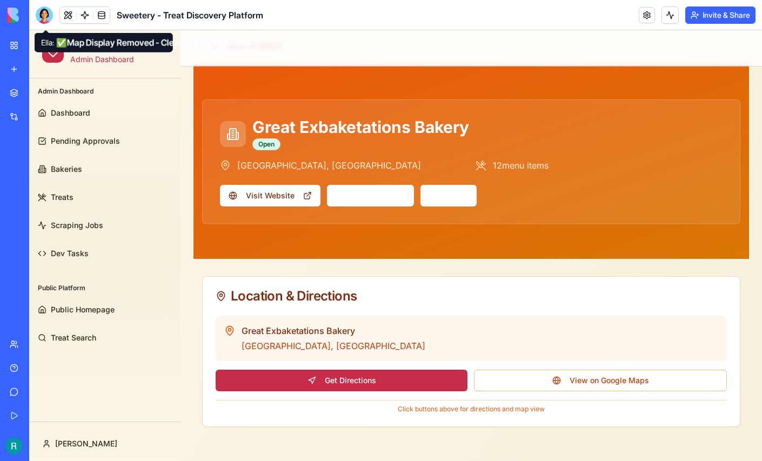
click at [46, 17] on div at bounding box center [44, 14] width 17 height 17
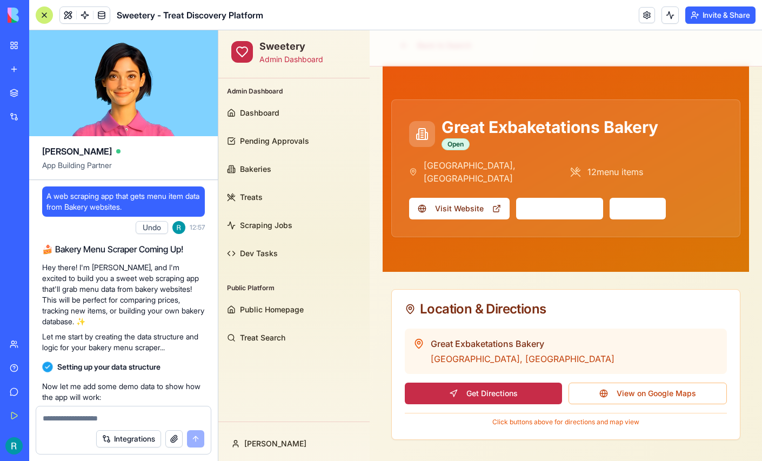
scroll to position [74005, 0]
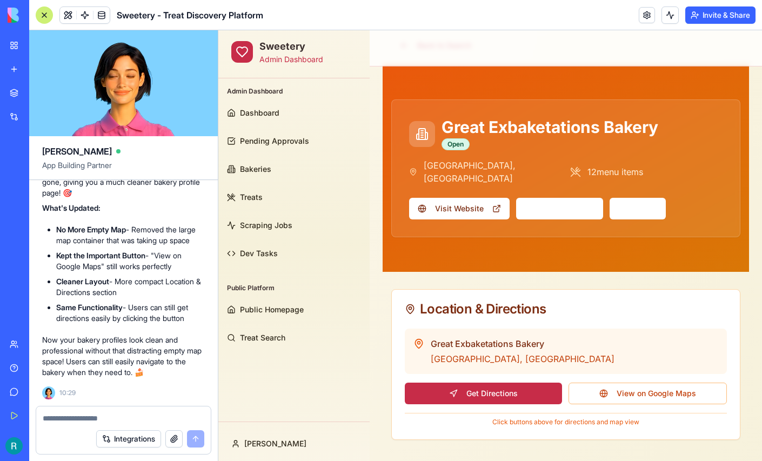
click at [108, 413] on textarea at bounding box center [123, 418] width 161 height 11
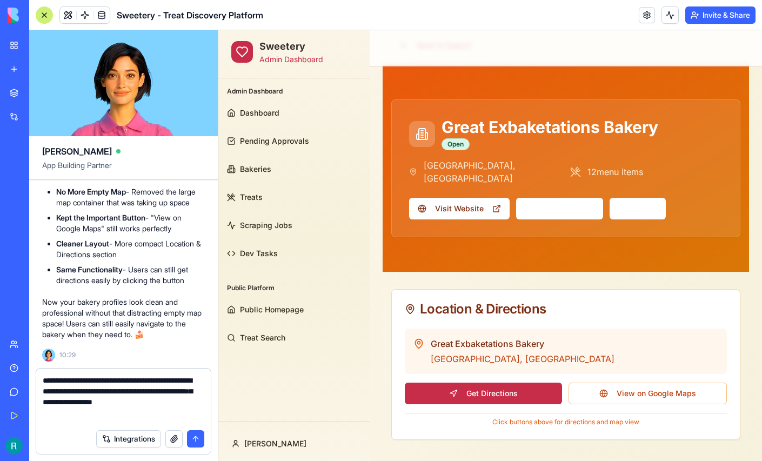
click at [161, 414] on textarea "**********" at bounding box center [122, 399] width 159 height 49
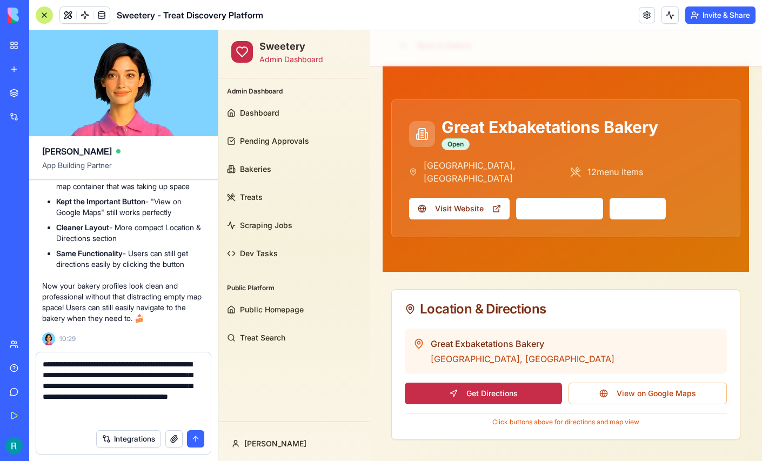
scroll to position [7, 0]
type textarea "**********"
click at [166, 418] on button "button" at bounding box center [173, 438] width 17 height 17
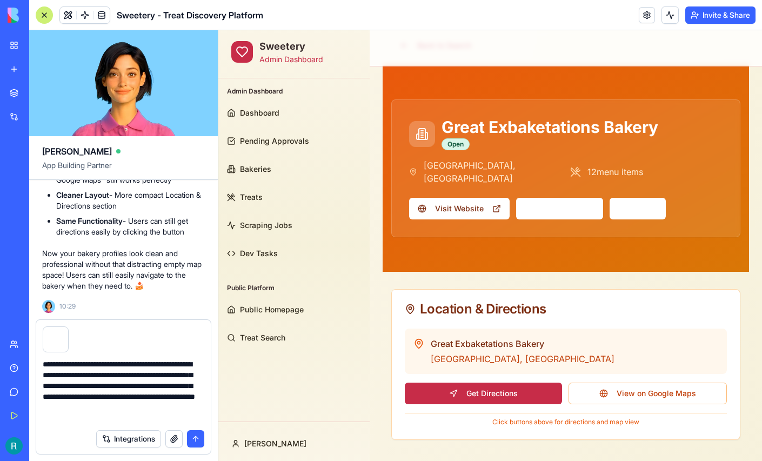
click at [197, 418] on button "submit" at bounding box center [195, 438] width 17 height 17
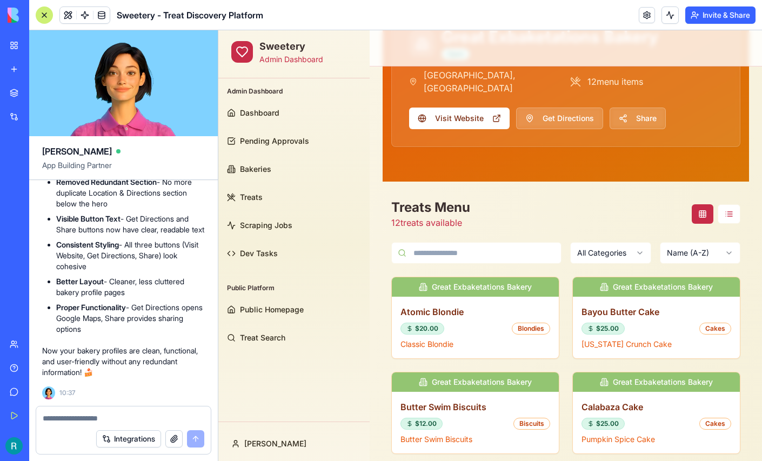
scroll to position [74566, 0]
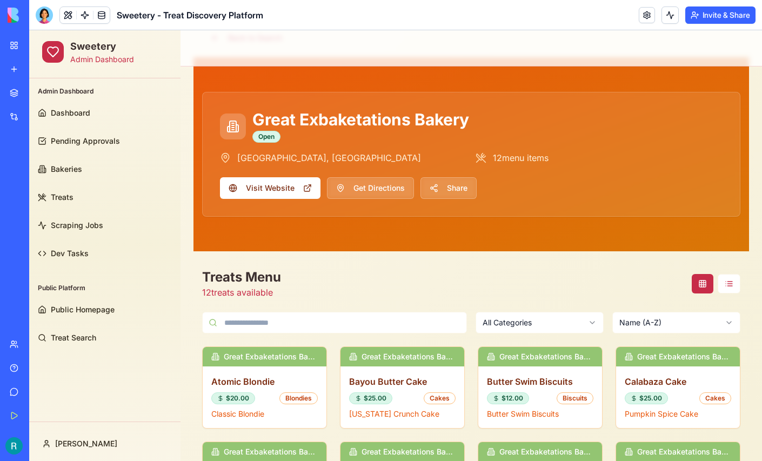
scroll to position [60, 0]
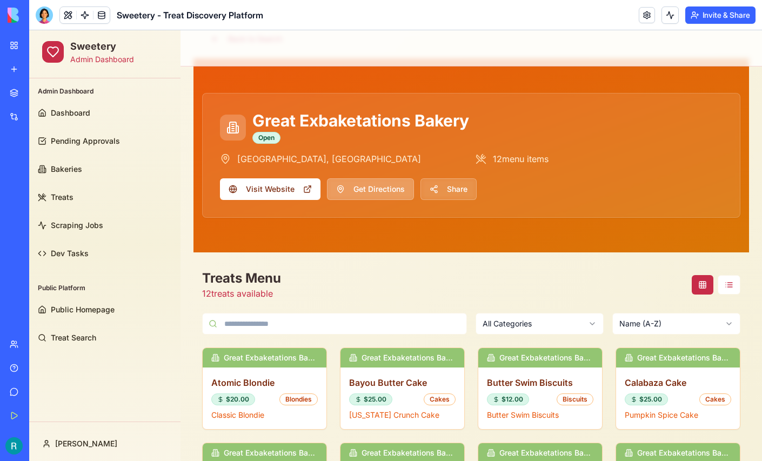
click at [377, 192] on button "Get Directions" at bounding box center [370, 189] width 87 height 22
click at [267, 188] on button "Visit Website" at bounding box center [270, 189] width 100 height 22
click at [444, 199] on div "Great Exbaketations Bakery Open [GEOGRAPHIC_DATA], [GEOGRAPHIC_DATA] 12 menu it…" at bounding box center [471, 155] width 537 height 124
click at [447, 193] on button "Share" at bounding box center [448, 189] width 56 height 22
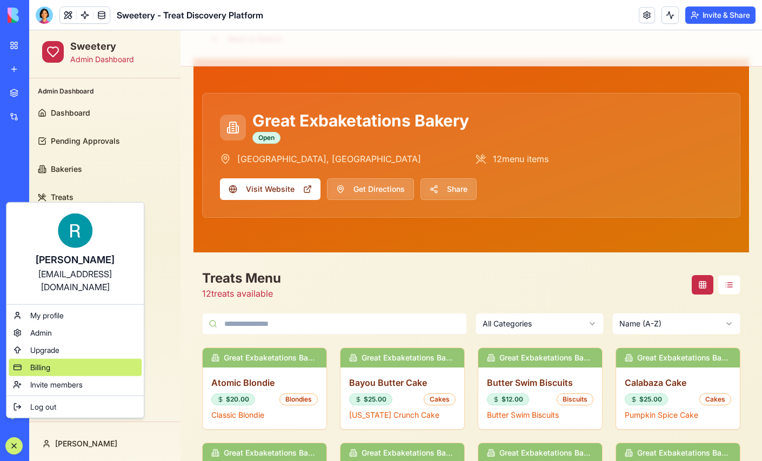
click at [48, 373] on span "Billing" at bounding box center [40, 367] width 20 height 11
